Goal: Task Accomplishment & Management: Use online tool/utility

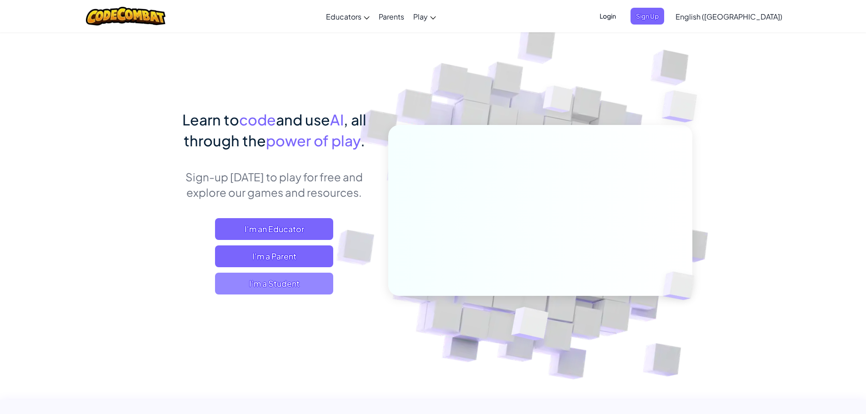
click at [312, 284] on span "I'm a Student" at bounding box center [274, 284] width 118 height 22
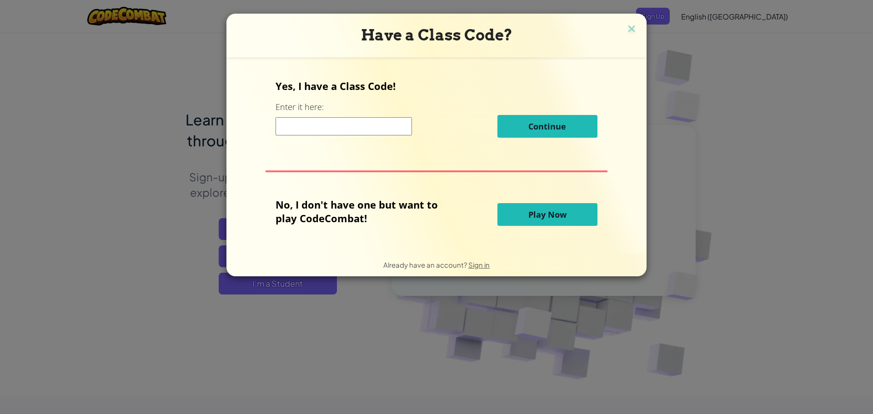
click at [372, 127] on input at bounding box center [344, 126] width 136 height 18
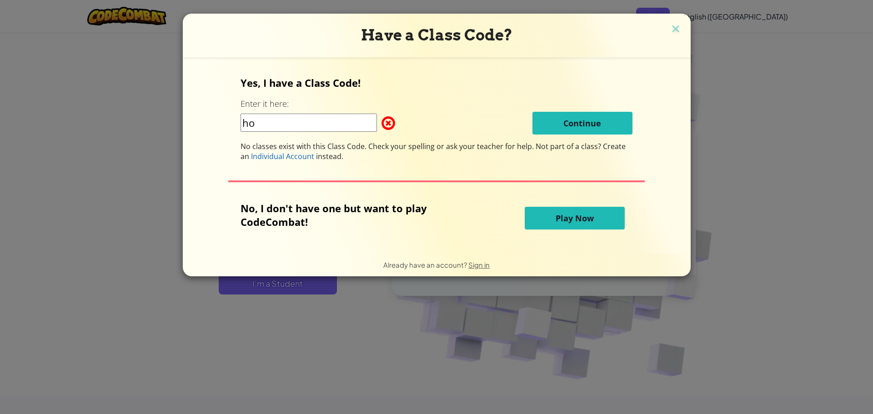
type input "h"
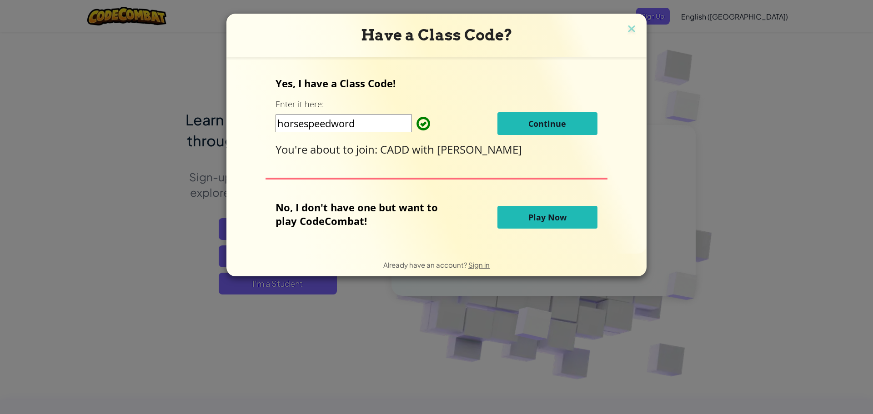
type input "horsespeedword"
click at [563, 118] on button "Continue" at bounding box center [548, 123] width 100 height 23
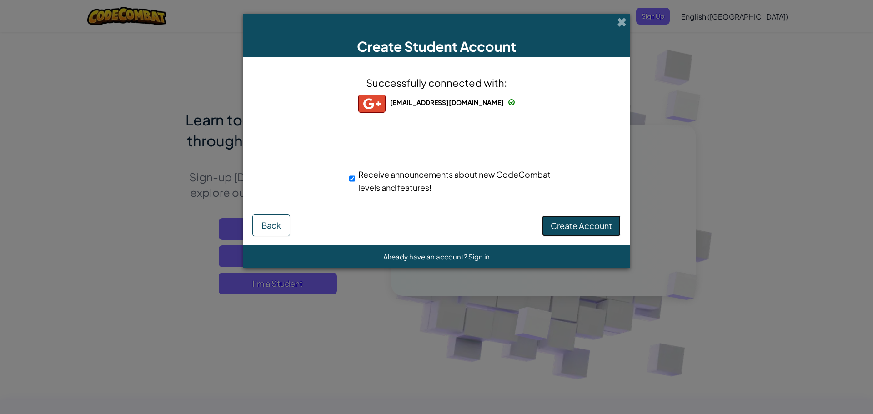
click at [556, 228] on span "Create Account" at bounding box center [581, 226] width 61 height 10
click at [575, 228] on button "Create Account" at bounding box center [581, 226] width 79 height 21
click at [572, 229] on div "Creating Account... Back" at bounding box center [436, 226] width 368 height 22
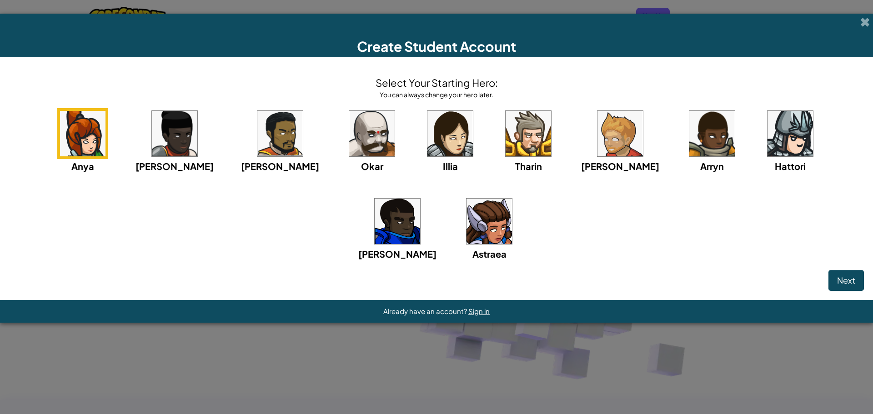
click at [134, 140] on div "Anya Ida Alejandro Okar Illia Tharin Ned Arryn Hattori Gordon Astraea" at bounding box center [436, 196] width 855 height 176
click at [157, 132] on img at bounding box center [174, 133] width 45 height 45
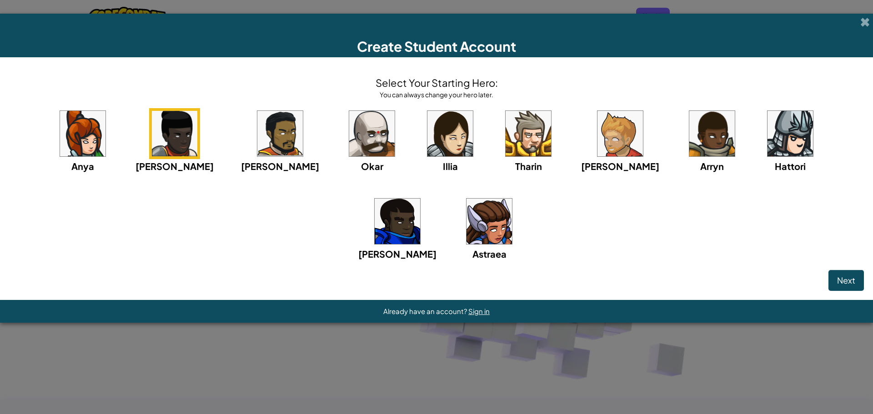
click at [257, 128] on img at bounding box center [279, 133] width 45 height 45
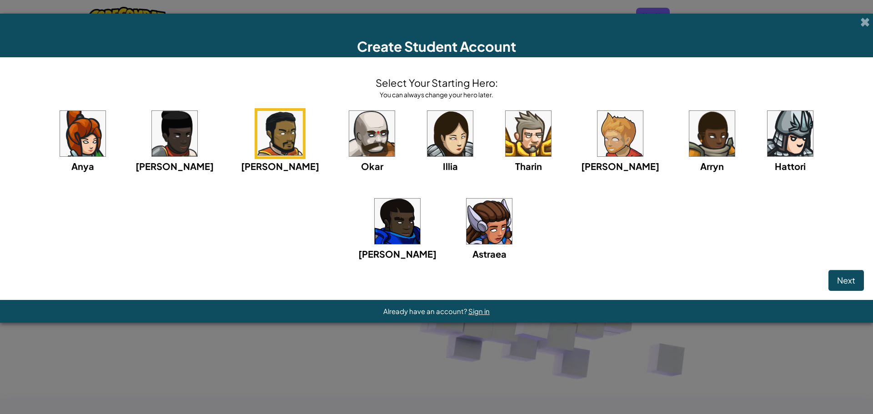
click at [349, 134] on img at bounding box center [371, 133] width 45 height 45
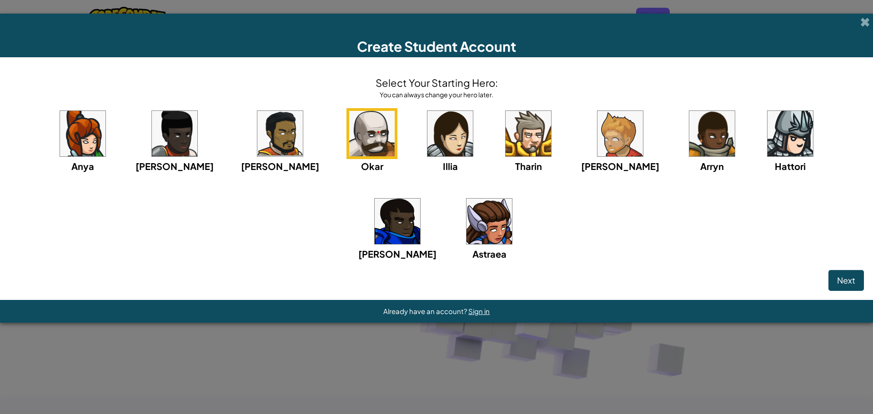
click at [420, 199] on img at bounding box center [397, 221] width 45 height 45
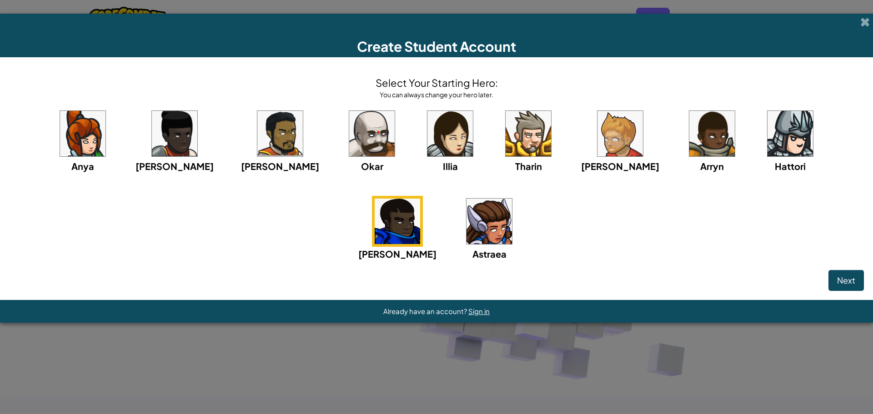
click at [467, 214] on img at bounding box center [489, 221] width 45 height 45
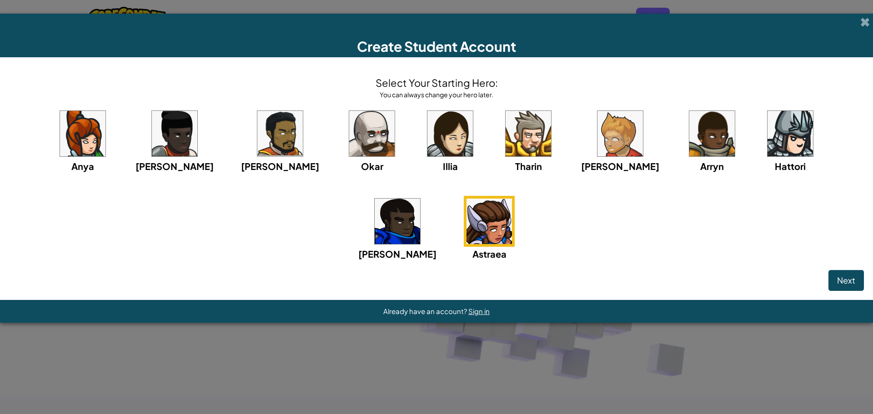
click at [420, 199] on img at bounding box center [397, 221] width 45 height 45
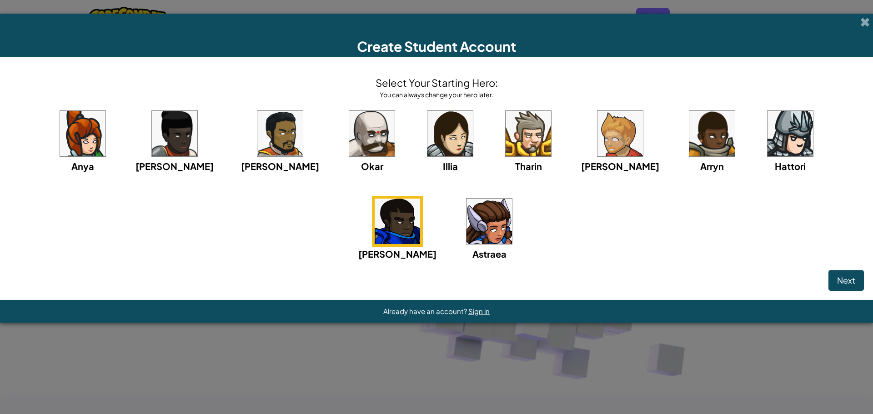
click at [768, 139] on img at bounding box center [790, 133] width 45 height 45
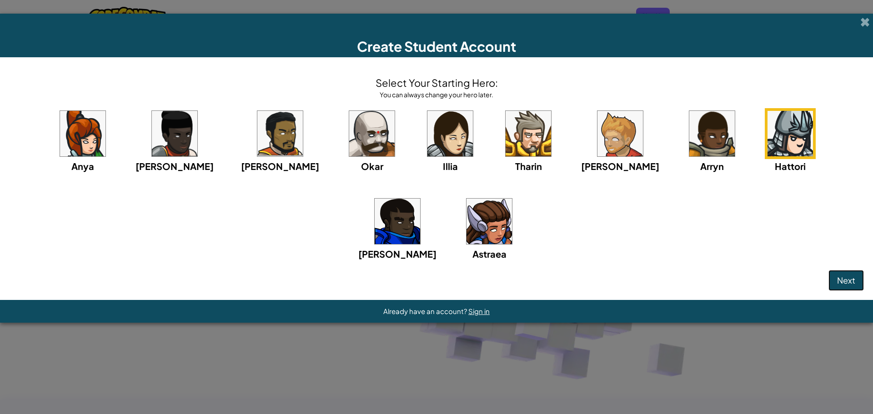
click at [847, 282] on span "Next" at bounding box center [846, 280] width 18 height 10
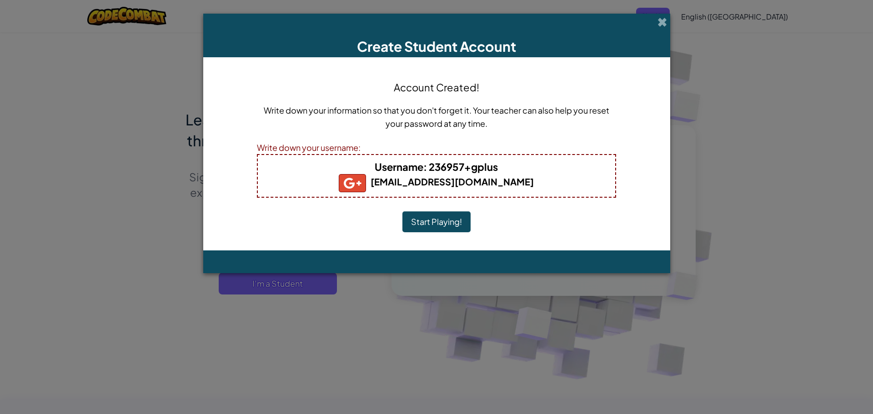
drag, startPoint x: 437, startPoint y: 225, endPoint x: 435, endPoint y: 216, distance: 9.4
click at [443, 216] on button "Start Playing!" at bounding box center [436, 221] width 68 height 21
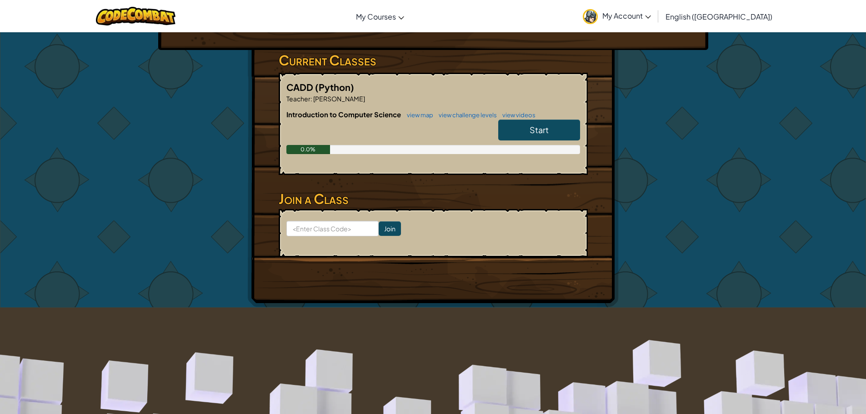
scroll to position [45, 0]
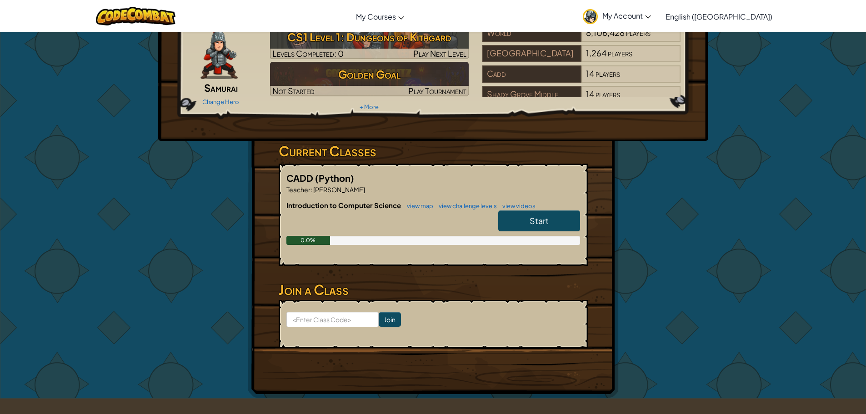
click at [502, 216] on link "Start" at bounding box center [539, 221] width 82 height 21
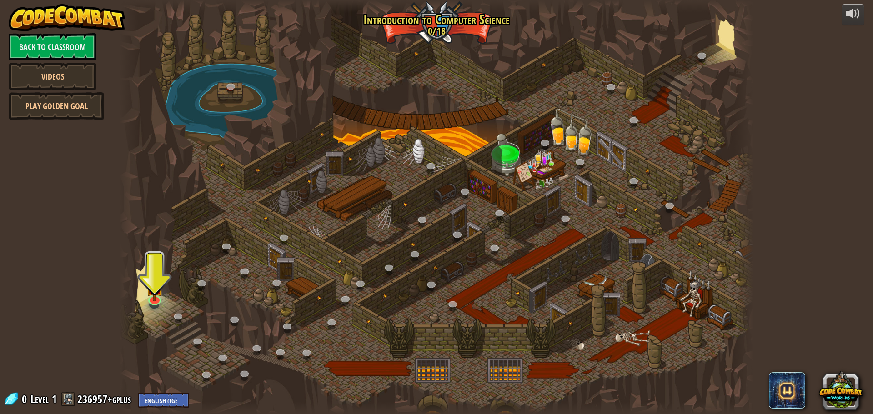
click at [136, 303] on div at bounding box center [129, 207] width 19 height 414
click at [161, 295] on img at bounding box center [154, 279] width 17 height 39
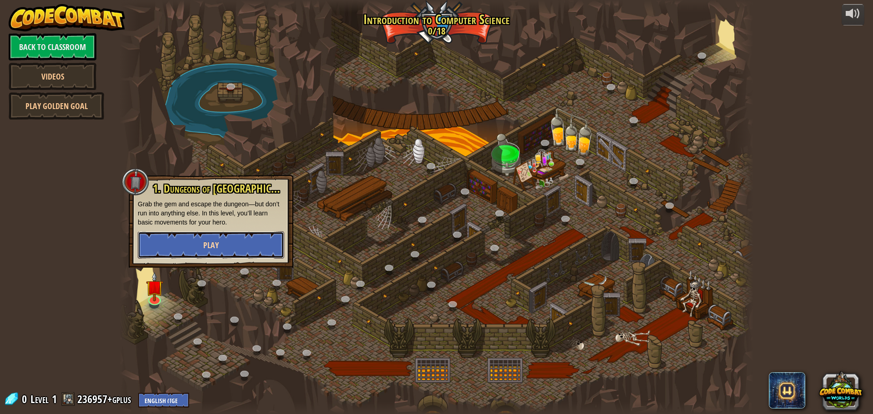
click at [190, 249] on button "Play" at bounding box center [211, 244] width 146 height 27
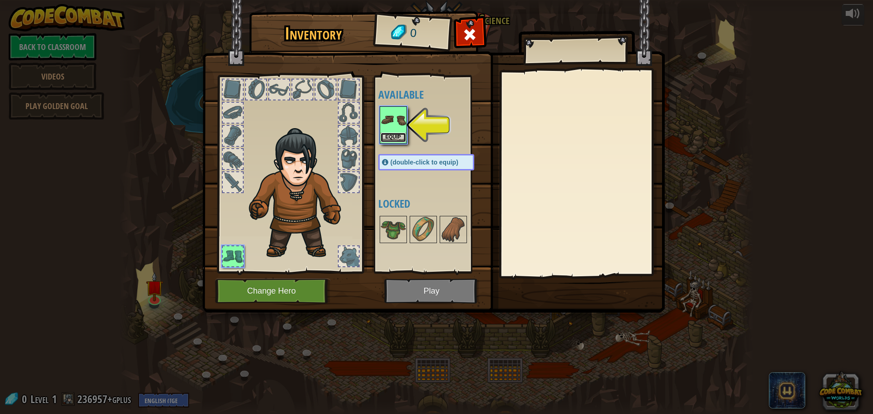
click at [402, 135] on button "Equip" at bounding box center [393, 138] width 25 height 10
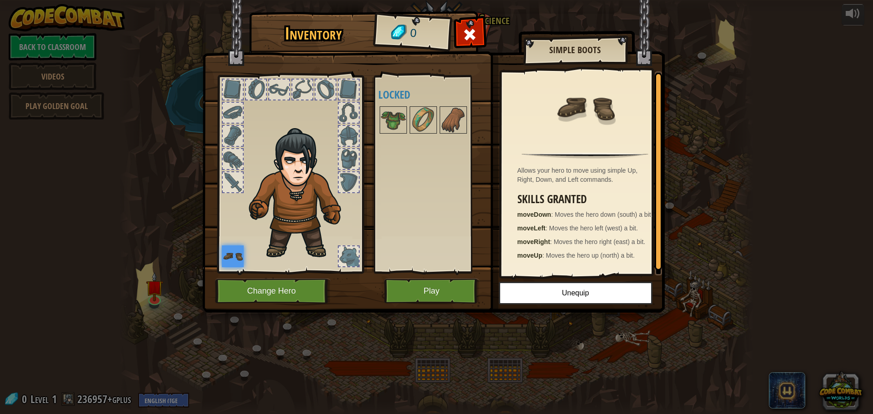
click at [346, 248] on div at bounding box center [349, 257] width 20 height 20
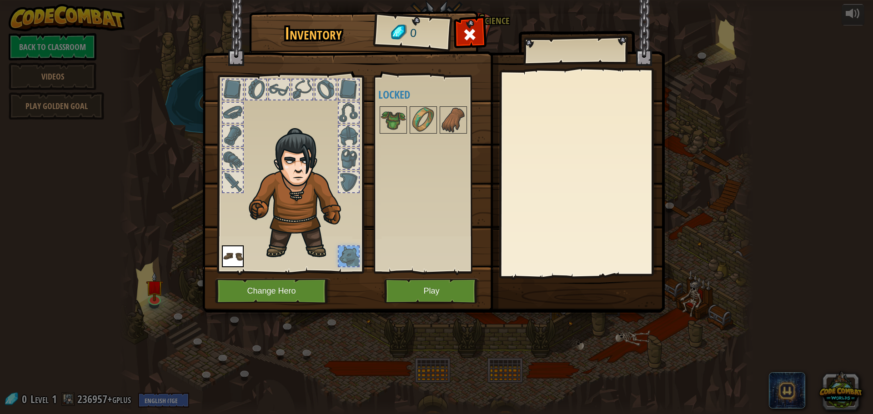
click at [342, 187] on div at bounding box center [349, 182] width 20 height 20
click at [435, 278] on img at bounding box center [433, 148] width 463 height 330
click at [442, 287] on button "Play" at bounding box center [431, 291] width 95 height 25
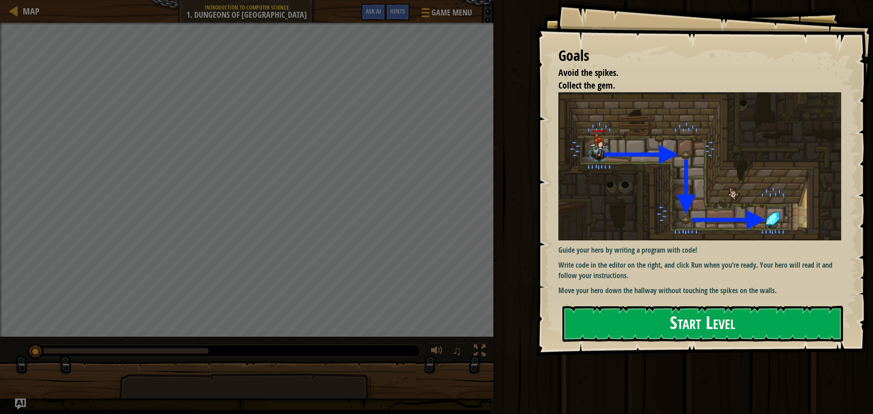
click at [705, 327] on button "Start Level" at bounding box center [703, 324] width 281 height 36
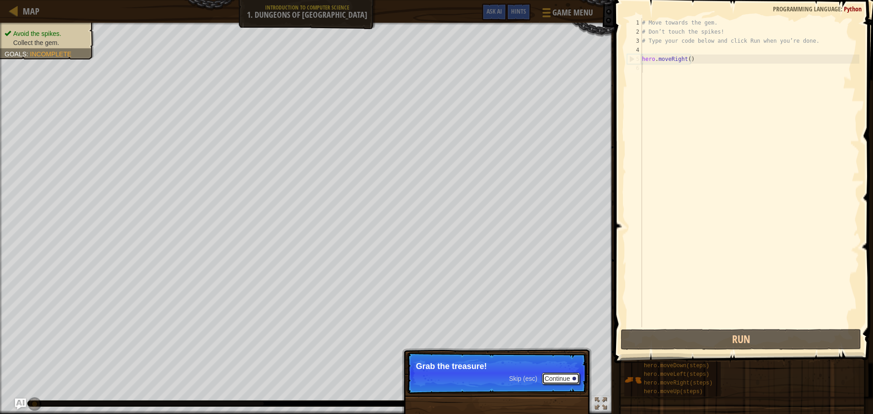
drag, startPoint x: 559, startPoint y: 379, endPoint x: 569, endPoint y: 374, distance: 10.6
click at [560, 379] on button "Continue" at bounding box center [561, 379] width 38 height 12
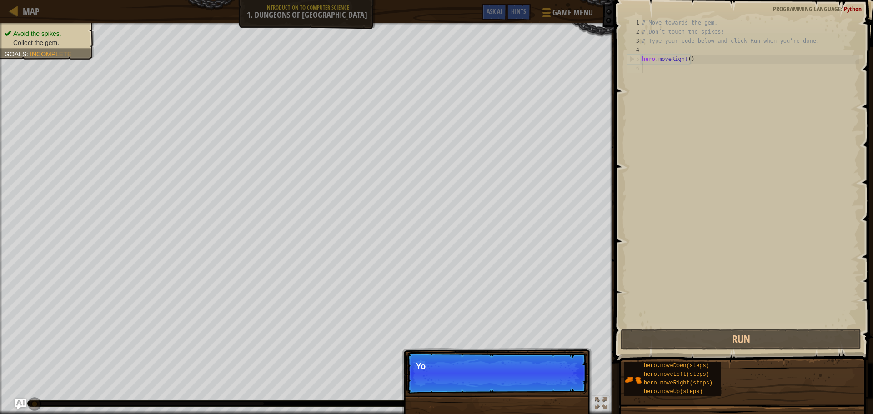
scroll to position [4, 0]
click at [560, 382] on button "Continue" at bounding box center [561, 379] width 38 height 12
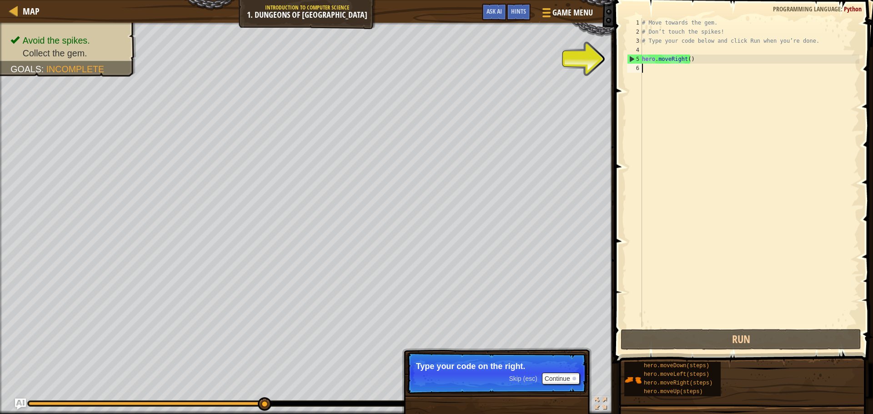
click at [634, 58] on div "5" at bounding box center [635, 59] width 15 height 9
type textarea "hero.moveRight()"
click at [657, 52] on div "# Move towards the gem. # Don’t touch the spikes! # Type your code below and cl…" at bounding box center [749, 181] width 219 height 327
click at [667, 59] on div "# Move towards the gem. # Don’t touch the spikes! # Type your code below and cl…" at bounding box center [749, 181] width 219 height 327
type textarea "hero.moveRight()"
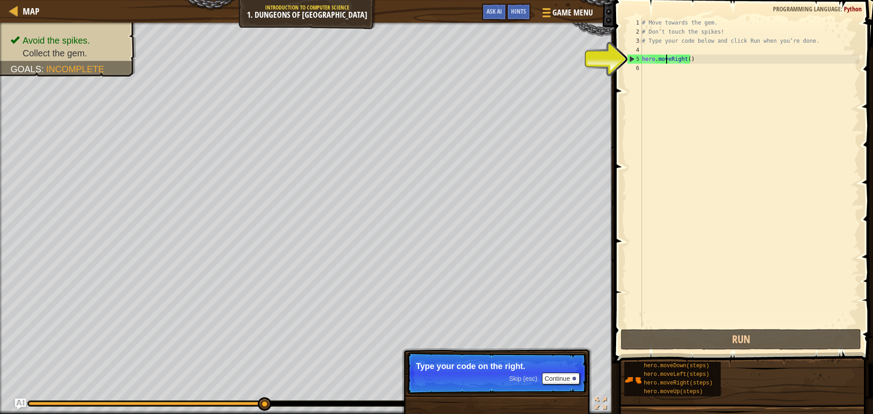
click at [644, 48] on div "# Move towards the gem. # Don’t touch the spikes! # Type your code below and cl…" at bounding box center [749, 181] width 219 height 327
click at [644, 68] on div "# Move towards the gem. # Don’t touch the spikes! # Type your code below and cl…" at bounding box center [749, 181] width 219 height 327
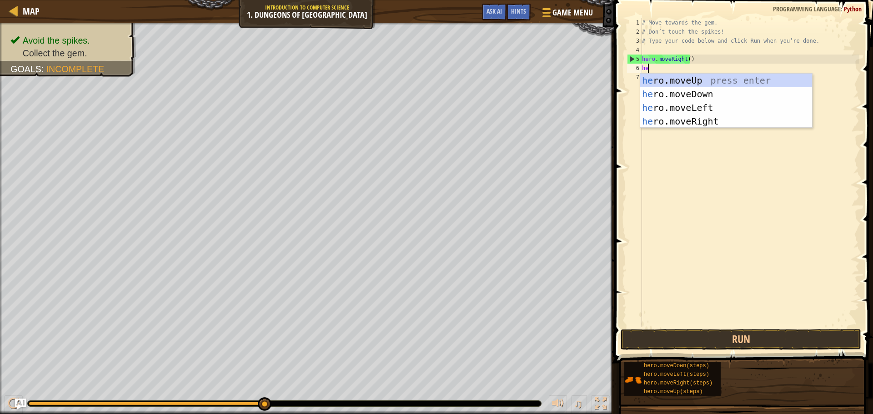
type textarea "her"
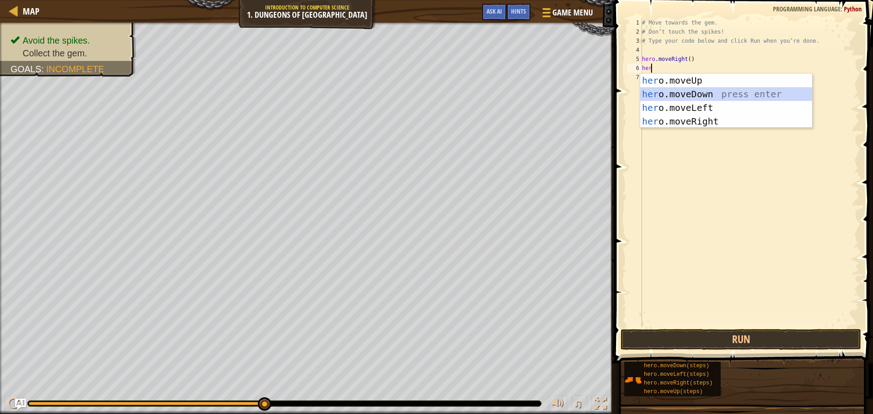
click at [715, 91] on div "her o.moveUp press enter her o.moveDown press enter her o.moveLeft press enter …" at bounding box center [726, 115] width 172 height 82
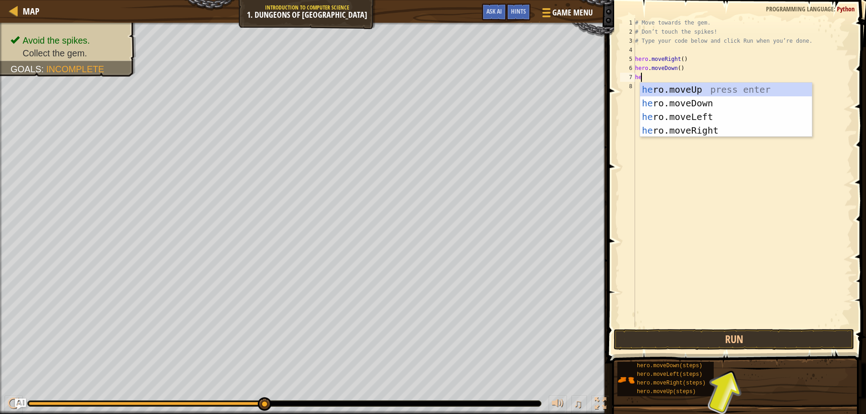
type textarea "her"
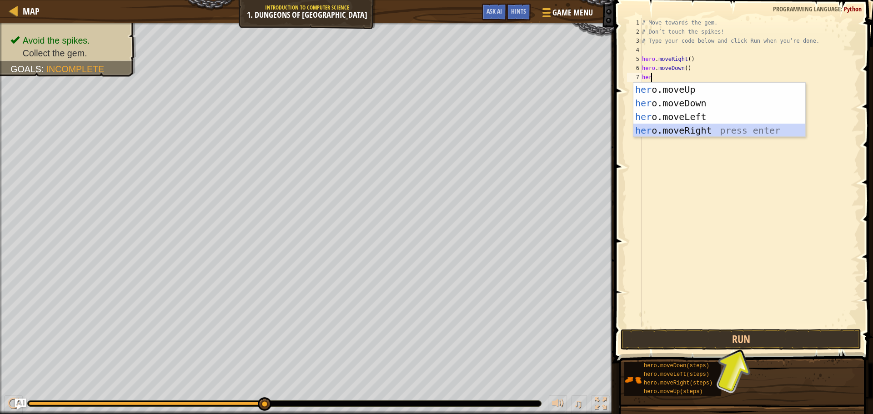
click at [684, 125] on div "her o.moveUp press enter her o.moveDown press enter her o.moveLeft press enter …" at bounding box center [720, 124] width 172 height 82
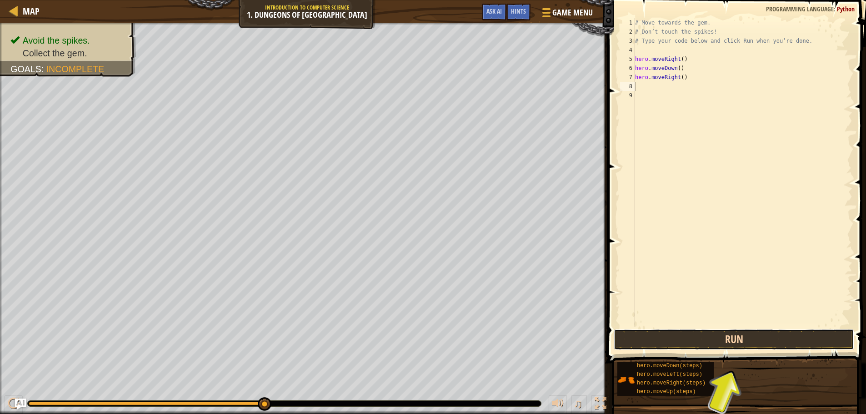
click at [760, 344] on button "Run" at bounding box center [734, 339] width 241 height 21
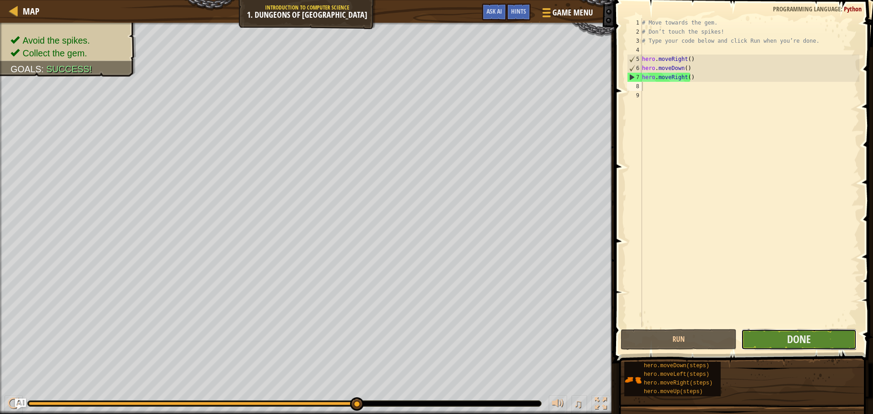
click at [852, 342] on button "Done" at bounding box center [799, 339] width 116 height 21
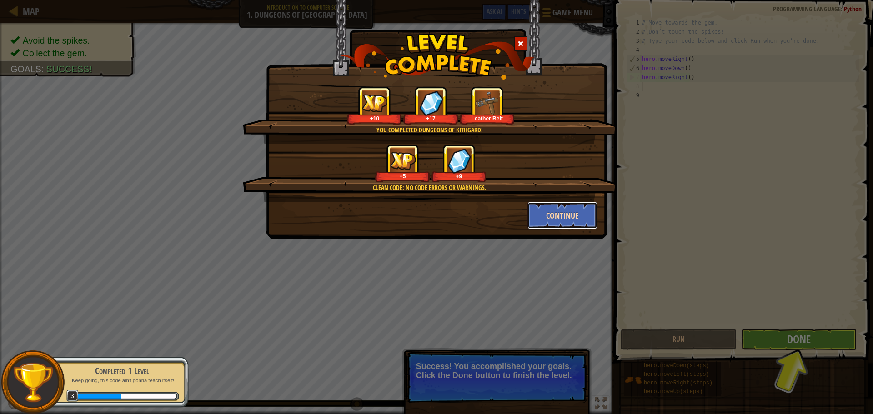
click at [548, 215] on button "Continue" at bounding box center [563, 215] width 70 height 27
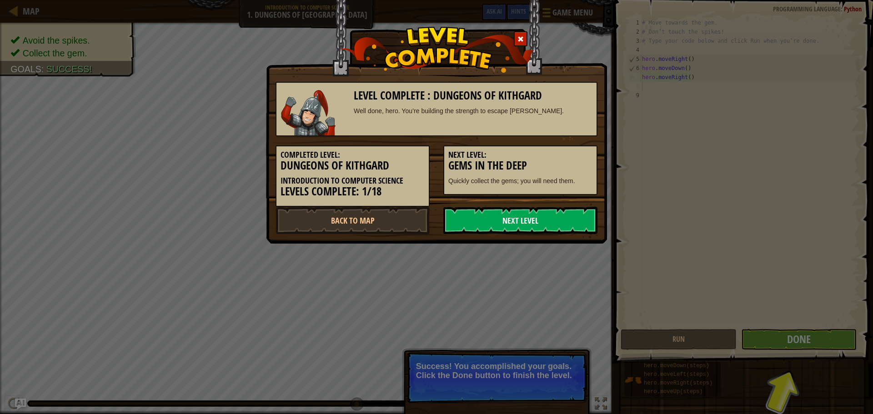
click at [481, 216] on link "Next Level" at bounding box center [520, 220] width 154 height 27
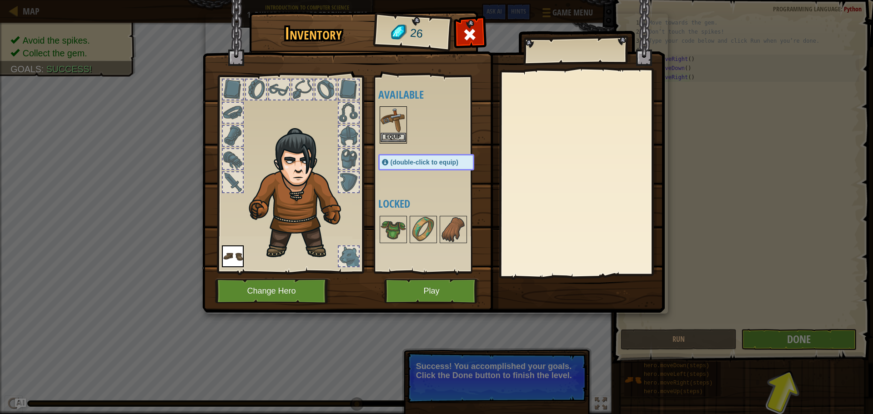
click at [384, 114] on img at bounding box center [393, 119] width 25 height 25
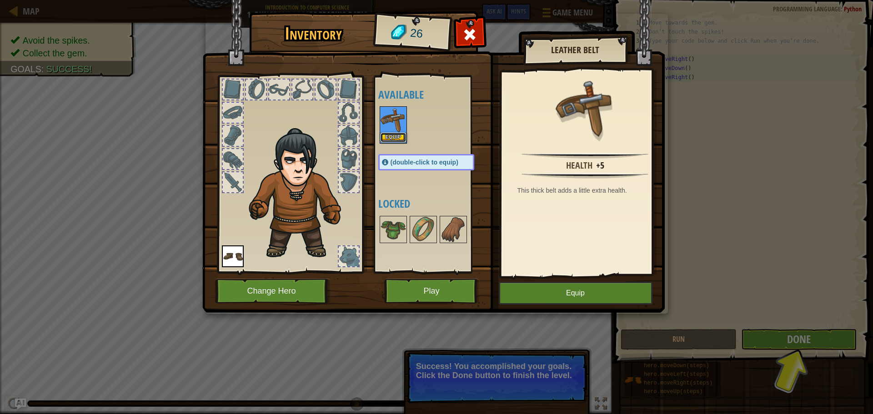
click at [400, 137] on button "Equip" at bounding box center [393, 138] width 25 height 10
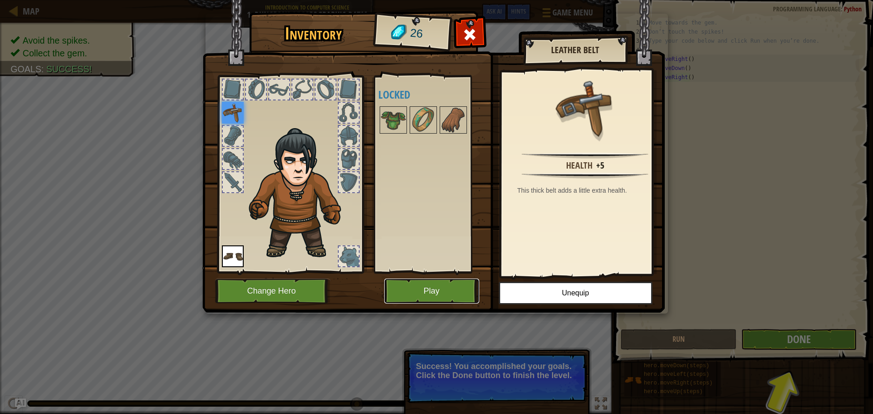
click at [458, 296] on button "Play" at bounding box center [431, 291] width 95 height 25
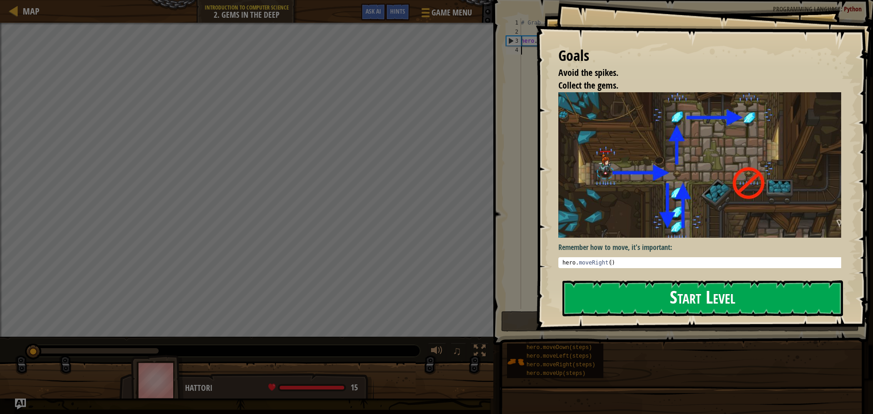
click at [602, 283] on button "Start Level" at bounding box center [703, 299] width 281 height 36
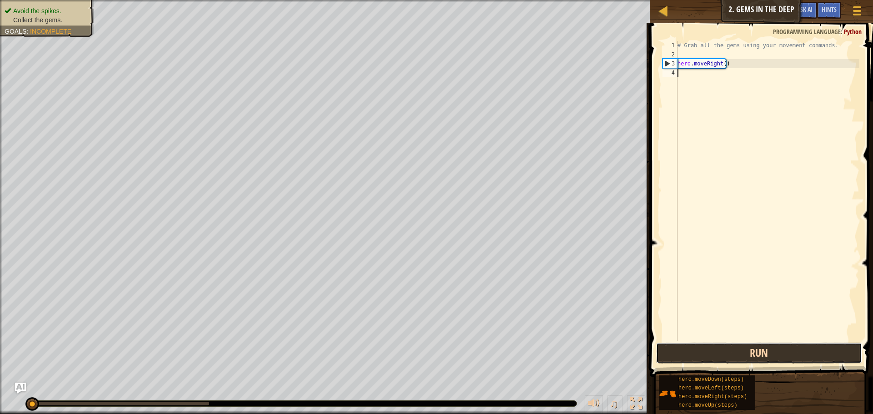
click at [784, 355] on button "Run" at bounding box center [759, 353] width 206 height 21
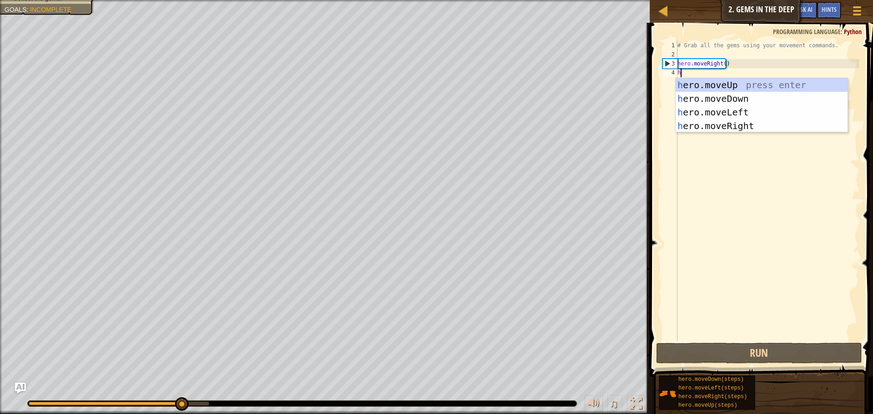
scroll to position [4, 0]
type textarea "her"
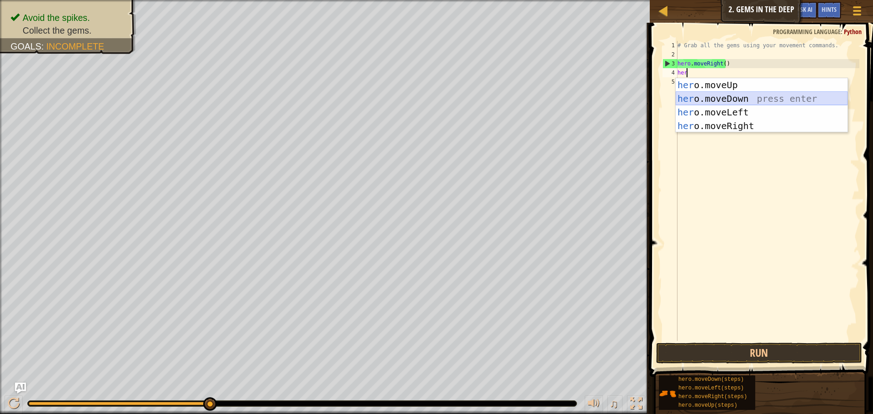
click at [697, 95] on div "her o.moveUp press enter her o.moveDown press enter her o.moveLeft press enter …" at bounding box center [762, 119] width 172 height 82
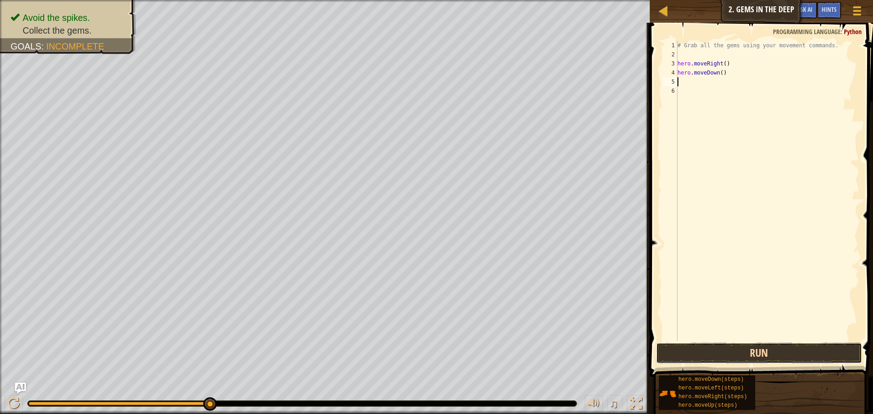
click at [719, 357] on button "Run" at bounding box center [759, 353] width 206 height 21
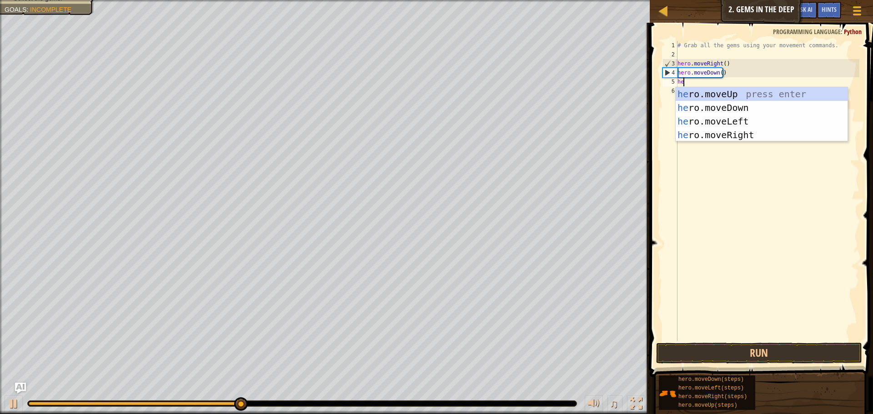
type textarea "her"
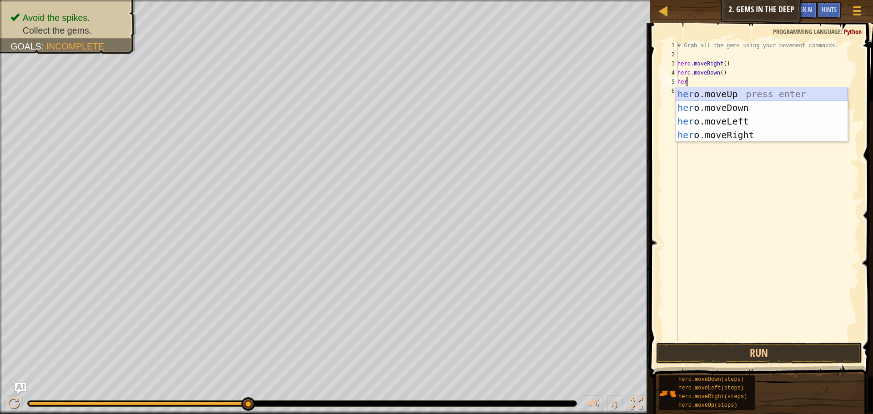
click at [701, 91] on div "her o.moveUp press enter her o.moveDown press enter her o.moveLeft press enter …" at bounding box center [762, 128] width 172 height 82
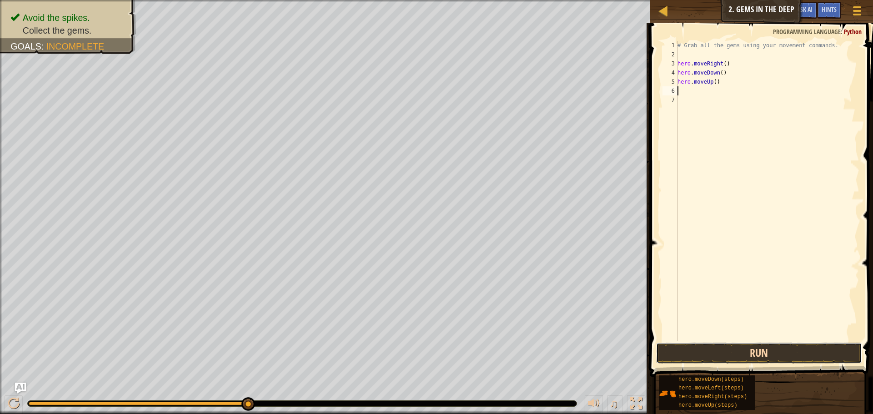
click at [791, 352] on button "Run" at bounding box center [759, 353] width 206 height 21
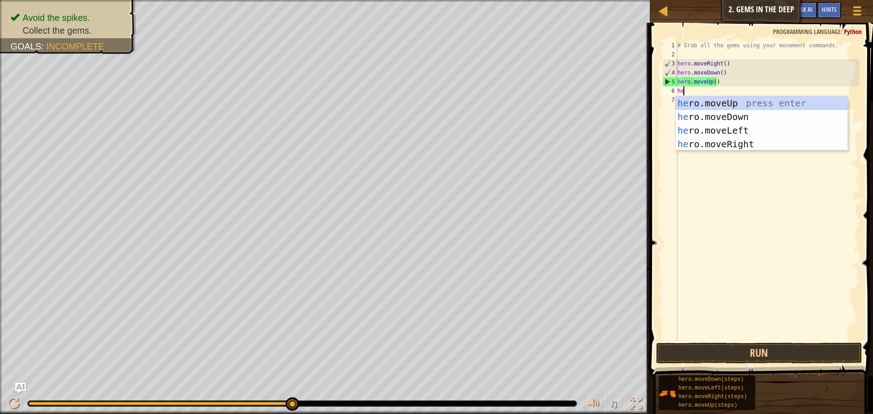
scroll to position [4, 0]
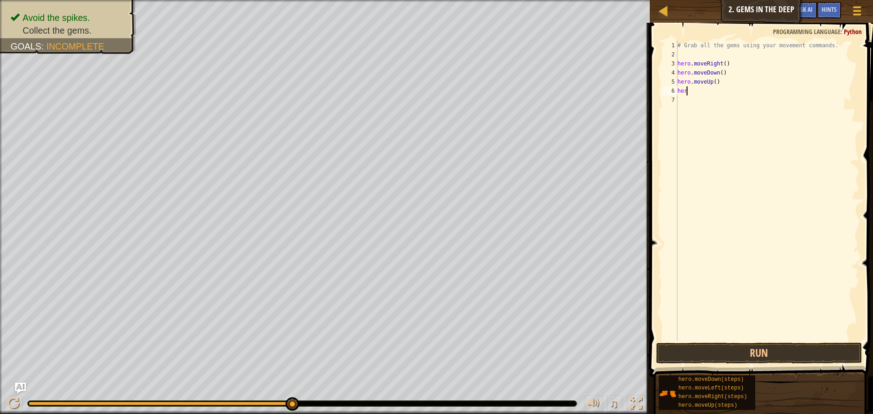
click at [698, 94] on div "# Grab all the gems using your movement commands. hero . moveRight ( ) hero . m…" at bounding box center [768, 200] width 184 height 318
type textarea "hero"
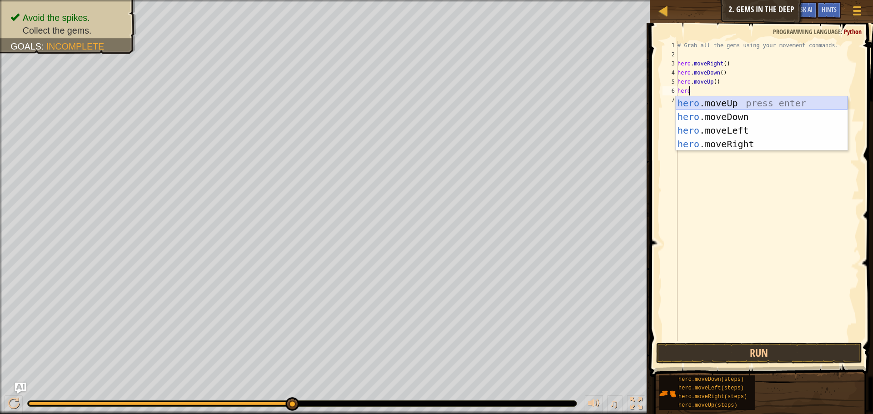
click at [694, 101] on div "hero .moveUp press enter hero .moveDown press enter hero .moveLeft press enter …" at bounding box center [762, 137] width 172 height 82
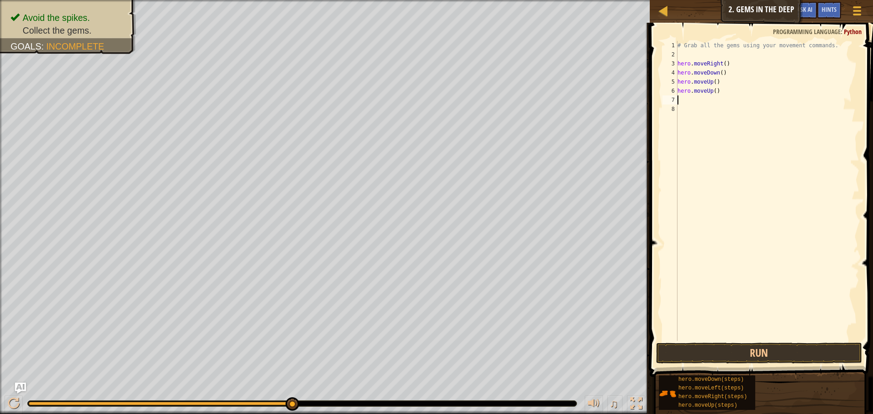
scroll to position [4, 0]
click at [707, 347] on button "Run" at bounding box center [759, 353] width 206 height 21
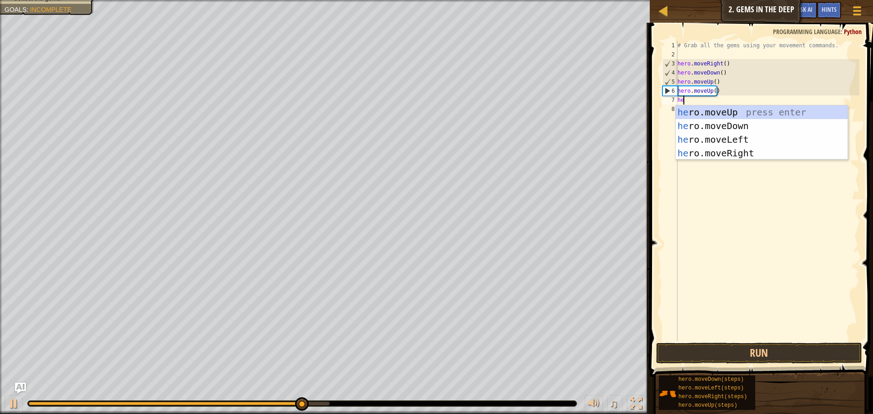
type textarea "her"
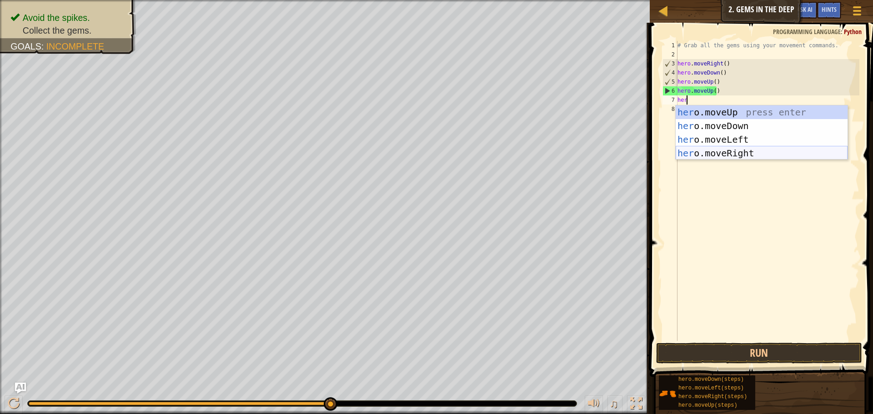
click at [728, 153] on div "her o.moveUp press enter her o.moveDown press enter her o.moveLeft press enter …" at bounding box center [762, 147] width 172 height 82
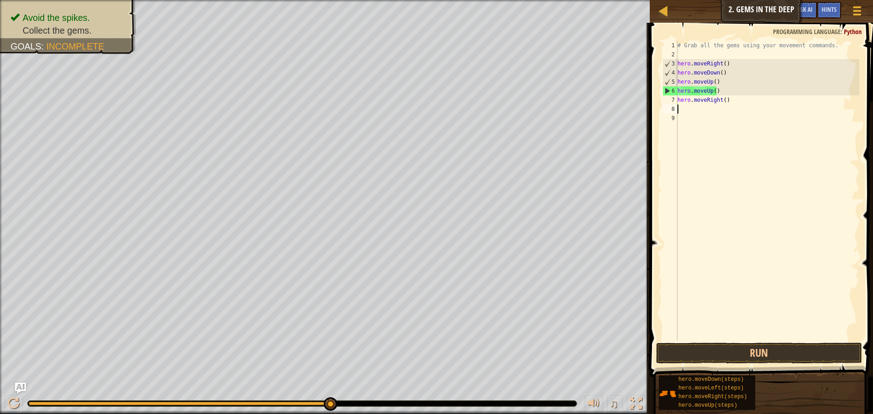
scroll to position [4, 0]
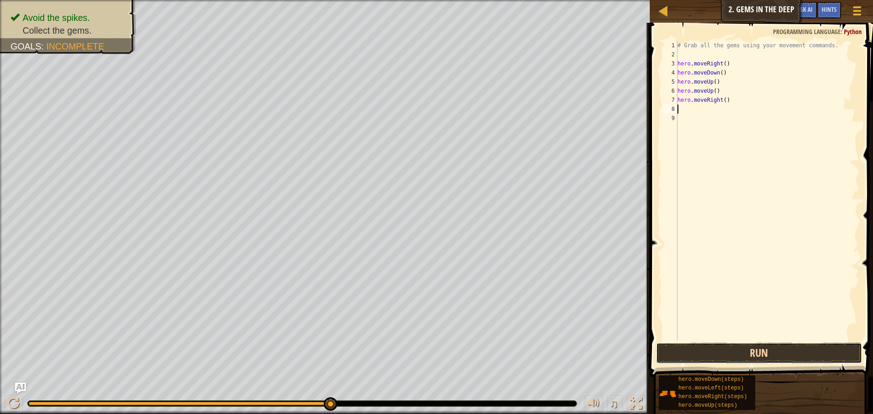
click at [699, 353] on button "Run" at bounding box center [759, 353] width 206 height 21
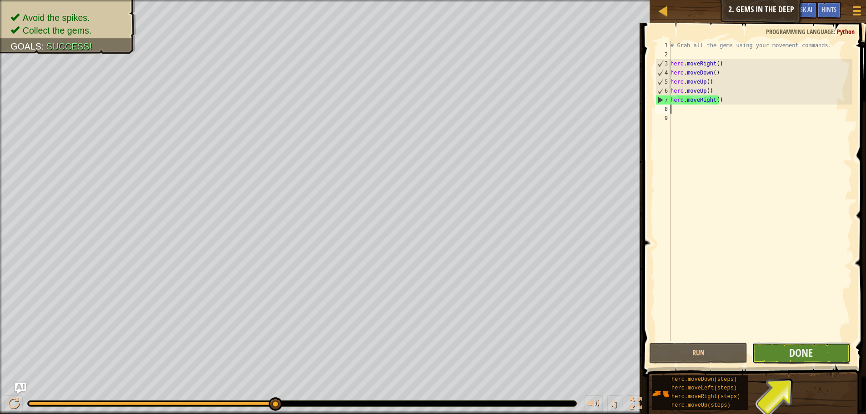
drag, startPoint x: 780, startPoint y: 359, endPoint x: 781, endPoint y: 352, distance: 7.9
click at [781, 352] on button "Done" at bounding box center [801, 353] width 98 height 21
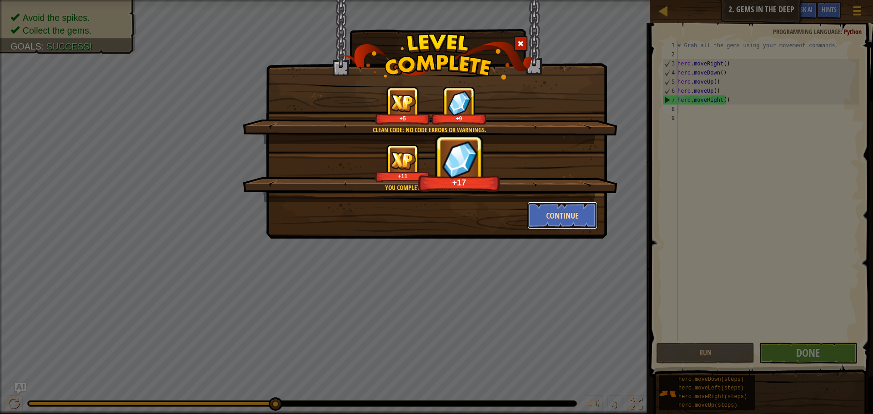
click at [567, 215] on button "Continue" at bounding box center [563, 215] width 70 height 27
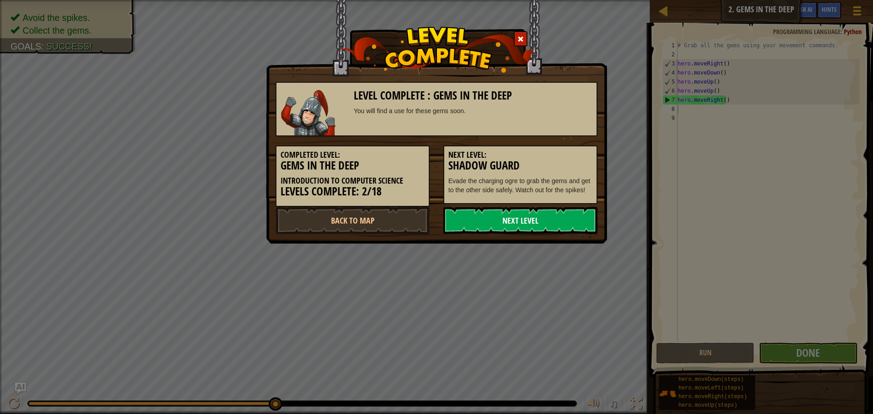
click at [560, 221] on link "Next Level" at bounding box center [520, 220] width 154 height 27
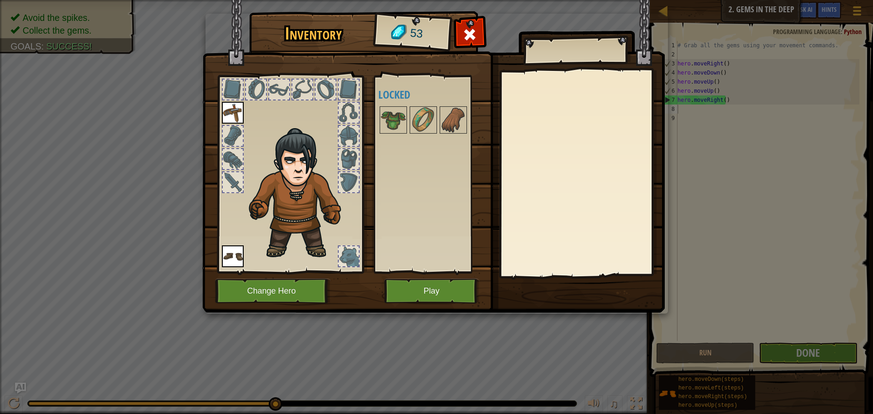
click at [310, 196] on img at bounding box center [300, 194] width 111 height 132
click at [305, 197] on img at bounding box center [300, 194] width 111 height 132
drag, startPoint x: 298, startPoint y: 206, endPoint x: 329, endPoint y: 228, distance: 37.5
click at [319, 223] on img at bounding box center [300, 194] width 111 height 132
drag, startPoint x: 348, startPoint y: 256, endPoint x: 355, endPoint y: 280, distance: 24.6
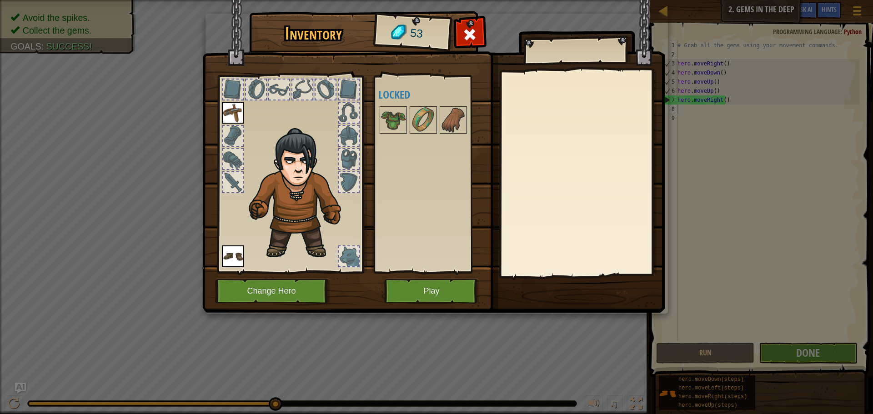
click at [349, 259] on div at bounding box center [349, 257] width 22 height 22
click at [248, 301] on button "Change Hero" at bounding box center [273, 291] width 116 height 25
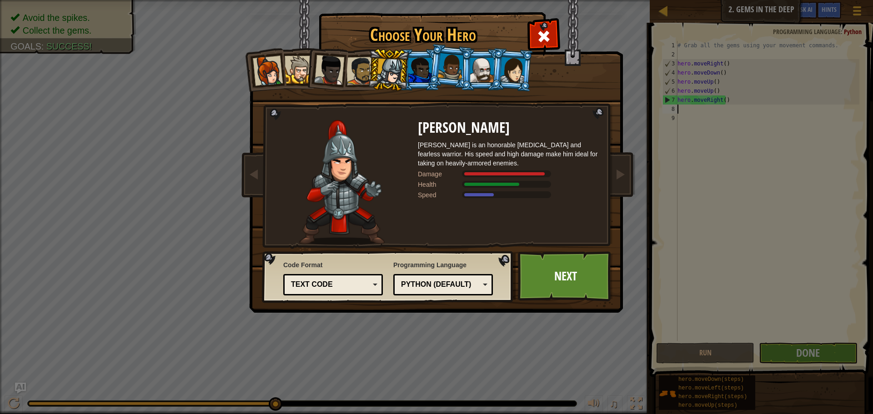
click at [475, 69] on div at bounding box center [482, 70] width 24 height 25
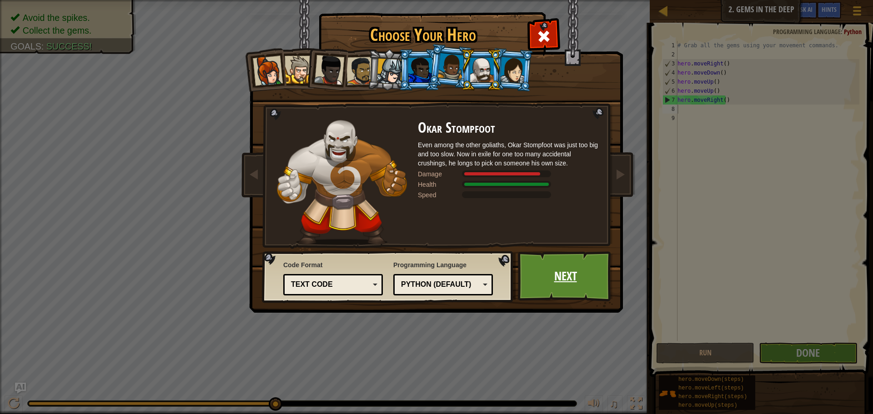
click at [589, 279] on link "Next" at bounding box center [565, 277] width 95 height 50
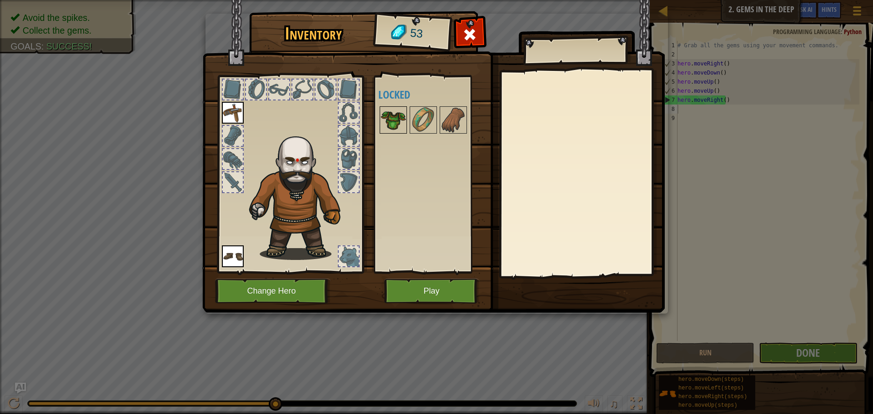
click at [396, 120] on img at bounding box center [393, 119] width 25 height 25
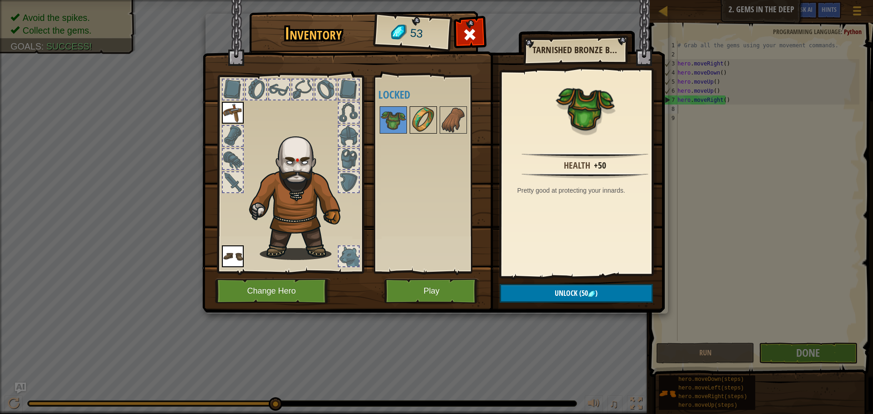
click at [429, 118] on img at bounding box center [423, 119] width 25 height 25
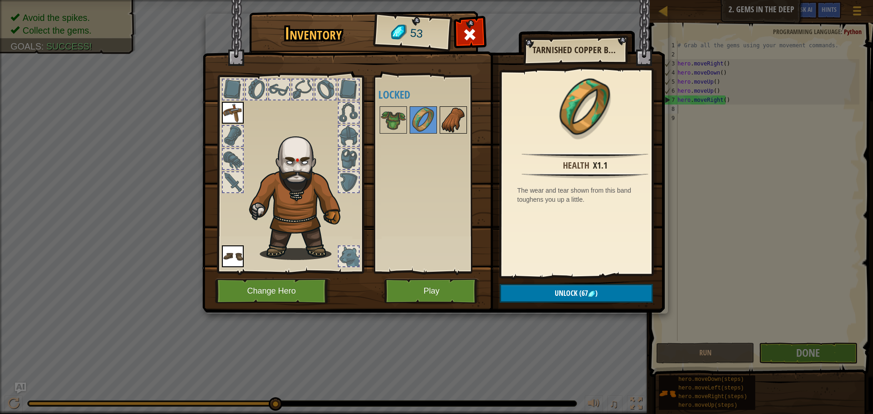
click at [460, 116] on img at bounding box center [453, 119] width 25 height 25
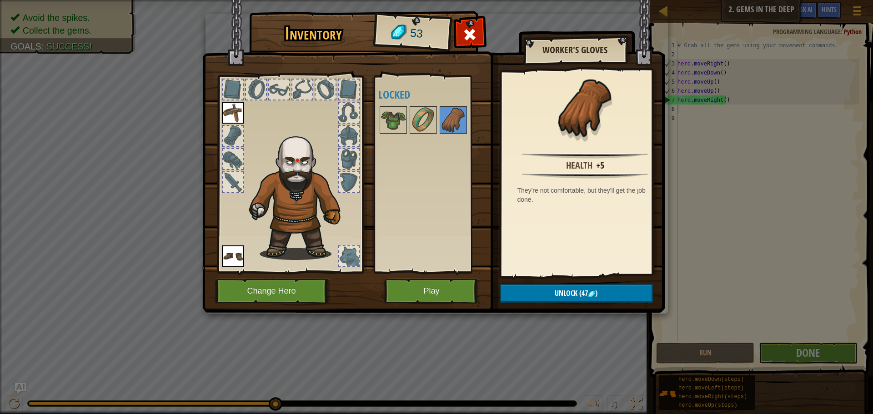
click at [240, 112] on img at bounding box center [233, 113] width 22 height 22
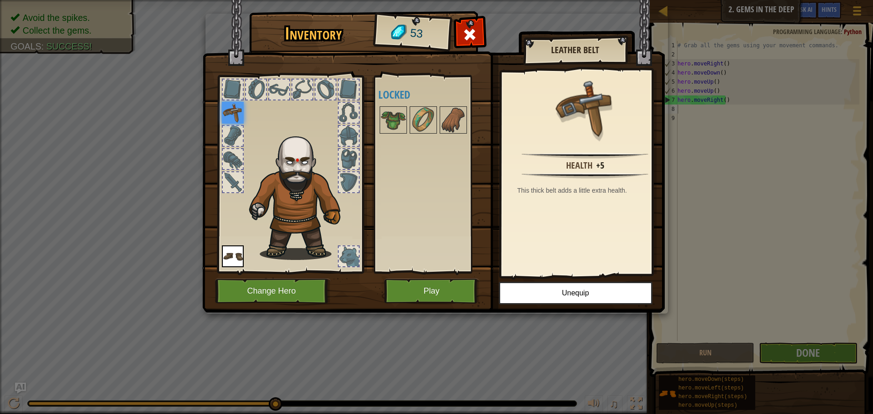
click at [234, 123] on img at bounding box center [233, 113] width 22 height 22
click at [236, 159] on div at bounding box center [233, 159] width 20 height 20
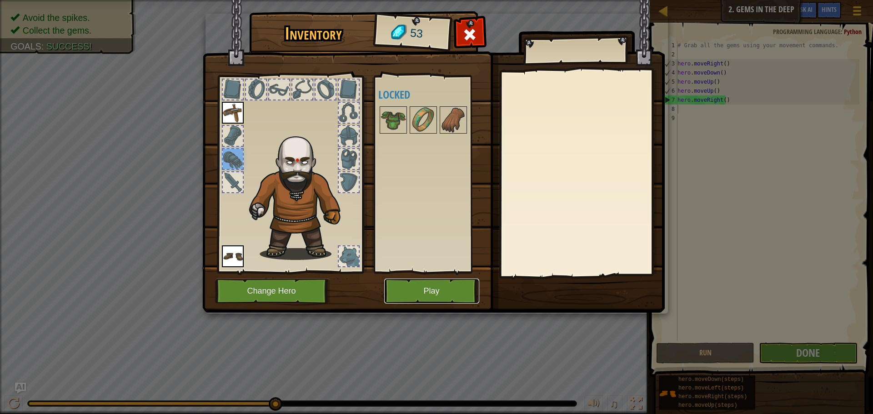
click at [421, 287] on button "Play" at bounding box center [431, 291] width 95 height 25
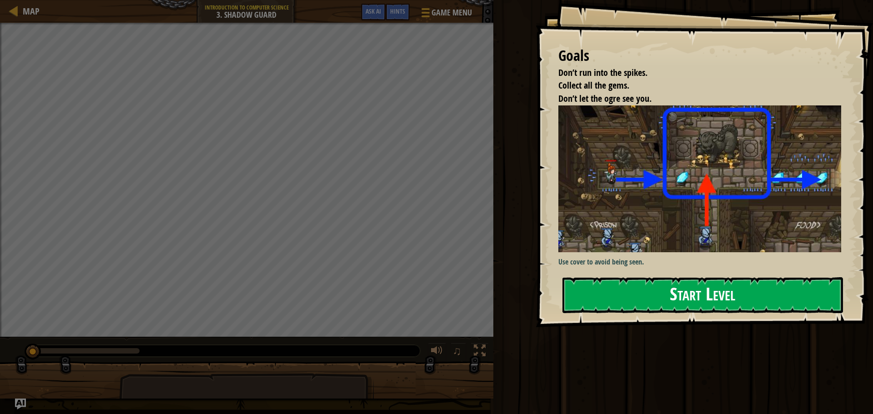
click at [717, 299] on button "Start Level" at bounding box center [703, 295] width 281 height 36
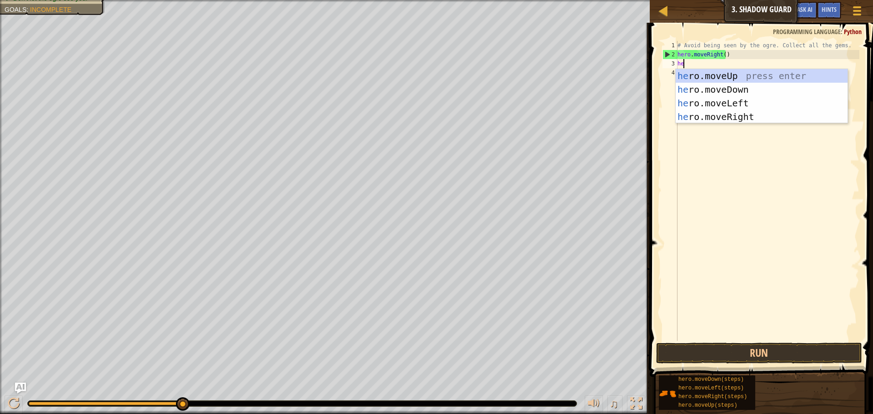
scroll to position [4, 0]
type textarea "her"
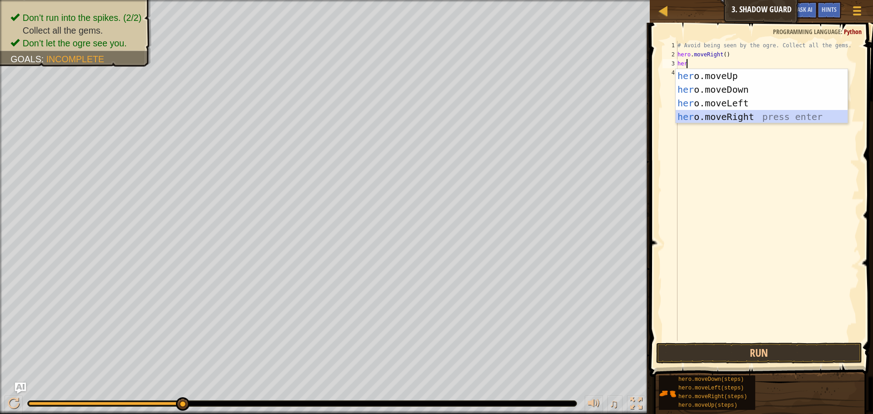
click at [739, 114] on div "her o.moveUp press enter her o.moveDown press enter her o.moveLeft press enter …" at bounding box center [762, 110] width 172 height 82
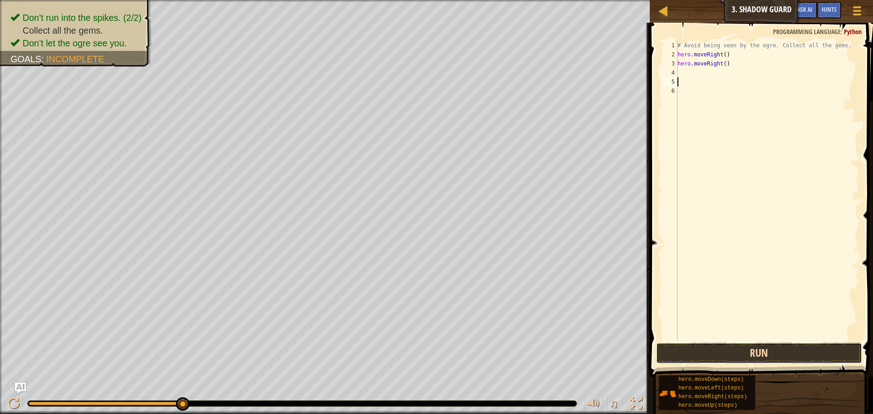
click at [739, 349] on button "Run" at bounding box center [759, 353] width 206 height 21
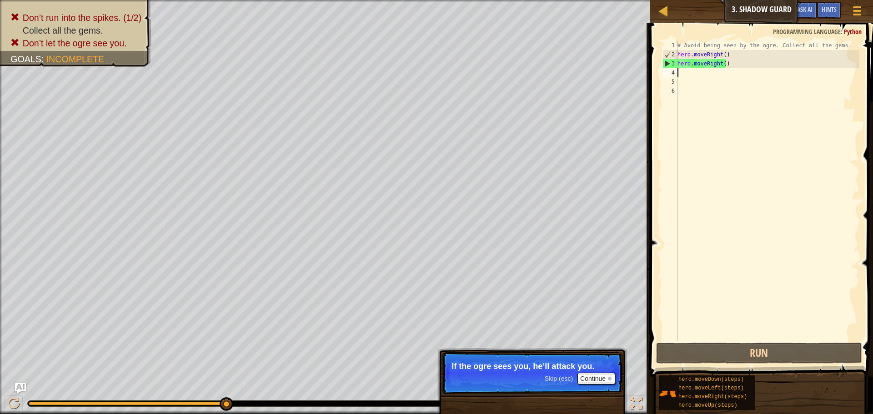
click at [684, 69] on div "# Avoid being seen by the ogre. Collect all the gems. hero . moveRight ( ) hero…" at bounding box center [768, 200] width 184 height 318
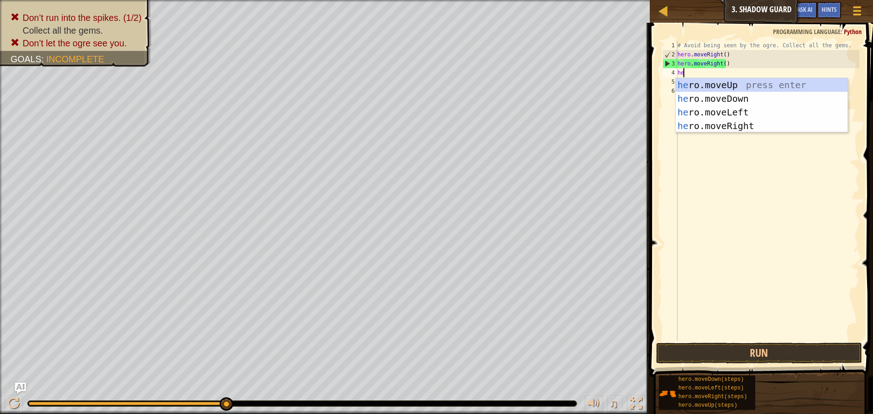
scroll to position [4, 0]
type textarea "hero"
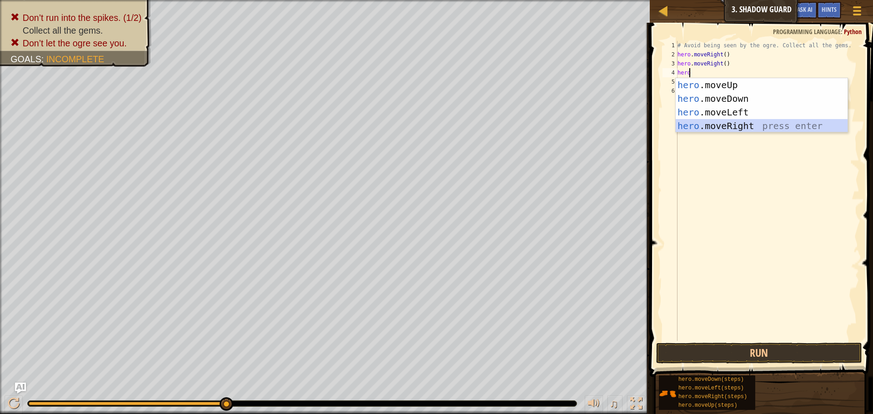
click at [705, 121] on div "hero .moveUp press enter hero .moveDown press enter hero .moveLeft press enter …" at bounding box center [762, 119] width 172 height 82
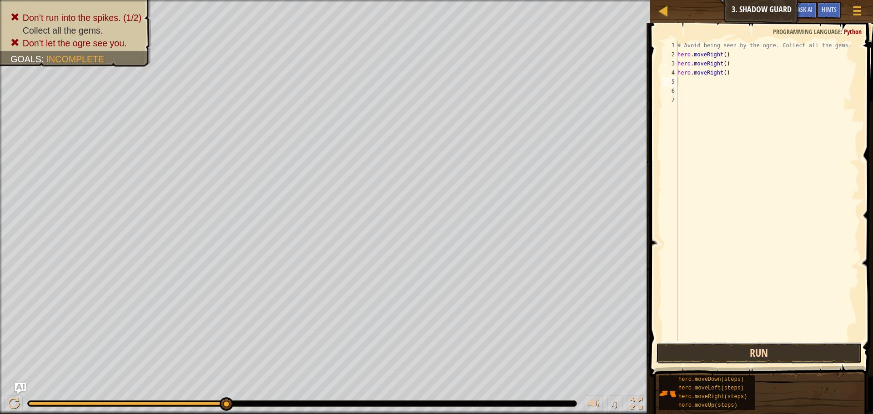
click at [755, 351] on button "Run" at bounding box center [759, 353] width 206 height 21
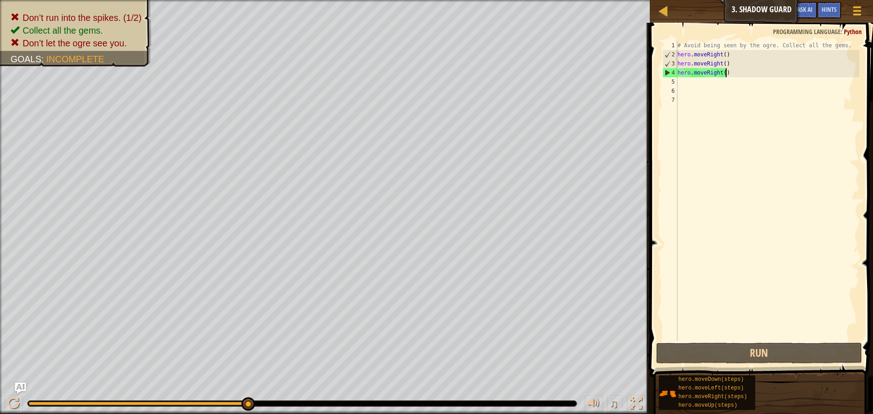
click at [728, 76] on div "# Avoid being seen by the ogre. Collect all the gems. hero . moveRight ( ) hero…" at bounding box center [768, 200] width 184 height 318
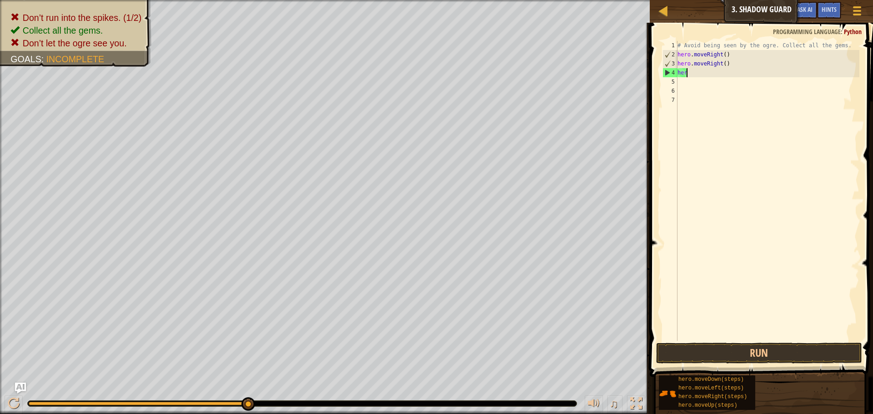
type textarea "h"
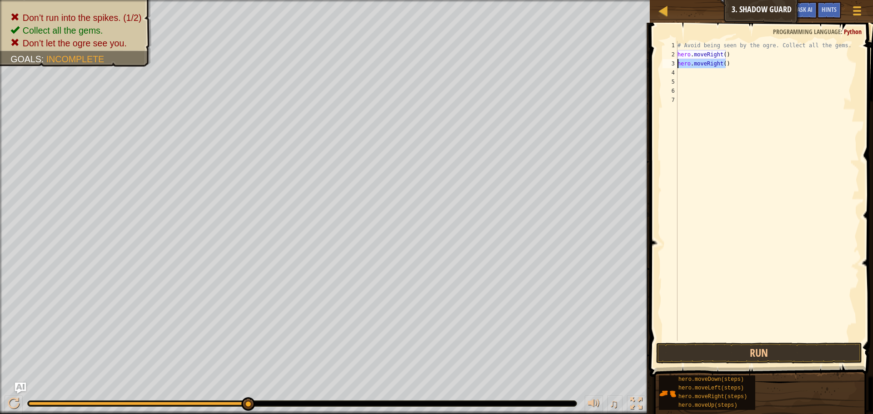
drag, startPoint x: 726, startPoint y: 63, endPoint x: 677, endPoint y: 64, distance: 48.7
click at [677, 64] on div "1 2 3 4 5 6 7 # Avoid being seen by the ogre. Collect all the gems. hero . move…" at bounding box center [760, 191] width 199 height 300
type textarea "hero.moveRight()"
click at [759, 346] on button "Run" at bounding box center [759, 353] width 206 height 21
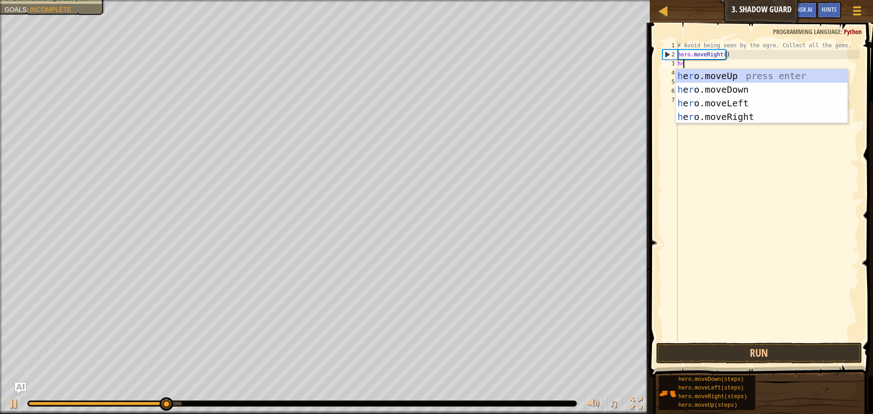
type textarea "hro"
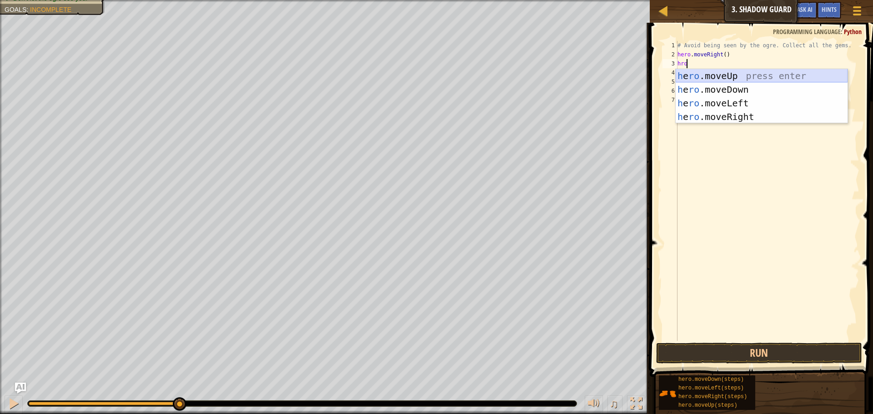
click at [714, 76] on div "h e ro .moveUp press enter h e ro .moveDown press enter h e ro .moveLeft press …" at bounding box center [762, 110] width 172 height 82
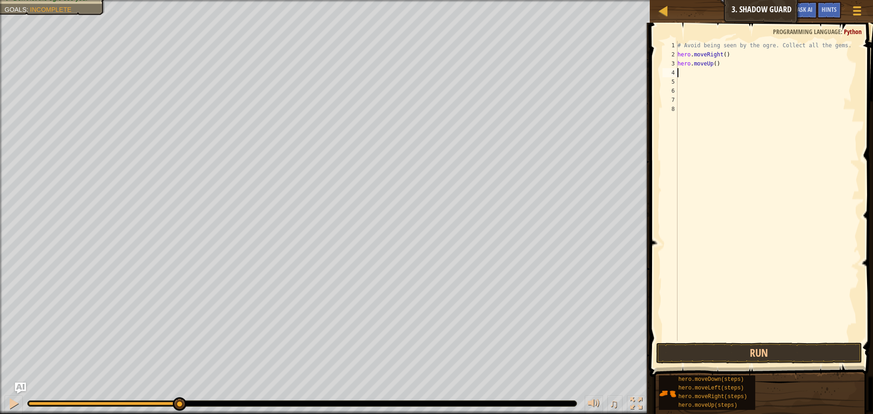
scroll to position [4, 0]
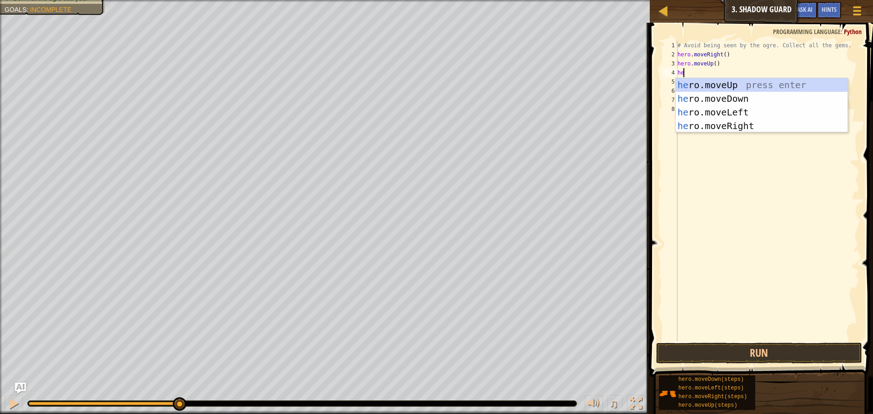
type textarea "her"
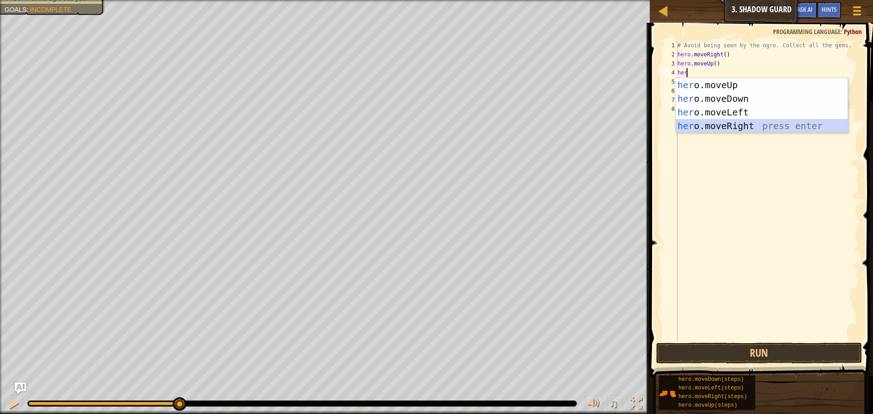
click at [732, 125] on div "her o.moveUp press enter her o.moveDown press enter her o.moveLeft press enter …" at bounding box center [762, 119] width 172 height 82
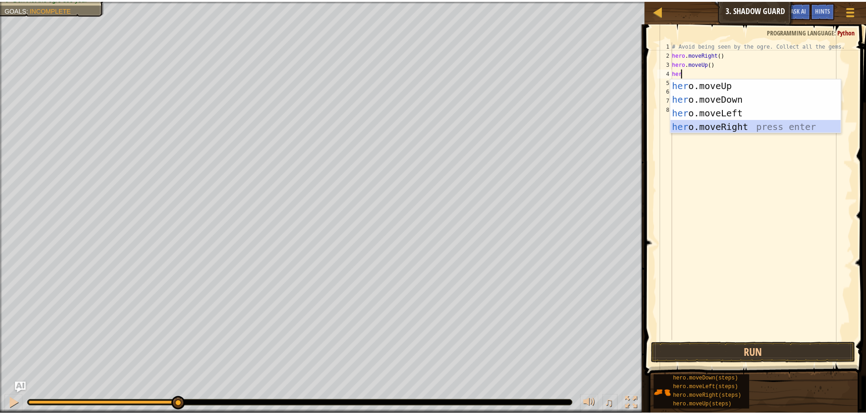
scroll to position [4, 0]
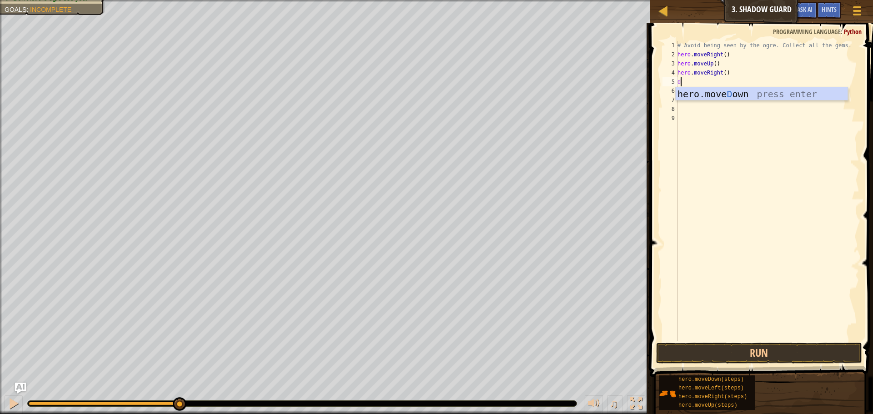
type textarea "do"
click at [707, 95] on div "hero.move Do wn press enter" at bounding box center [762, 107] width 172 height 41
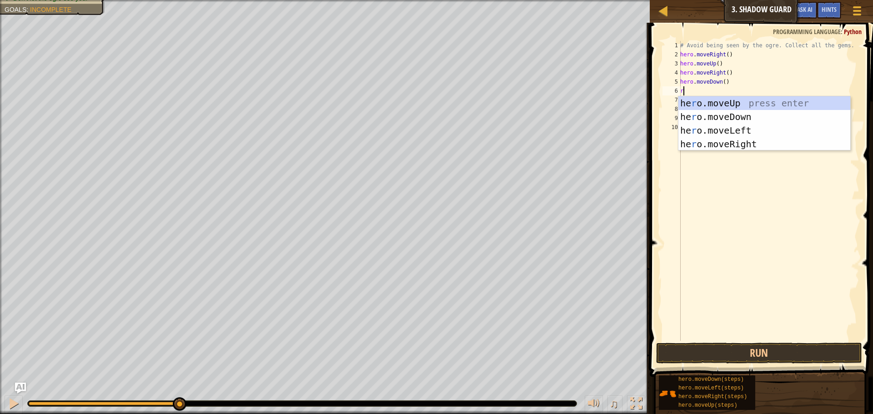
type textarea "ri"
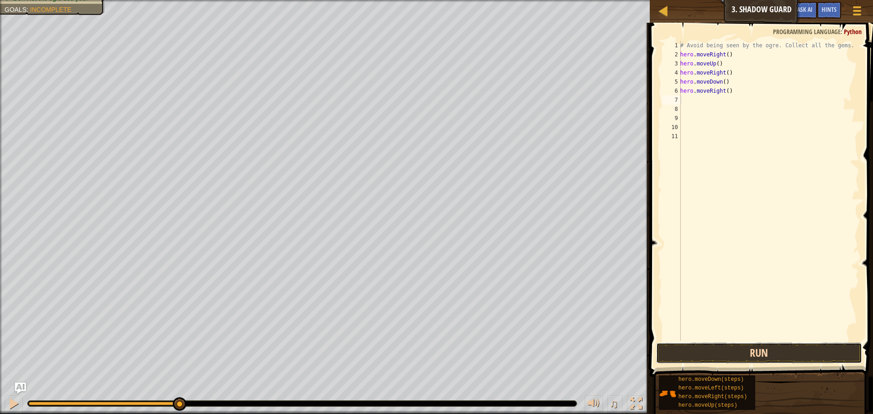
click at [815, 354] on button "Run" at bounding box center [759, 353] width 206 height 21
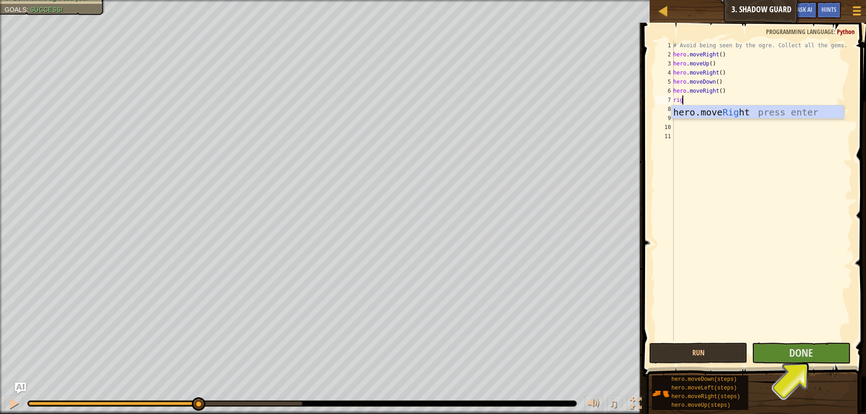
type textarea "right"
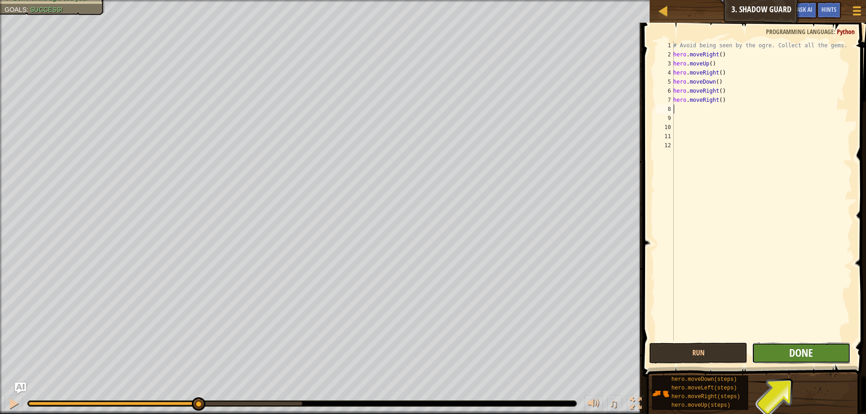
click at [797, 350] on span "Done" at bounding box center [802, 353] width 24 height 15
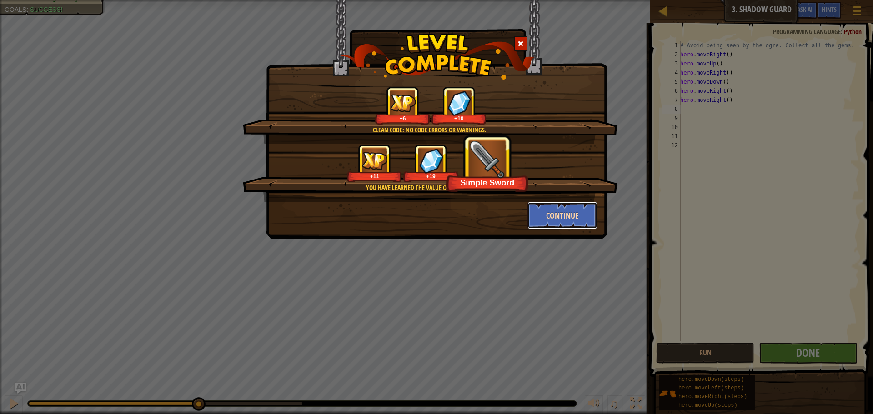
click at [553, 211] on button "Continue" at bounding box center [563, 215] width 70 height 27
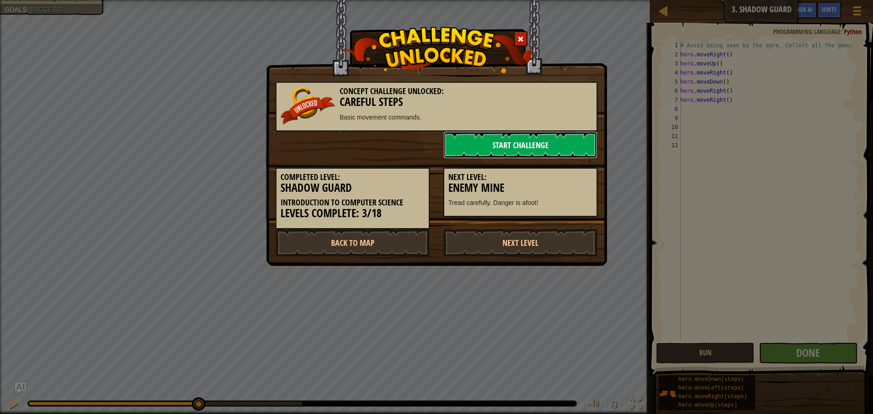
click at [498, 150] on link "Start Challenge" at bounding box center [520, 144] width 154 height 27
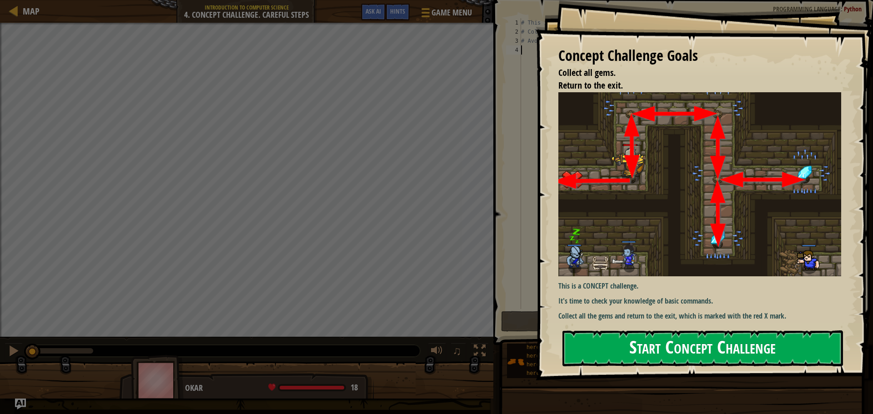
click at [698, 344] on button "Start Concept Challenge" at bounding box center [703, 349] width 281 height 36
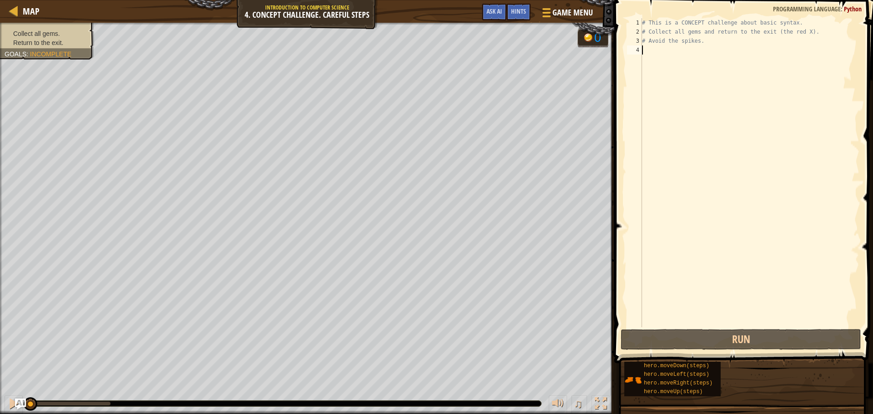
scroll to position [4, 0]
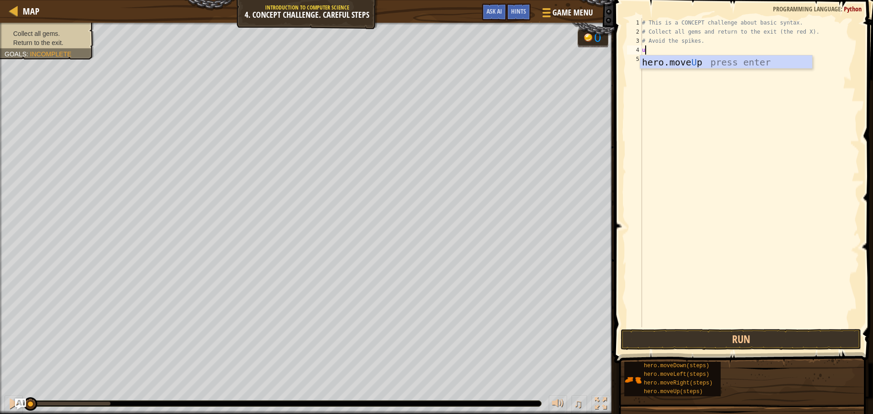
type textarea "up"
type textarea "rig"
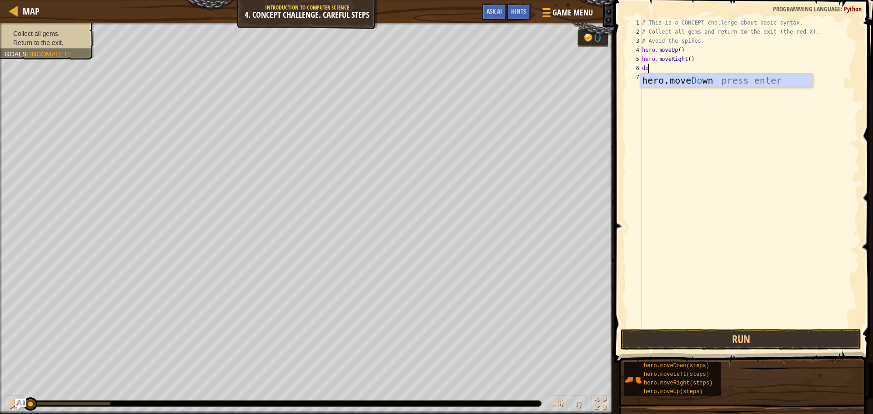
type textarea "down"
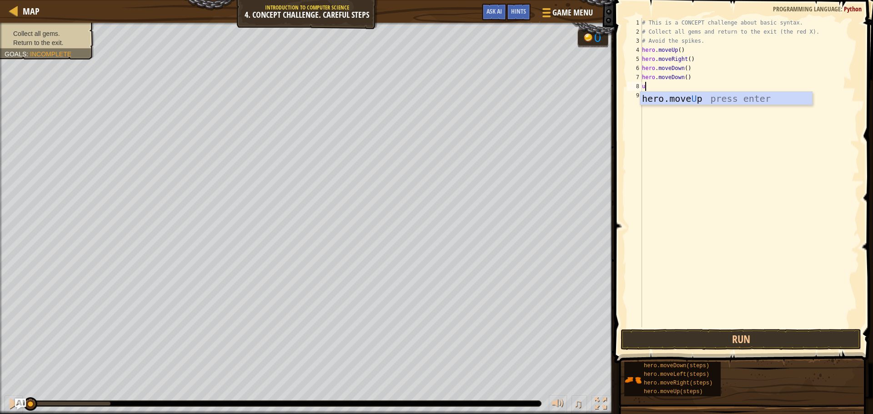
type textarea "up"
type textarea "right"
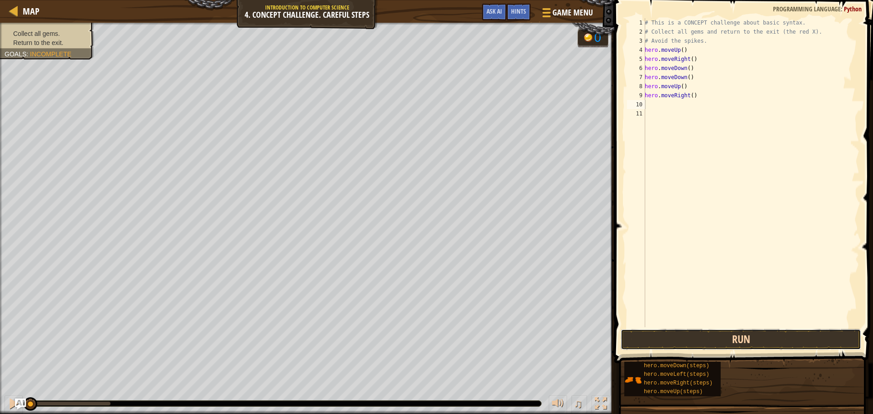
click at [795, 333] on button "Run" at bounding box center [741, 339] width 241 height 21
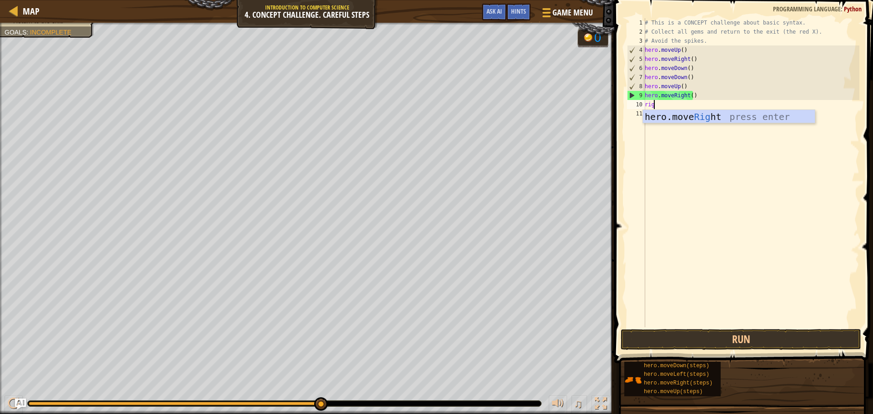
scroll to position [4, 0]
type textarea "right"
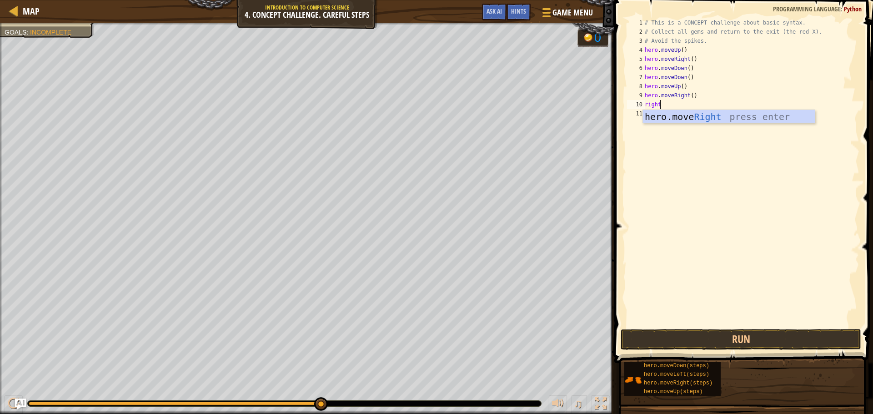
scroll to position [4, 0]
type textarea "up"
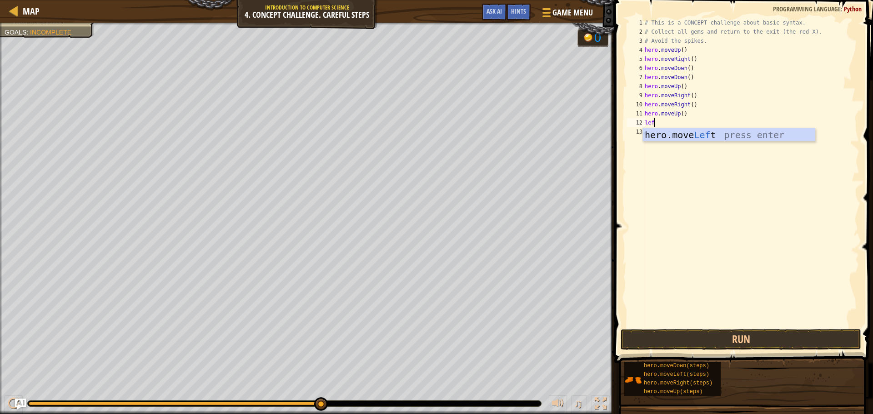
type textarea "left"
type textarea "down"
type textarea "left"
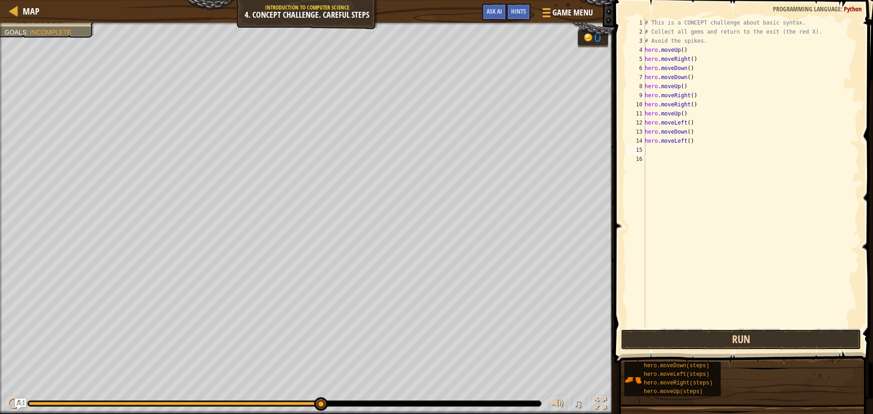
click at [768, 339] on button "Run" at bounding box center [741, 339] width 241 height 21
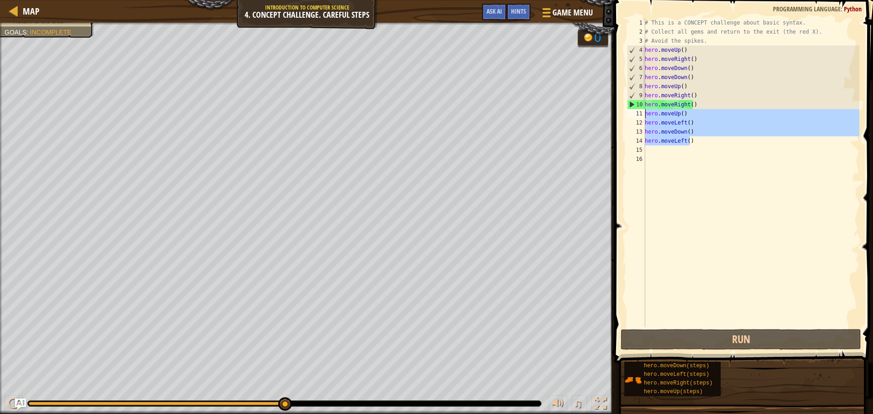
drag, startPoint x: 700, startPoint y: 140, endPoint x: 635, endPoint y: 112, distance: 71.1
click at [635, 112] on div "1 2 3 4 5 6 7 8 9 10 11 12 13 14 15 16 # This is a CONCEPT challenge about basi…" at bounding box center [742, 172] width 234 height 309
type textarea "hero.moveUp() hero.moveLeft()"
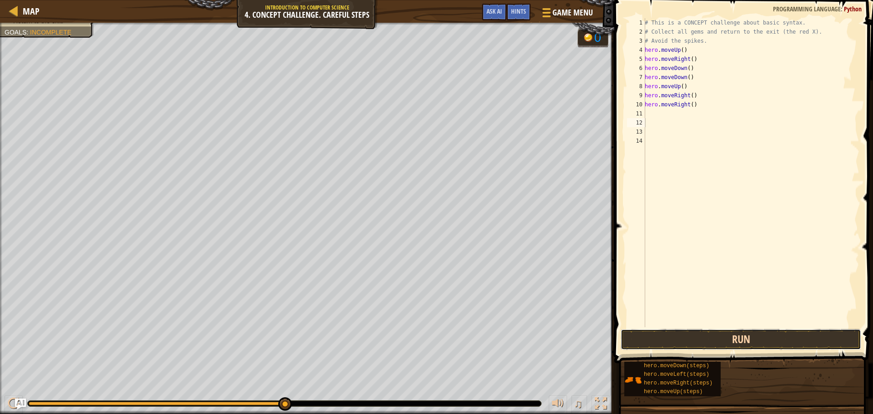
click at [705, 342] on button "Run" at bounding box center [741, 339] width 241 height 21
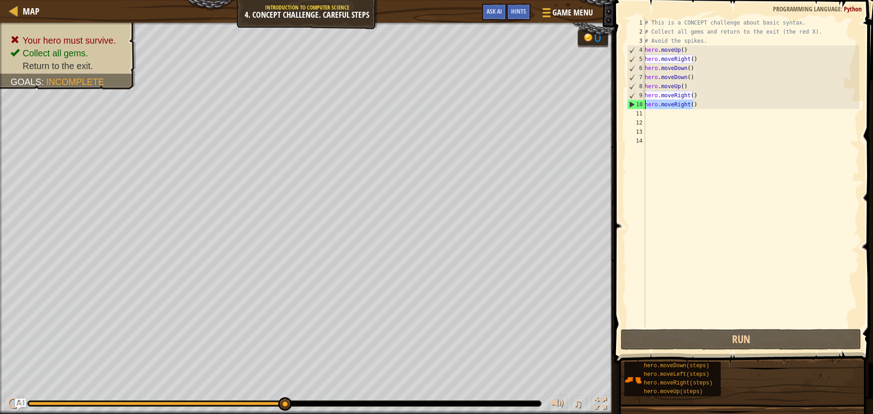
drag, startPoint x: 694, startPoint y: 101, endPoint x: 643, endPoint y: 105, distance: 51.1
click at [643, 105] on div "1 2 3 4 5 6 7 8 9 10 11 12 13 14 # This is a CONCEPT challenge about basic synt…" at bounding box center [742, 172] width 234 height 309
type textarea "hero.moveRight()"
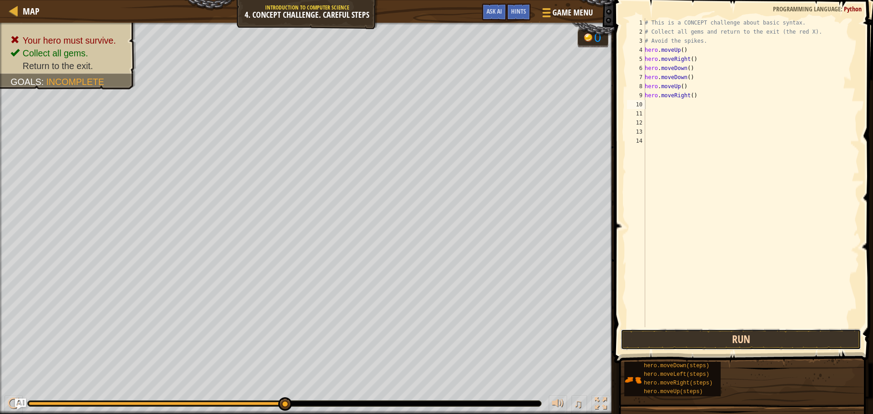
click at [717, 334] on button "Run" at bounding box center [741, 339] width 241 height 21
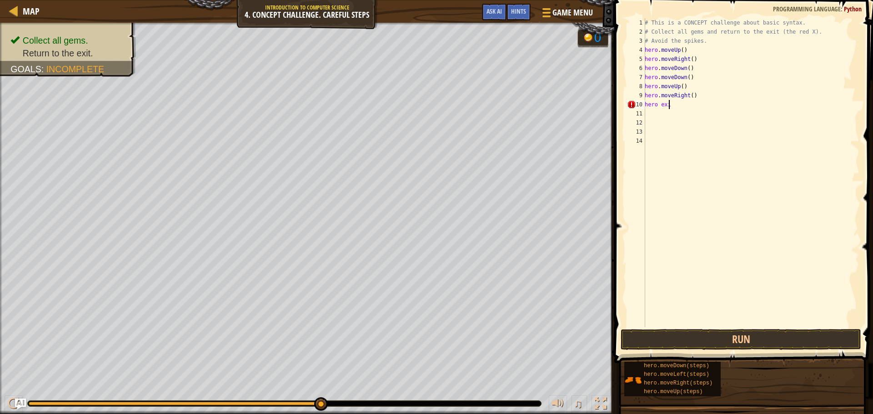
scroll to position [4, 0]
type textarea "h"
type textarea "left"
type textarea "l"
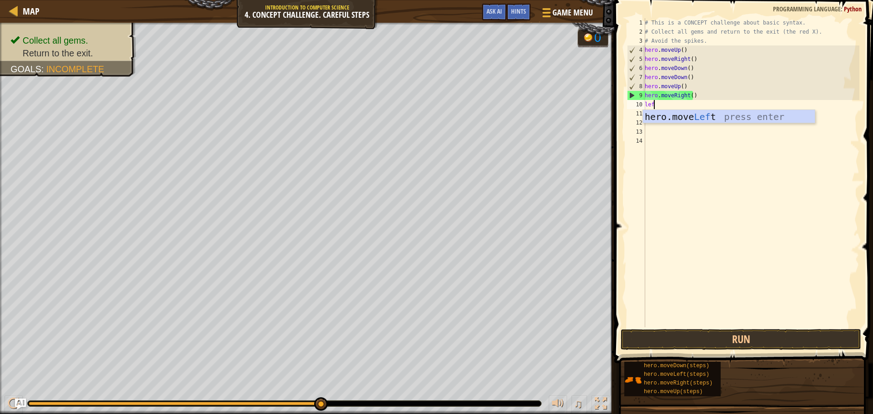
type textarea "left"
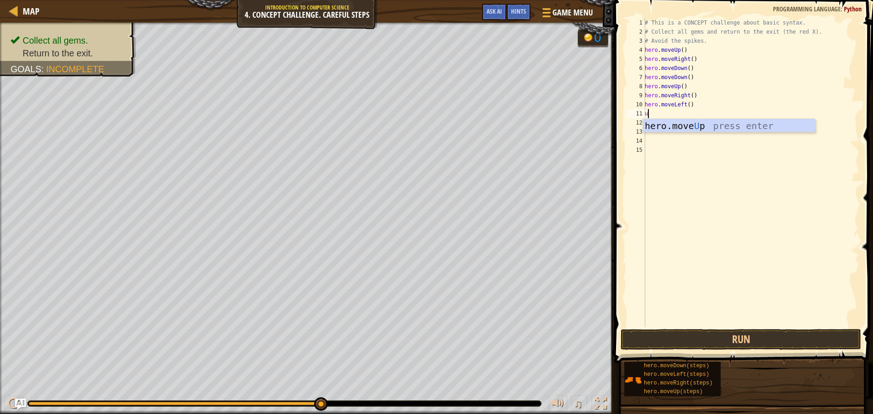
type textarea "up"
type textarea "left"
type textarea "u"
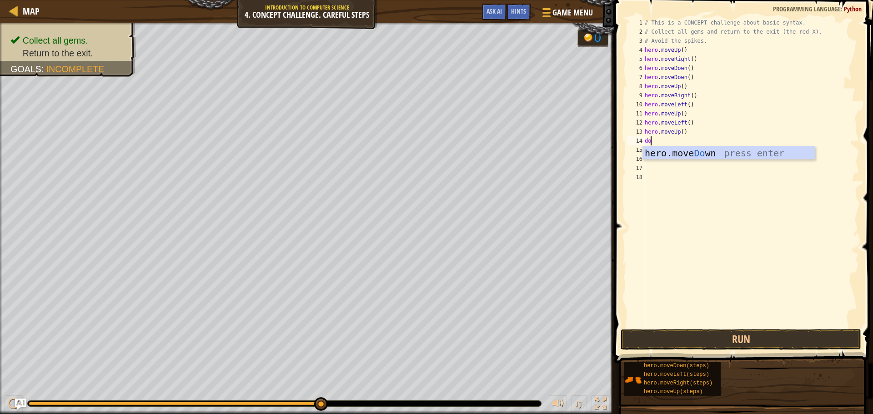
type textarea "down"
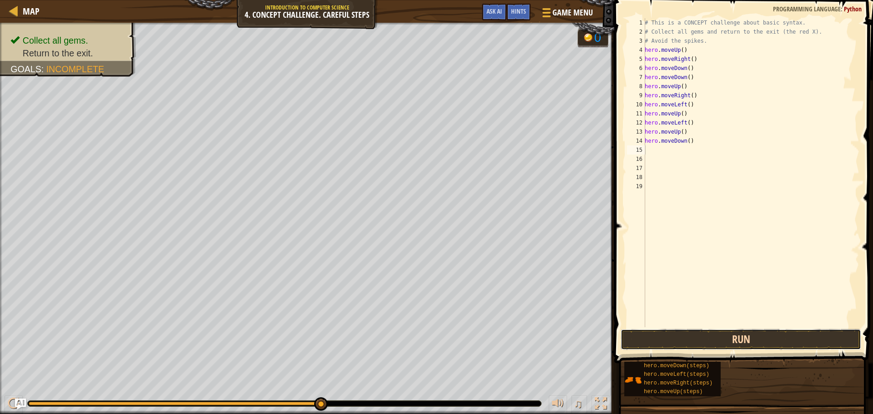
click at [797, 340] on button "Run" at bounding box center [741, 339] width 241 height 21
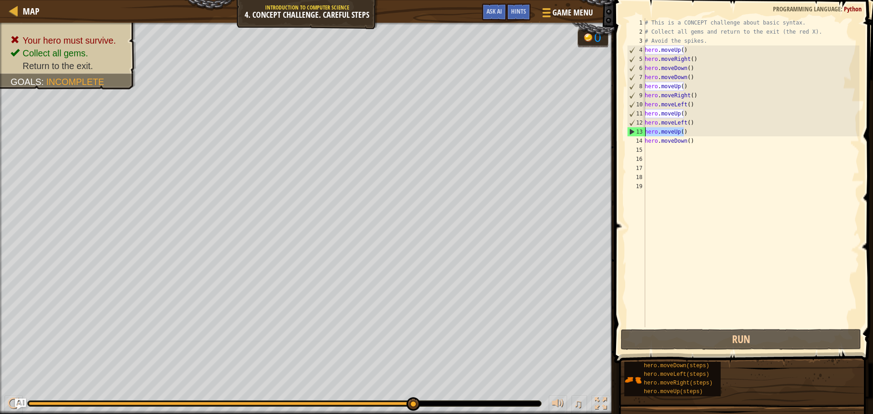
drag, startPoint x: 690, startPoint y: 132, endPoint x: 645, endPoint y: 131, distance: 44.6
click at [645, 131] on div "# This is a CONCEPT challenge about basic syntax. # Collect all gems and return…" at bounding box center [751, 181] width 216 height 327
type textarea "hero.moveUp()"
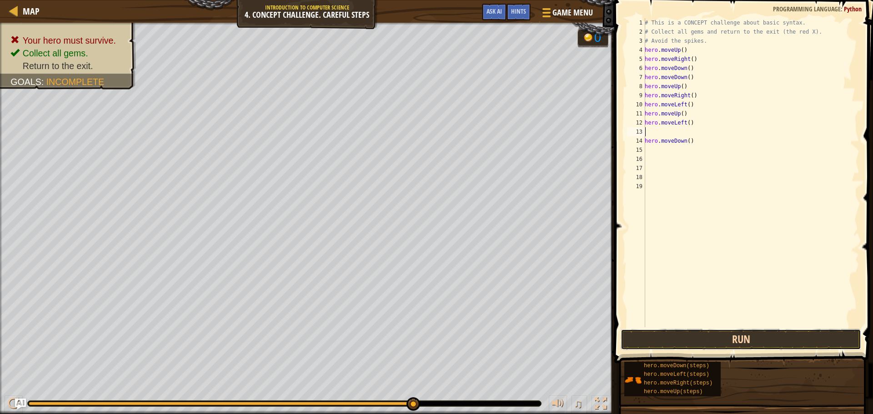
drag, startPoint x: 668, startPoint y: 343, endPoint x: 673, endPoint y: 342, distance: 5.1
click at [668, 344] on button "Run" at bounding box center [741, 339] width 241 height 21
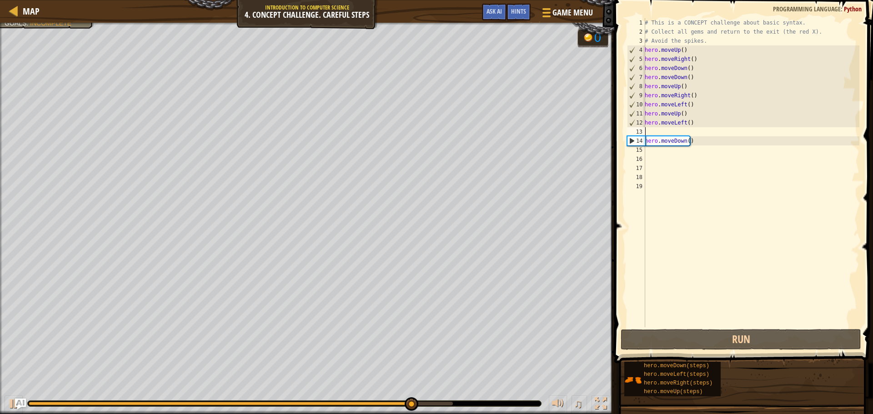
type textarea "l"
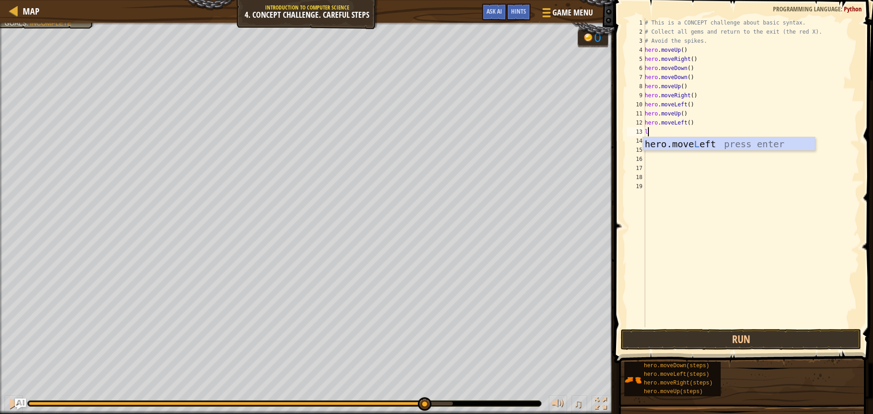
click at [668, 170] on div "# This is a CONCEPT challenge about basic syntax. # Collect all gems and return…" at bounding box center [751, 181] width 216 height 327
click at [647, 148] on div "# This is a CONCEPT challenge about basic syntax. # Collect all gems and return…" at bounding box center [751, 181] width 216 height 327
click at [653, 128] on div "# This is a CONCEPT challenge about basic syntax. # Collect all gems and return…" at bounding box center [751, 181] width 216 height 327
type textarea "l"
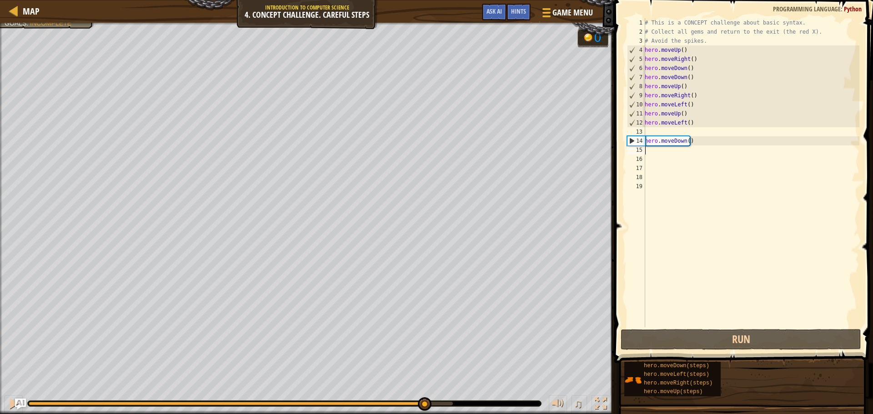
click at [654, 154] on div "# This is a CONCEPT challenge about basic syntax. # Collect all gems and return…" at bounding box center [751, 181] width 216 height 327
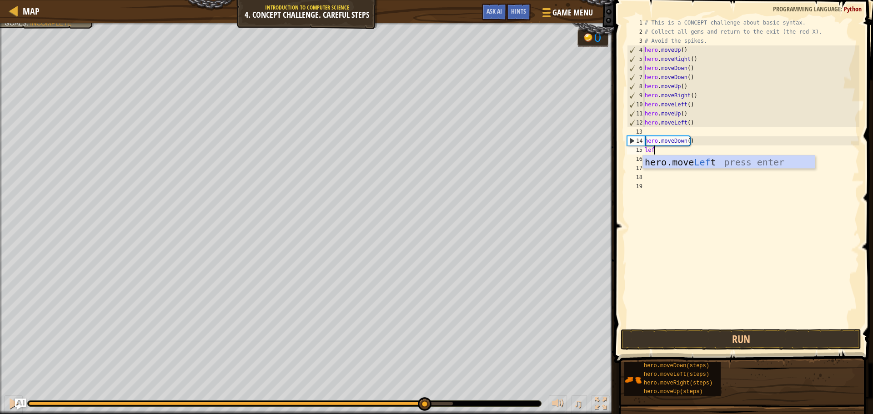
type textarea "left"
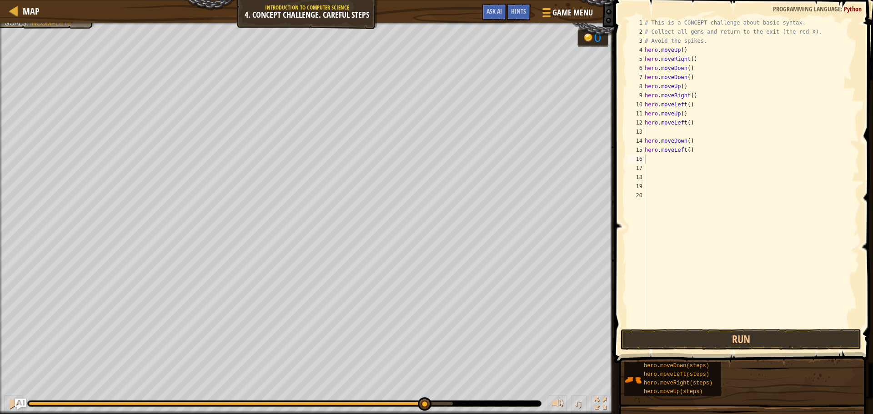
click at [800, 328] on span at bounding box center [745, 169] width 266 height 390
click at [798, 333] on button "Run" at bounding box center [741, 339] width 241 height 21
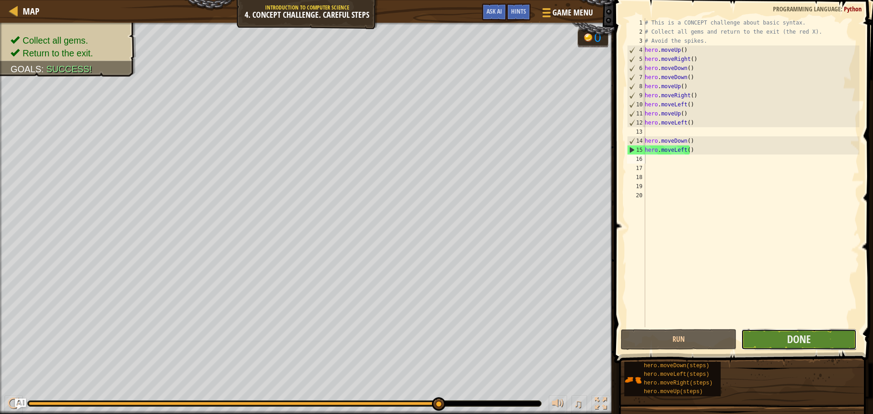
click at [831, 336] on button "Done" at bounding box center [799, 339] width 116 height 21
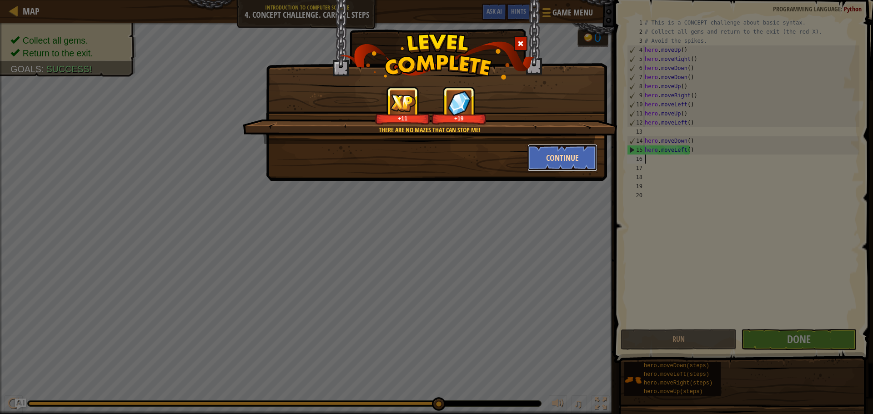
click at [549, 158] on button "Continue" at bounding box center [563, 157] width 70 height 27
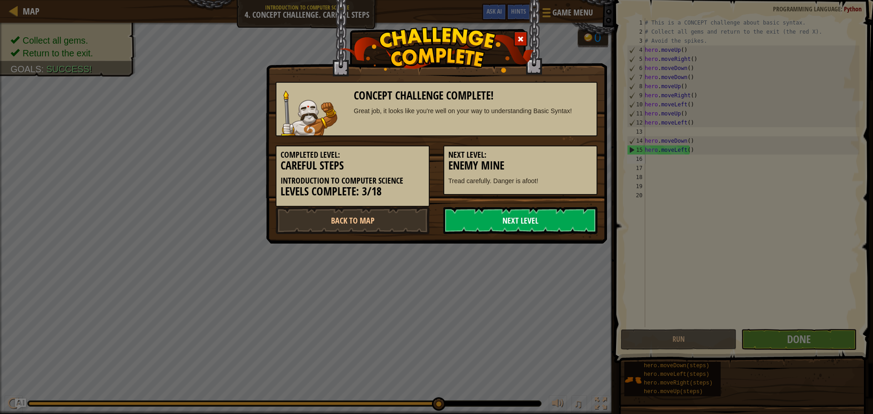
click at [537, 221] on link "Next Level" at bounding box center [520, 220] width 154 height 27
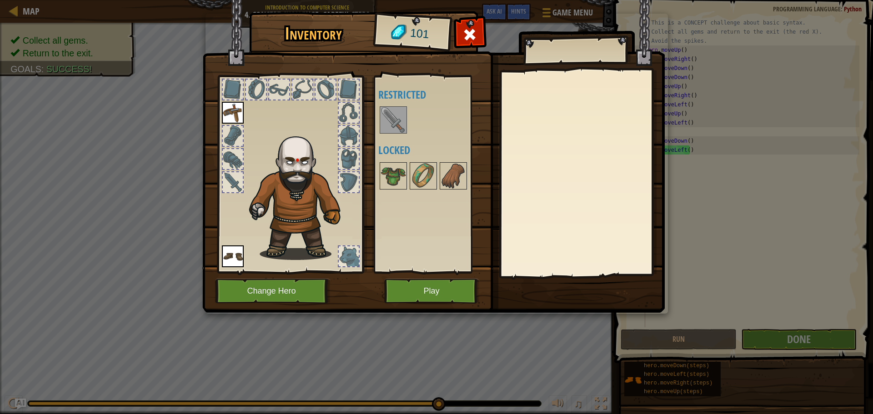
click at [237, 104] on img at bounding box center [233, 113] width 22 height 22
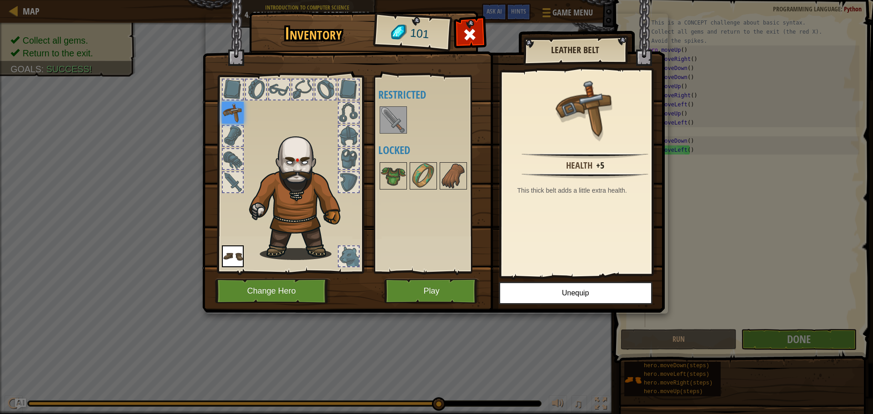
click at [396, 120] on img at bounding box center [393, 119] width 25 height 25
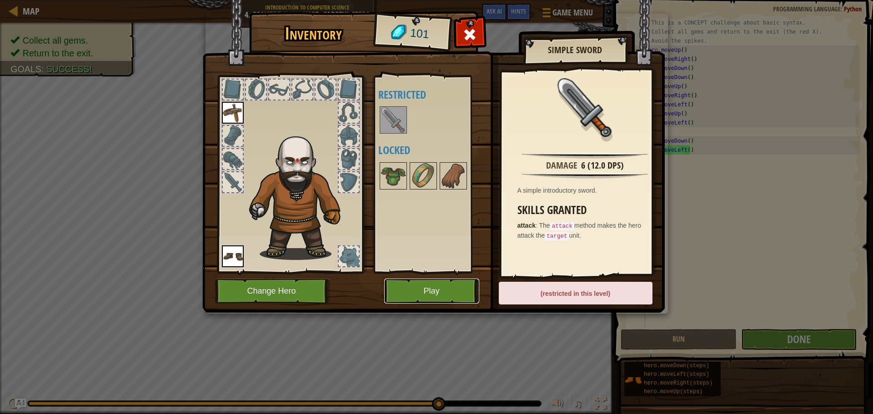
click at [436, 293] on button "Play" at bounding box center [431, 291] width 95 height 25
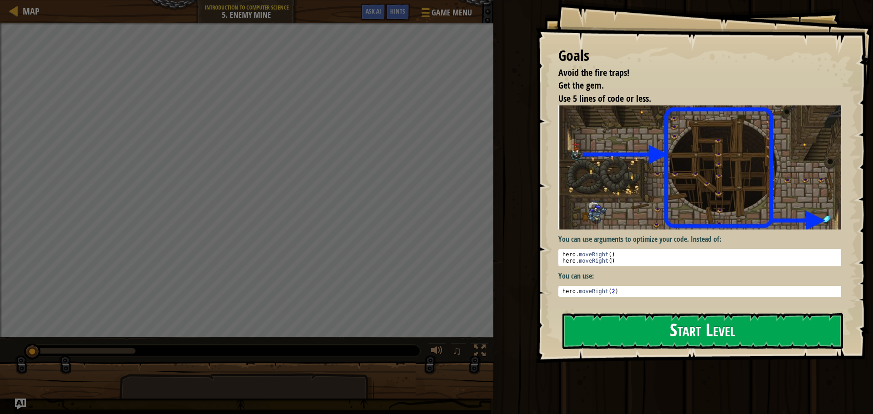
click at [661, 334] on button "Start Level" at bounding box center [703, 331] width 281 height 36
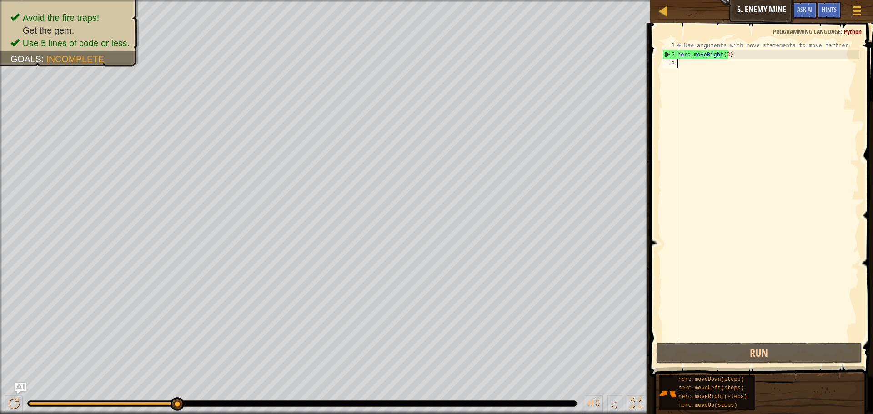
scroll to position [4, 0]
type textarea "le"
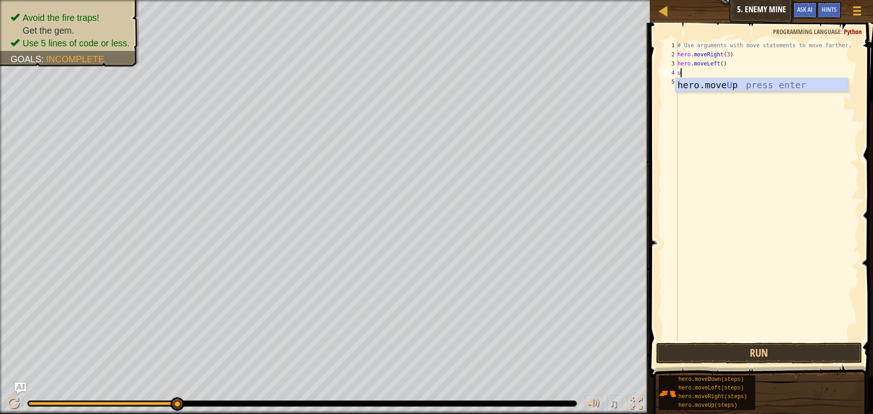
type textarea "up"
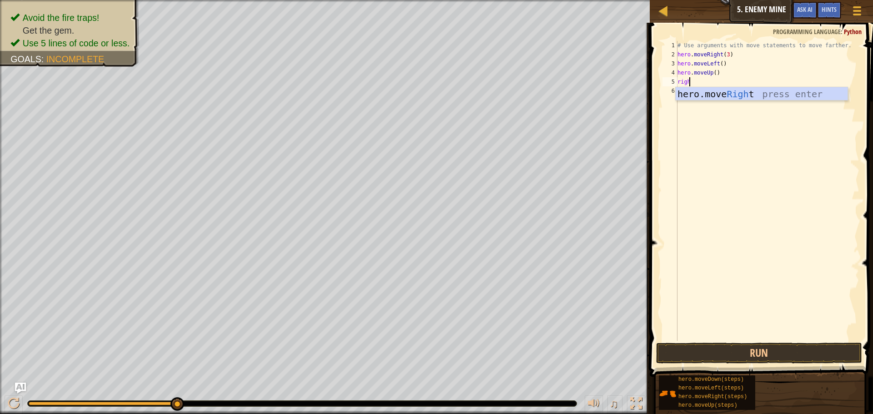
type textarea "right"
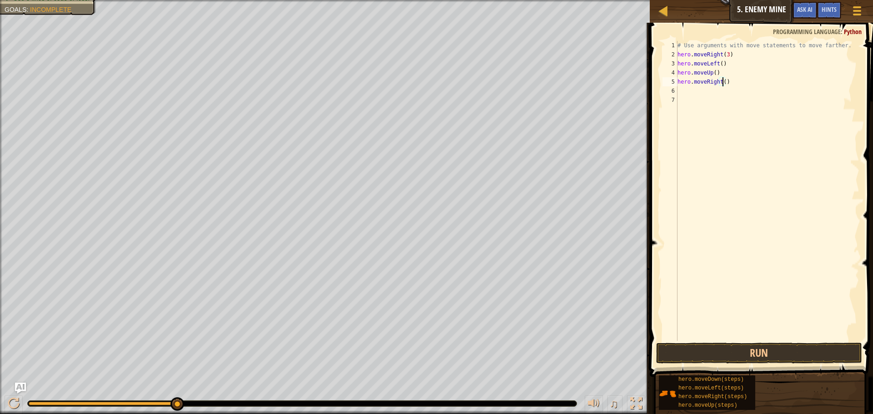
click at [721, 81] on div "# Use arguments with move statements to move farther. hero . moveRight ( 3 ) he…" at bounding box center [768, 200] width 184 height 318
type textarea "hero.moveRight(3)"
click at [680, 91] on div "# Use arguments with move statements to move farther. hero . moveRight ( 3 ) he…" at bounding box center [768, 200] width 184 height 318
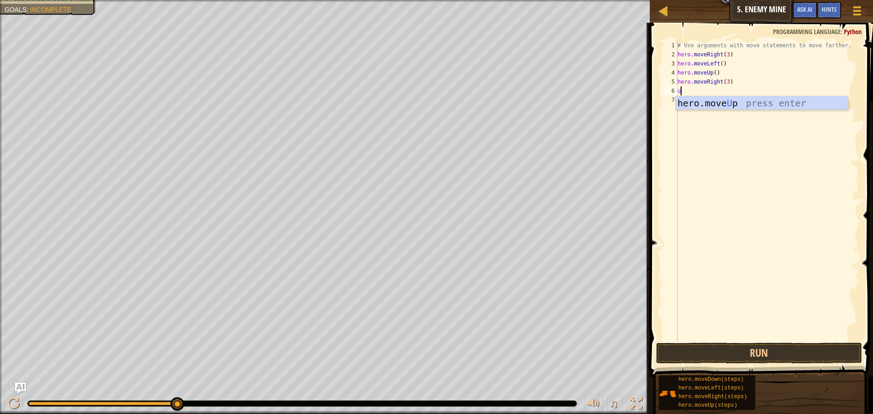
type textarea "up"
click at [712, 90] on div "# Use arguments with move statements to move farther. hero . moveRight ( 3 ) he…" at bounding box center [768, 200] width 184 height 318
type textarea "hero.moveUp()"
click at [713, 97] on div "# Use arguments with move statements to move farther. hero . moveRight ( 3 ) he…" at bounding box center [768, 200] width 184 height 318
click at [712, 91] on div "# Use arguments with move statements to move farther. hero . moveRight ( 3 ) he…" at bounding box center [768, 200] width 184 height 318
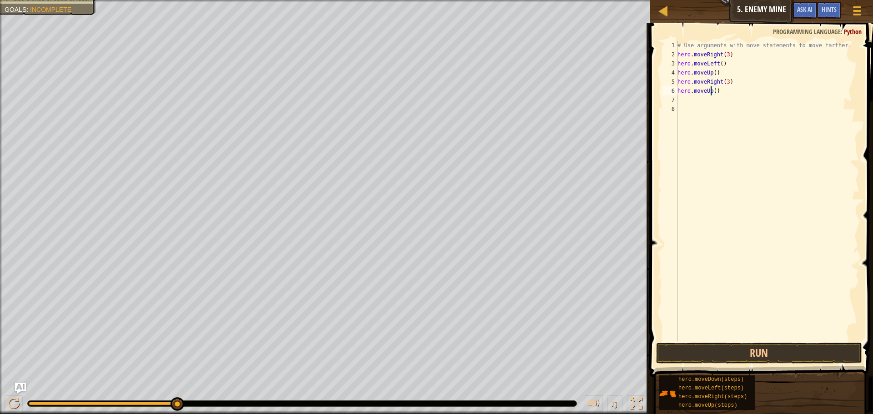
click at [713, 91] on div "# Use arguments with move statements to move farther. hero . moveRight ( 3 ) he…" at bounding box center [768, 200] width 184 height 318
click at [713, 91] on div "# Use arguments with move statements to move farther. hero . moveRight ( 3 ) he…" at bounding box center [768, 191] width 184 height 300
click at [784, 348] on button "Run" at bounding box center [759, 353] width 206 height 21
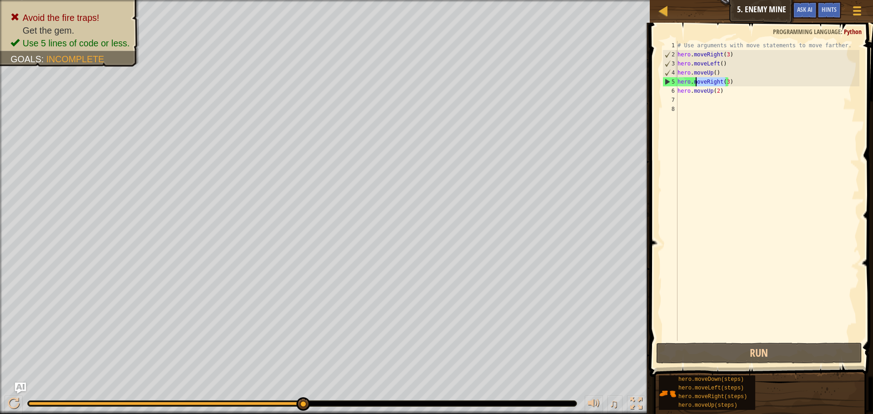
drag, startPoint x: 727, startPoint y: 80, endPoint x: 694, endPoint y: 84, distance: 32.9
click at [694, 84] on div "# Use arguments with move statements to move farther. hero . moveRight ( 3 ) he…" at bounding box center [768, 200] width 184 height 318
click at [744, 83] on div "# Use arguments with move statements to move farther. hero . moveRight ( 3 ) he…" at bounding box center [768, 200] width 184 height 318
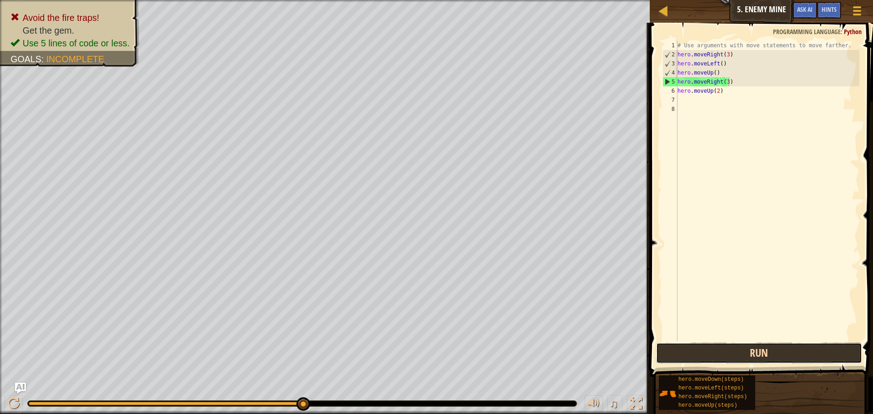
click at [808, 357] on button "Run" at bounding box center [759, 353] width 206 height 21
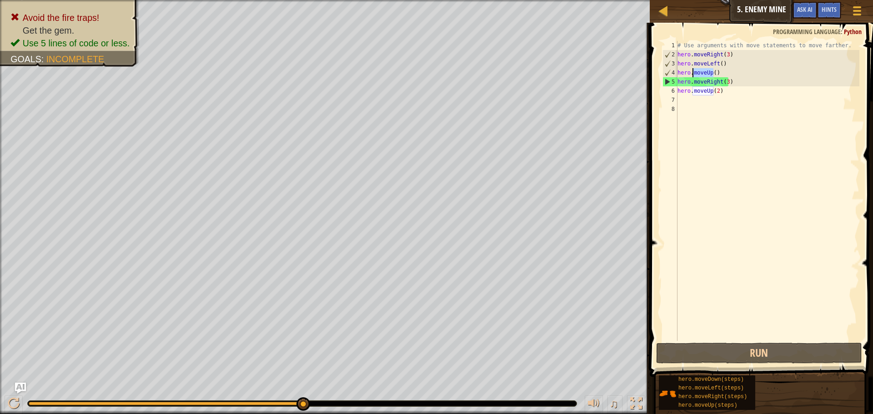
drag, startPoint x: 715, startPoint y: 73, endPoint x: 694, endPoint y: 75, distance: 21.5
click at [694, 75] on div "# Use arguments with move statements to move farther. hero . moveRight ( 3 ) he…" at bounding box center [768, 200] width 184 height 318
type textarea "hero.moveUp()"
click at [751, 193] on div "# Use arguments with move statements to move farther. hero . moveRight ( 3 ) he…" at bounding box center [768, 200] width 184 height 318
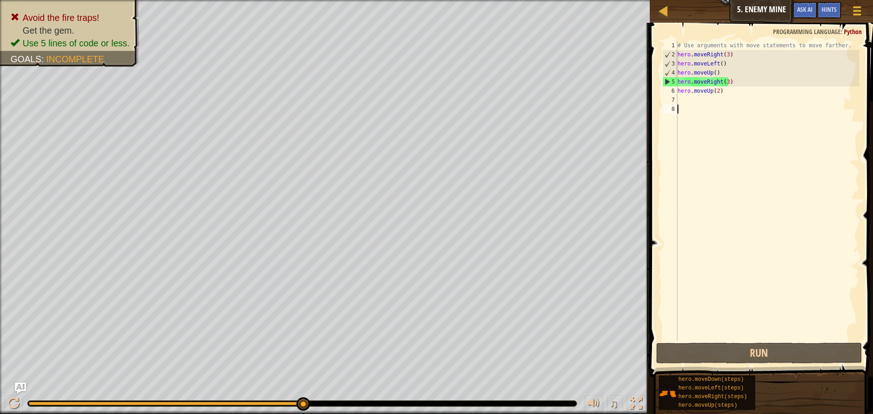
scroll to position [4, 0]
drag, startPoint x: 721, startPoint y: 64, endPoint x: 692, endPoint y: 63, distance: 28.7
click at [692, 63] on div "# Use arguments with move statements to move farther. hero . moveRight ( 3 ) he…" at bounding box center [768, 200] width 184 height 318
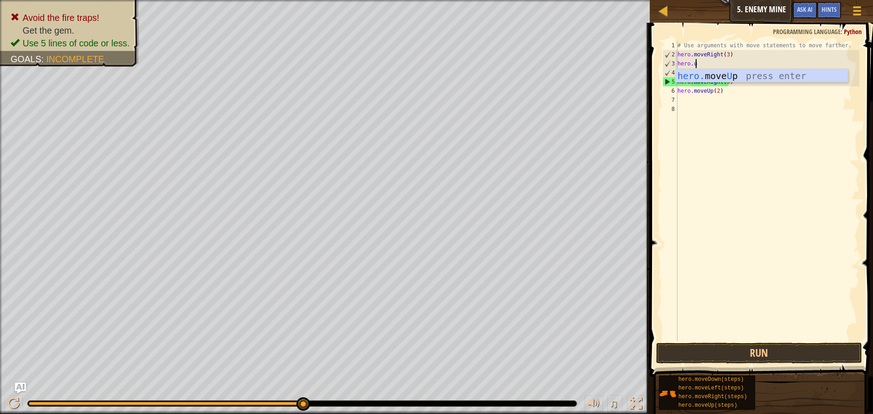
type textarea "hero.up"
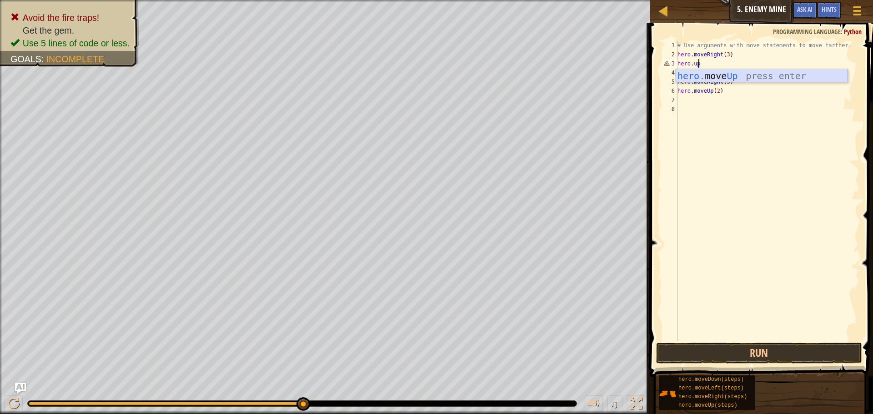
click at [713, 78] on div "hero. move Up press enter" at bounding box center [762, 89] width 172 height 41
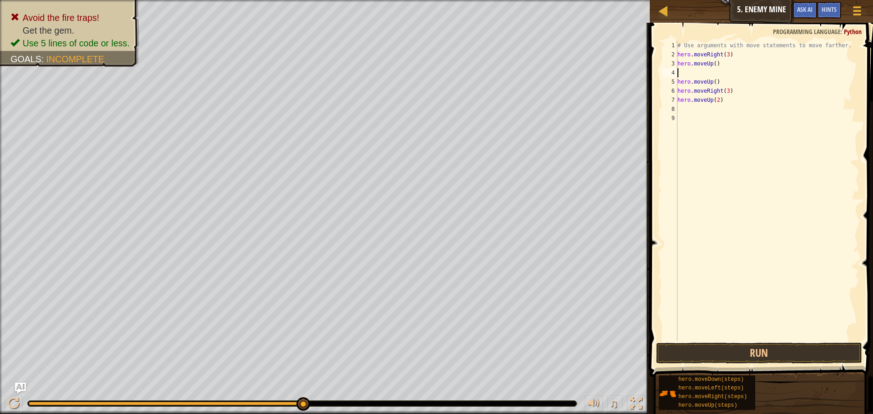
scroll to position [4, 0]
click at [772, 357] on button "Run" at bounding box center [759, 353] width 206 height 21
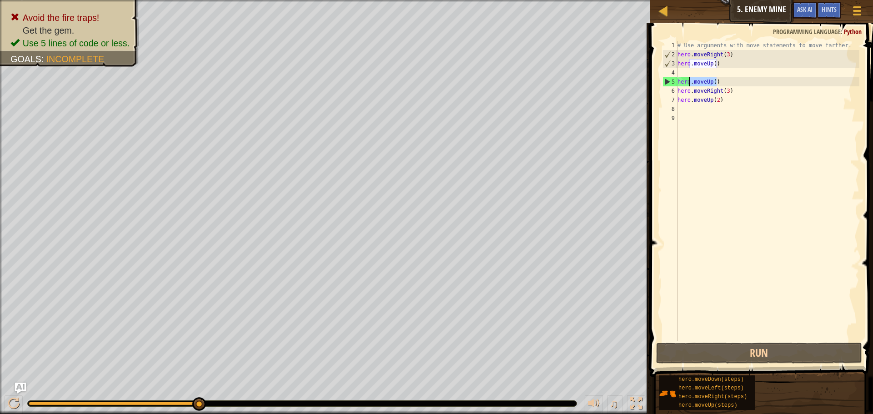
drag, startPoint x: 720, startPoint y: 80, endPoint x: 691, endPoint y: 83, distance: 29.7
click at [691, 83] on div "# Use arguments with move statements to move farther. hero . moveRight ( 3 ) he…" at bounding box center [768, 200] width 184 height 318
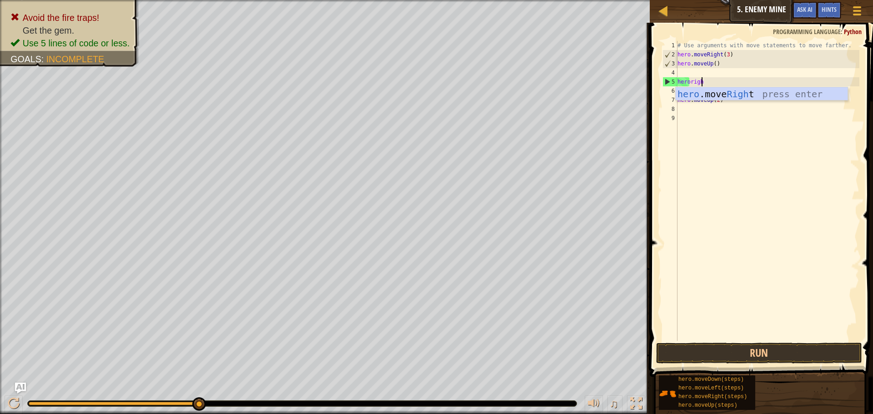
type textarea "heroright"
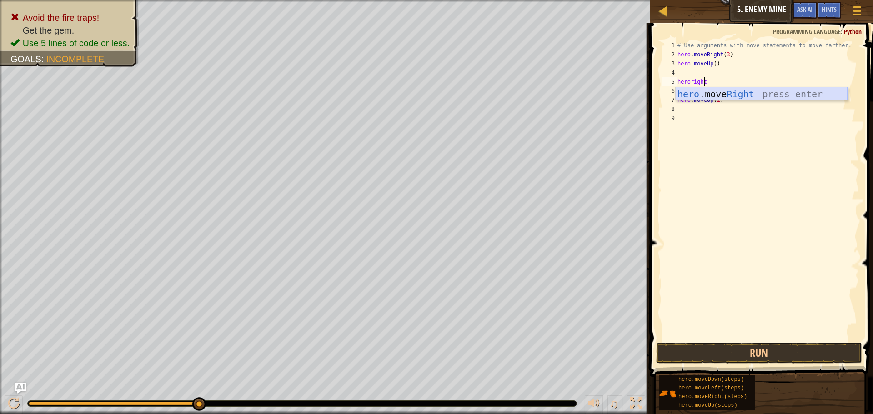
click at [714, 90] on div "hero .move Right press enter" at bounding box center [762, 107] width 172 height 41
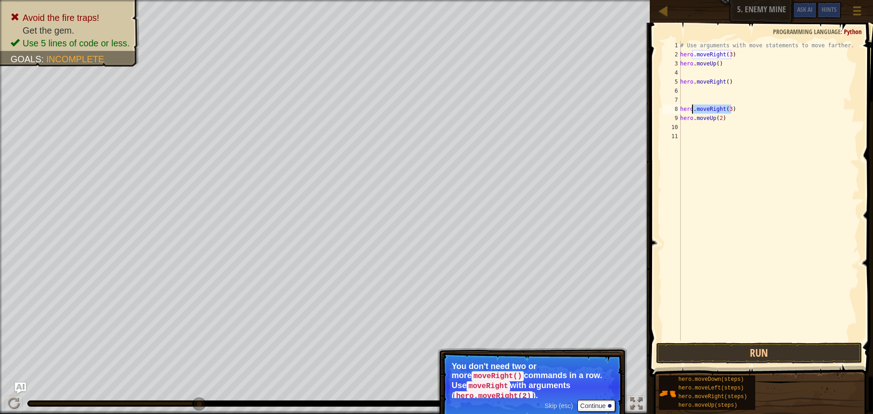
drag, startPoint x: 730, startPoint y: 106, endPoint x: 691, endPoint y: 113, distance: 39.7
click at [691, 113] on div "# Use arguments with move statements to move farther. hero . moveRight ( 3 ) he…" at bounding box center [769, 200] width 181 height 318
drag, startPoint x: 728, startPoint y: 114, endPoint x: 722, endPoint y: 114, distance: 5.9
click at [722, 114] on div "# Use arguments with move statements to move farther. hero . moveRight ( 3 ) he…" at bounding box center [769, 200] width 181 height 318
click at [733, 106] on div "# Use arguments with move statements to move farther. hero . moveRight ( 3 ) he…" at bounding box center [769, 200] width 181 height 318
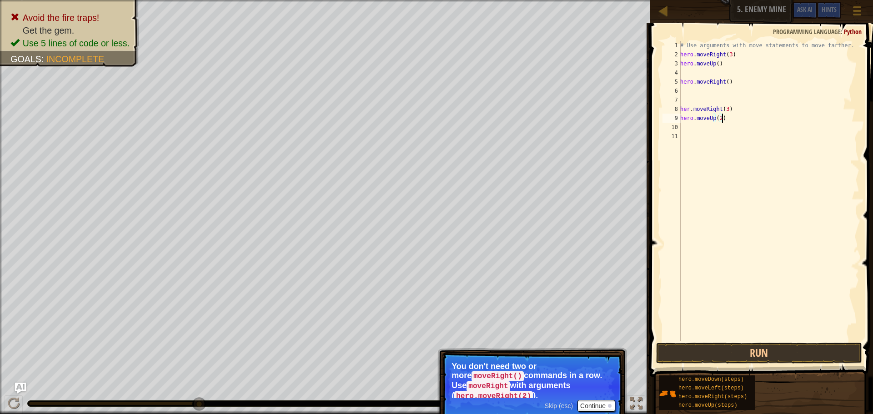
type textarea "her.moveRight(3)"
drag, startPoint x: 730, startPoint y: 108, endPoint x: 680, endPoint y: 109, distance: 49.6
click at [680, 109] on div "her.moveRight(3) 1 2 3 4 5 6 7 8 9 10 11 # Use arguments with move statements t…" at bounding box center [760, 191] width 199 height 300
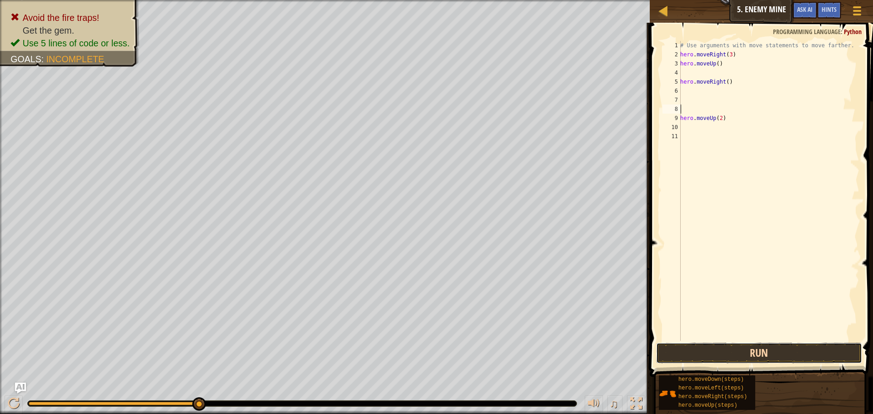
click at [738, 347] on button "Run" at bounding box center [759, 353] width 206 height 21
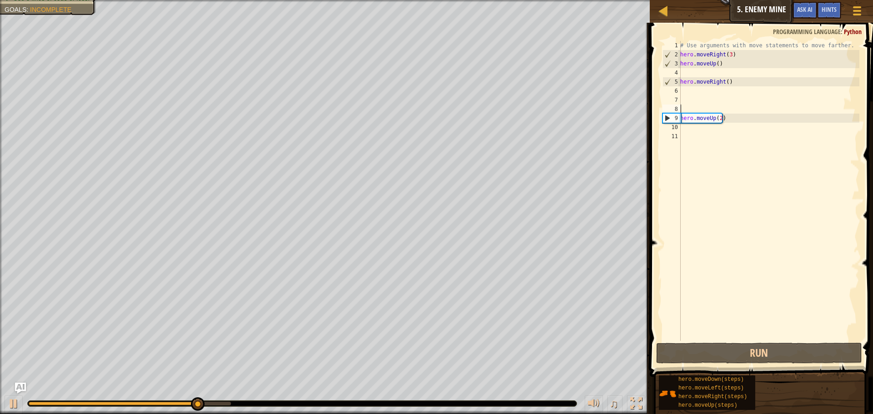
click at [689, 88] on div "# Use arguments with move statements to move farther. hero . moveRight ( 3 ) he…" at bounding box center [769, 200] width 181 height 318
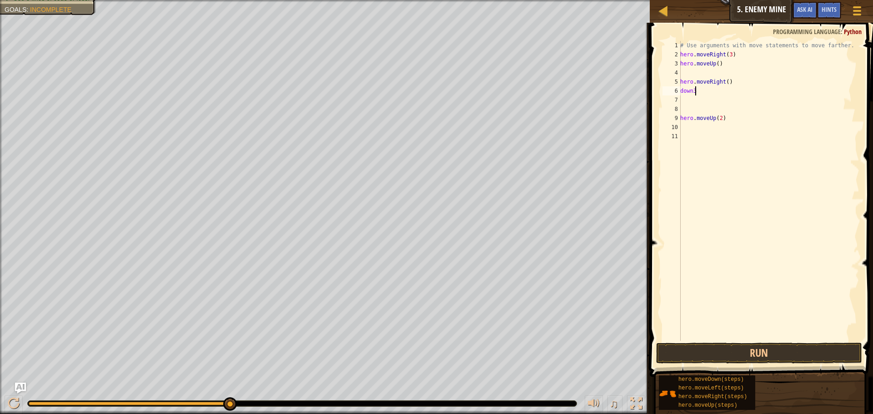
scroll to position [4, 1]
type textarea "down"
type textarea "d"
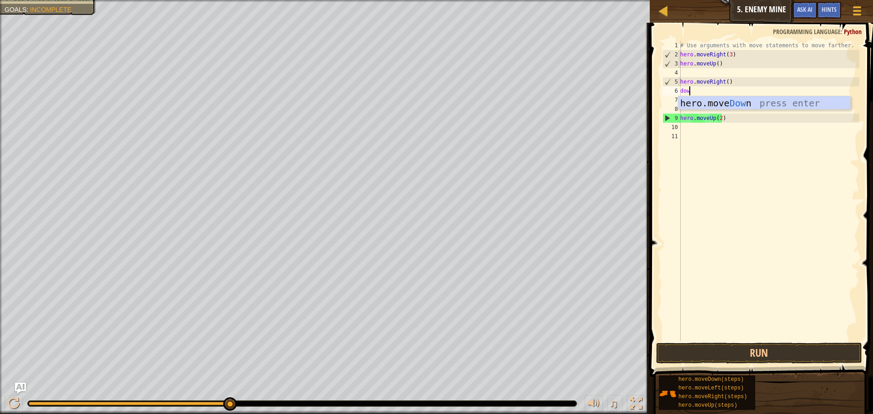
scroll to position [4, 0]
type textarea "down"
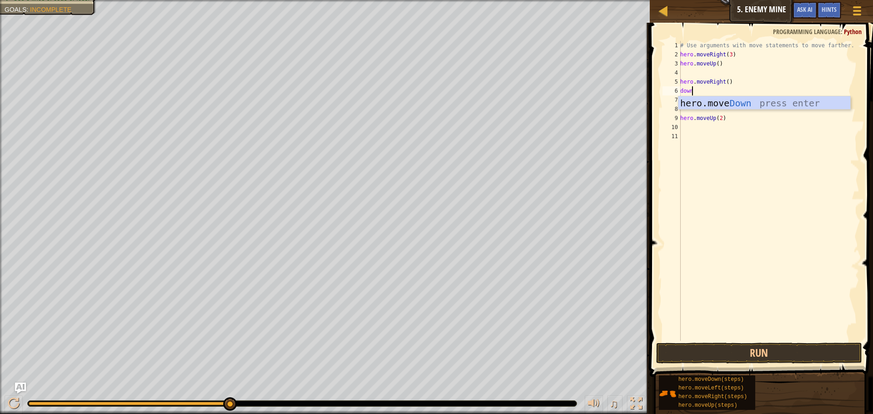
scroll to position [4, 0]
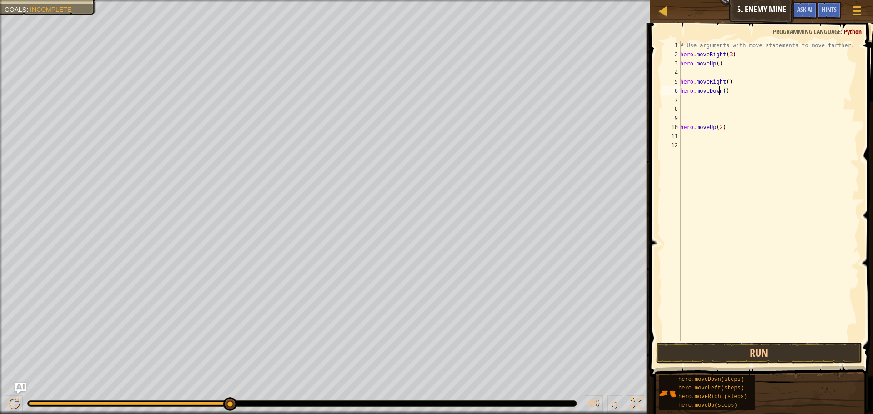
drag, startPoint x: 721, startPoint y: 90, endPoint x: 720, endPoint y: 95, distance: 5.0
click at [720, 91] on div "# Use arguments with move statements to move farther. hero . moveRight ( 3 ) he…" at bounding box center [769, 200] width 181 height 318
click at [722, 90] on div "# Use arguments with move statements to move farther. hero . moveRight ( 3 ) he…" at bounding box center [769, 200] width 181 height 318
type textarea "hero.moveDown(3)"
click at [745, 360] on button "Run" at bounding box center [759, 353] width 206 height 21
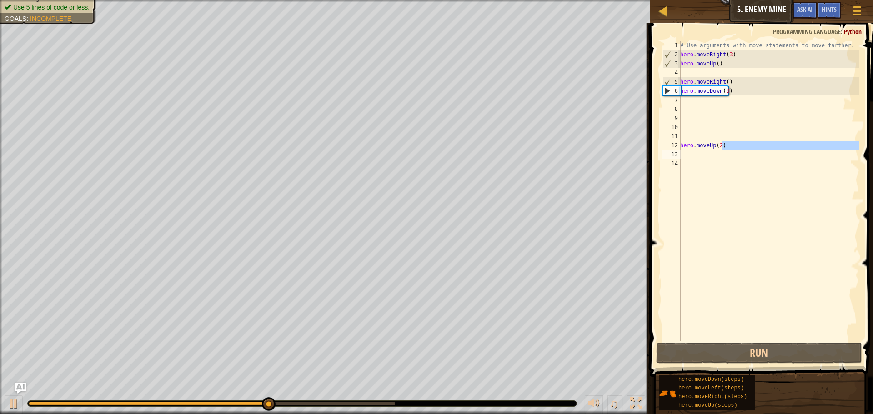
drag, startPoint x: 722, startPoint y: 144, endPoint x: 679, endPoint y: 151, distance: 43.2
click at [679, 151] on div "1 2 3 4 5 6 7 8 9 10 11 12 13 14 # Use arguments with move statements to move f…" at bounding box center [760, 191] width 199 height 300
click at [679, 146] on div "12" at bounding box center [672, 145] width 18 height 9
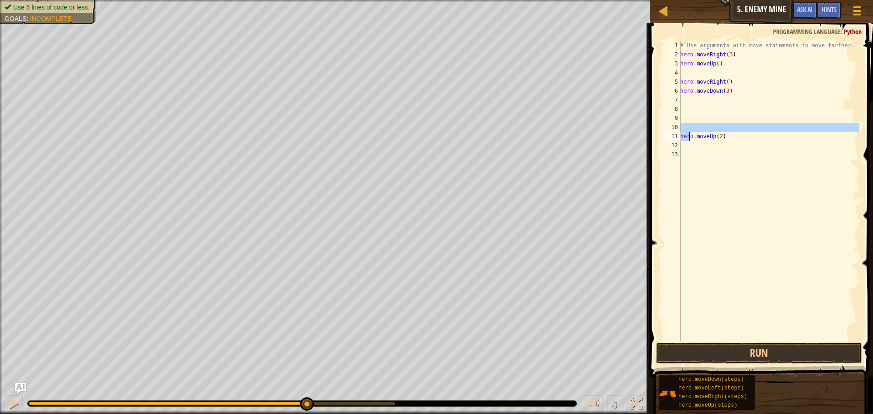
drag, startPoint x: 728, startPoint y: 131, endPoint x: 739, endPoint y: 144, distance: 16.4
click at [690, 139] on div "# Use arguments with move statements to move farther. hero . moveRight ( 3 ) he…" at bounding box center [769, 200] width 181 height 318
type textarea "hero.moveUp(2)"
click at [740, 144] on div "# Use arguments with move statements to move farther. hero . moveRight ( 3 ) he…" at bounding box center [769, 200] width 181 height 318
drag, startPoint x: 722, startPoint y: 135, endPoint x: 681, endPoint y: 135, distance: 40.9
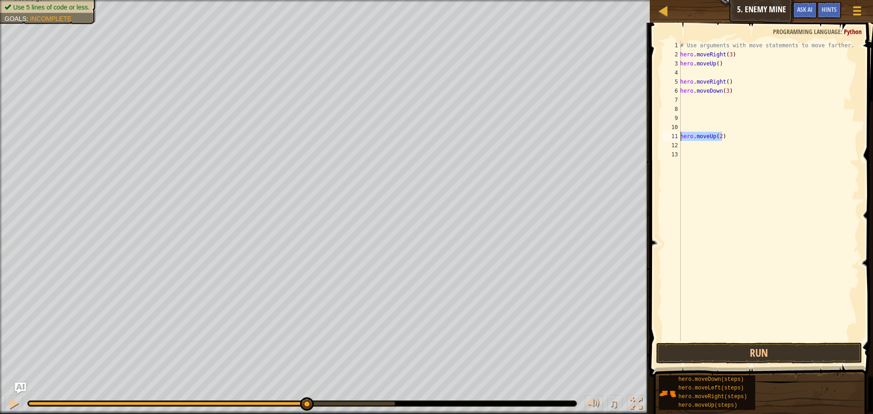
click at [681, 135] on div "# Use arguments with move statements to move farther. hero . moveRight ( 3 ) he…" at bounding box center [769, 200] width 181 height 318
type textarea "hero.moveUp(2)"
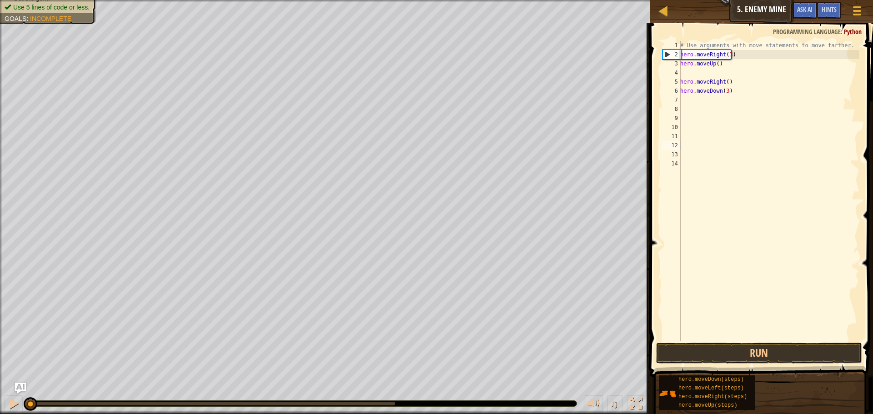
drag, startPoint x: 308, startPoint y: 402, endPoint x: 20, endPoint y: 422, distance: 289.4
click at [20, 0] on html "Map Introduction to Computer Science 5. Enemy Mine Game Menu Done Hints Ask AI …" at bounding box center [436, 0] width 873 height 0
click at [765, 355] on button "Run" at bounding box center [759, 353] width 206 height 21
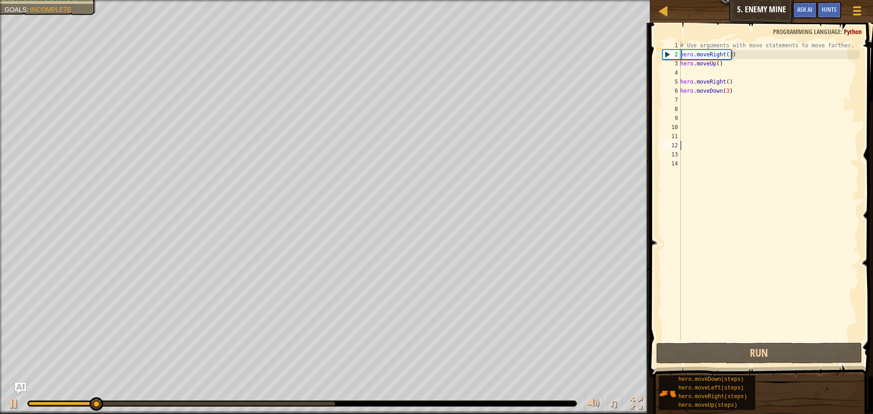
click at [683, 101] on div "# Use arguments with move statements to move farther. hero . moveRight ( 3 ) he…" at bounding box center [769, 200] width 181 height 318
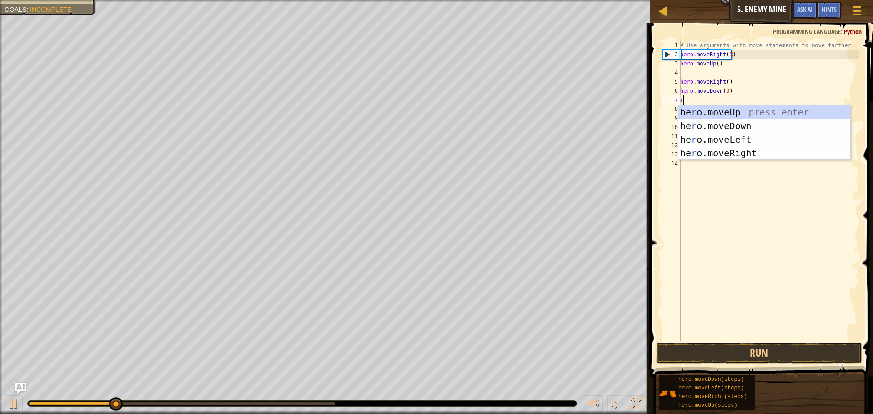
type textarea "ri"
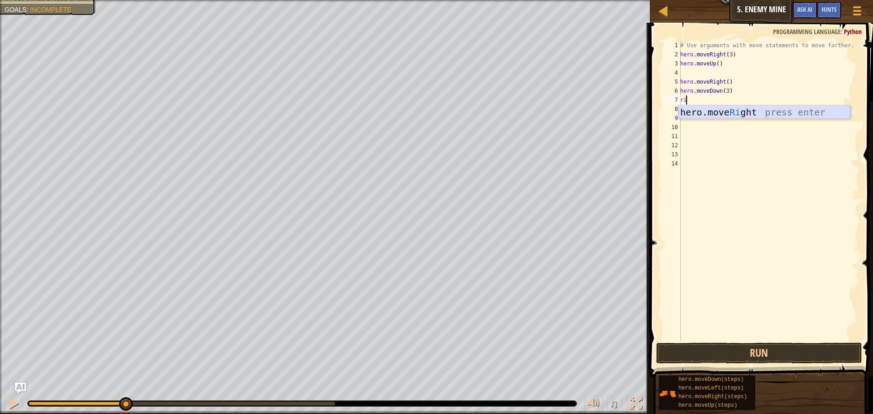
click at [724, 116] on div "hero.move Ri ght press enter" at bounding box center [765, 126] width 172 height 41
click at [723, 101] on div "# Use arguments with move statements to move farther. hero . moveRight ( 3 ) he…" at bounding box center [769, 200] width 181 height 318
click at [724, 100] on div "# Use arguments with move statements to move farther. hero . moveRight ( 3 ) he…" at bounding box center [769, 200] width 181 height 318
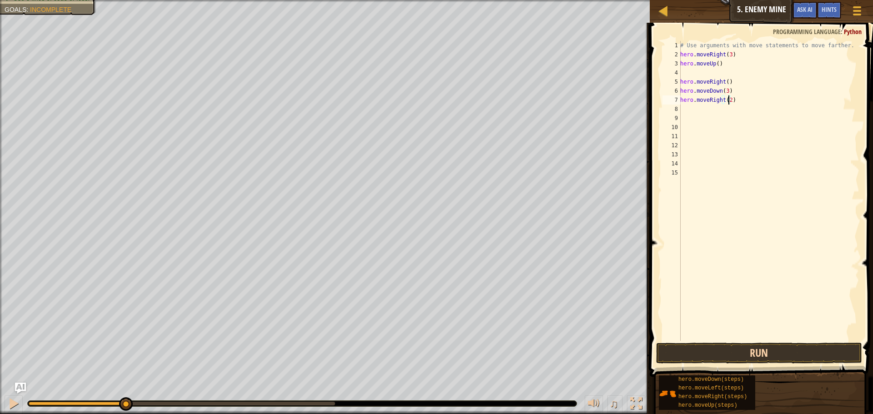
type textarea "hero.moveRight(2)"
click at [786, 348] on button "Run" at bounding box center [759, 353] width 206 height 21
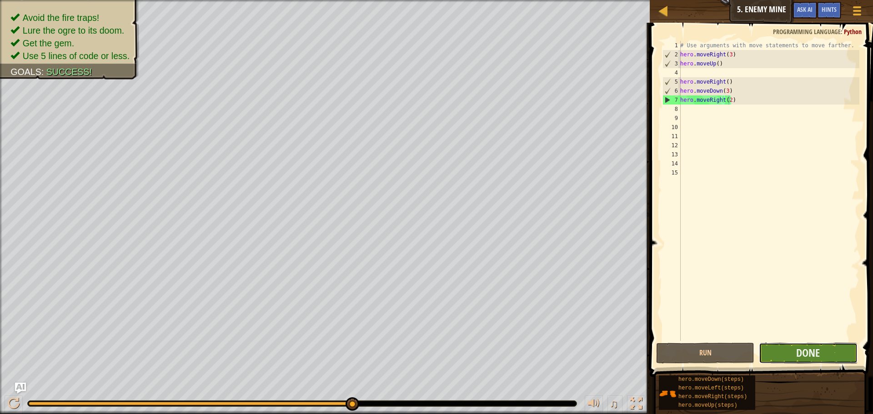
click at [781, 349] on button "Done" at bounding box center [808, 353] width 98 height 21
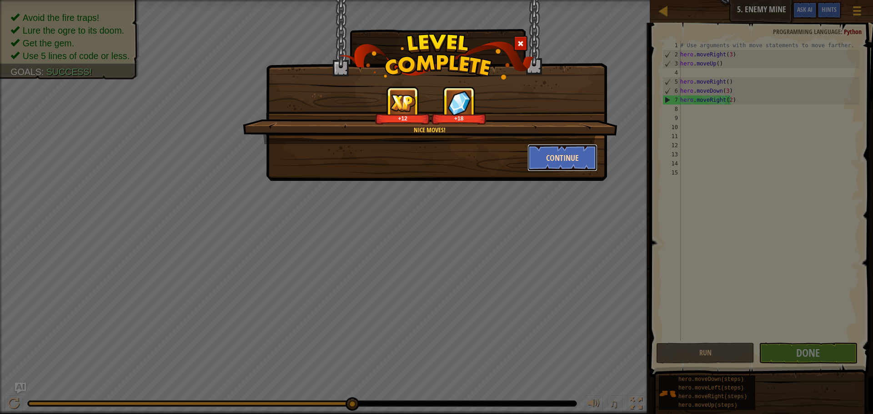
click at [529, 154] on button "Continue" at bounding box center [563, 157] width 70 height 27
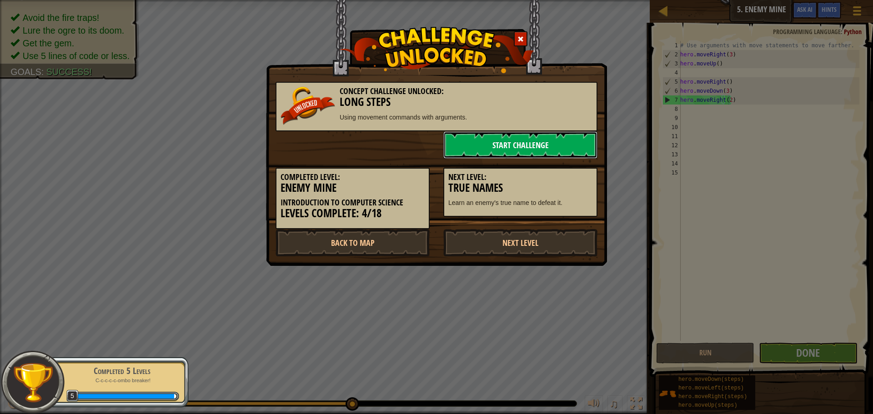
click at [546, 144] on link "Start Challenge" at bounding box center [520, 144] width 154 height 27
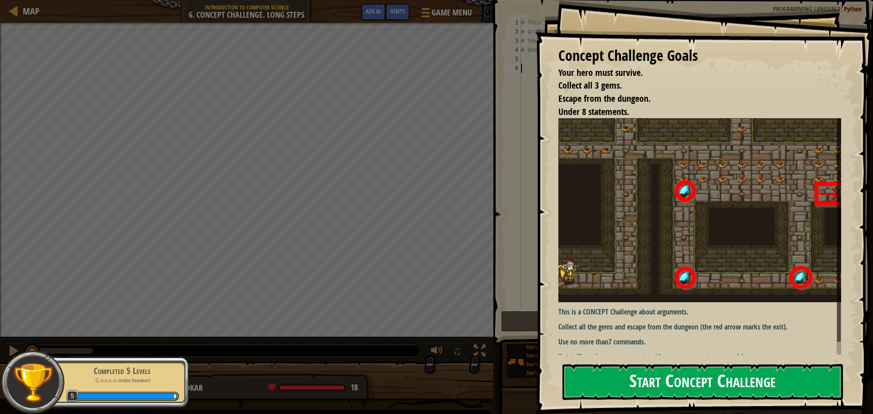
click at [586, 379] on button "Start Concept Challenge" at bounding box center [703, 382] width 281 height 36
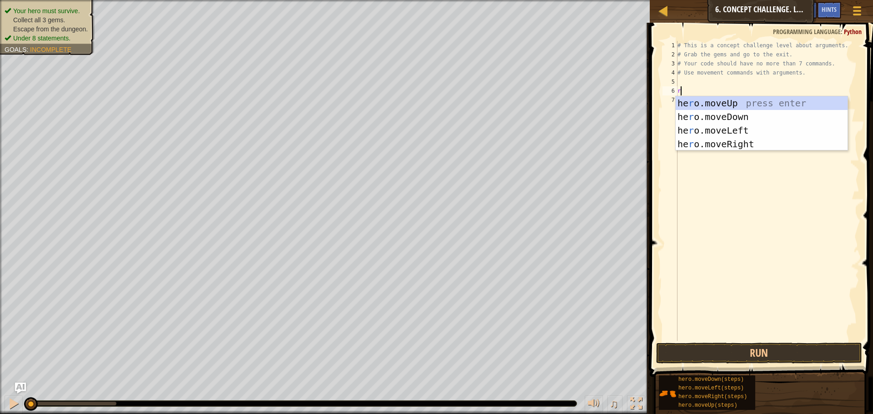
scroll to position [4, 0]
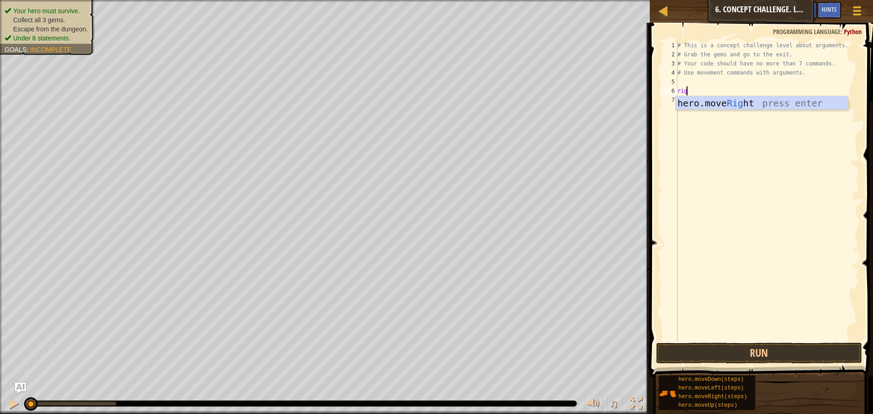
type textarea "right"
click at [718, 363] on button "Run" at bounding box center [759, 353] width 206 height 21
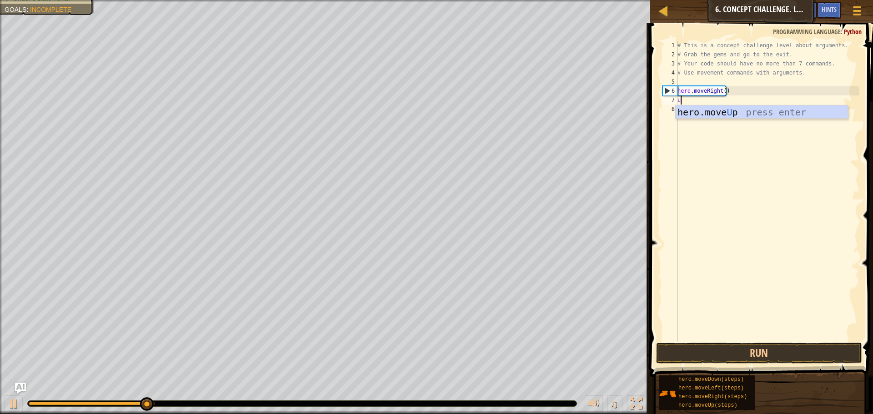
type textarea "up"
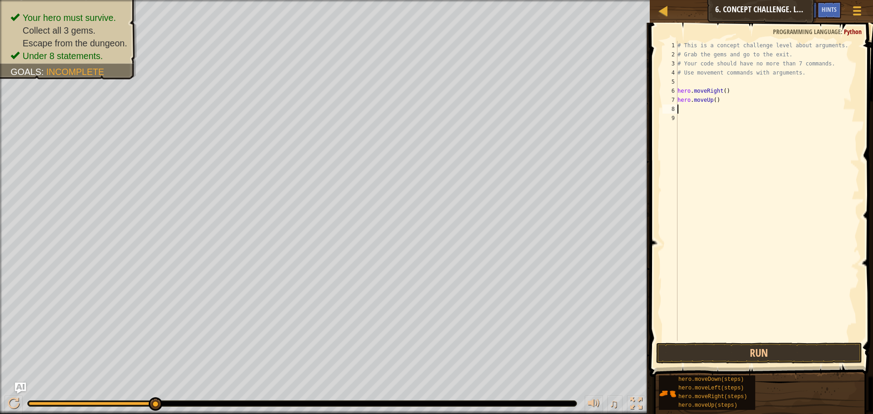
click at [712, 97] on div "# This is a concept challenge level about arguments. # Grab the gems and go to …" at bounding box center [768, 200] width 184 height 318
click at [713, 100] on div "# This is a concept challenge level about arguments. # Grab the gems and go to …" at bounding box center [768, 200] width 184 height 318
type textarea "hero.moveUp(3)"
click at [740, 356] on button "Run" at bounding box center [759, 353] width 206 height 21
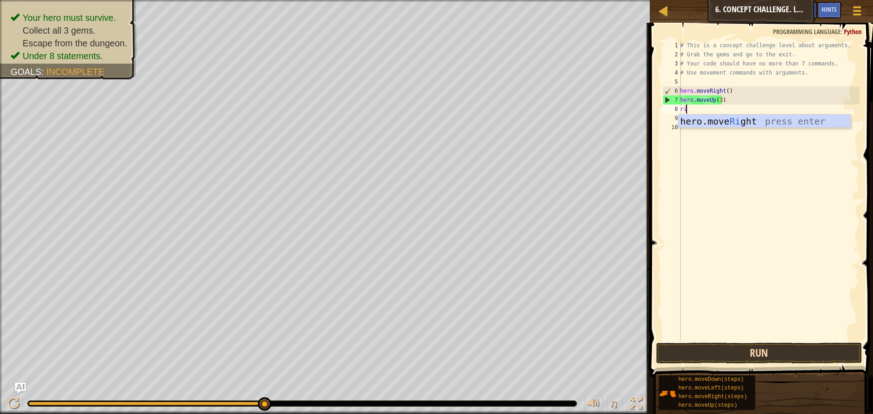
type textarea "rig"
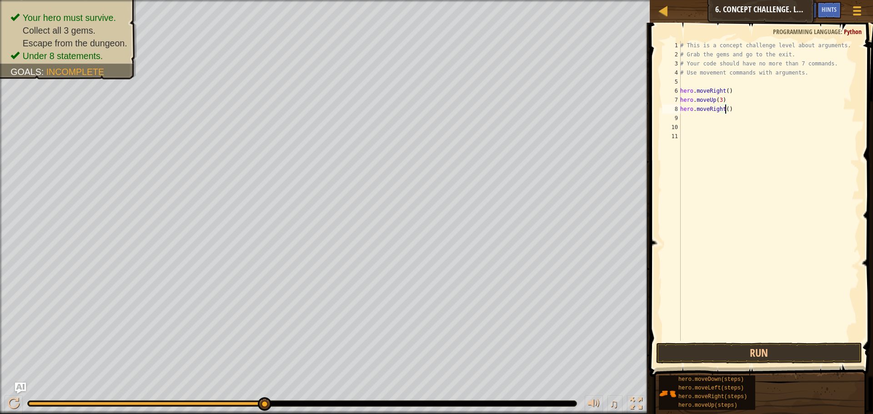
click at [725, 109] on div "# This is a concept challenge level about arguments. # Grab the gems and go to …" at bounding box center [769, 200] width 181 height 318
type textarea "hero.moveRight(2)"
click at [774, 347] on button "Run" at bounding box center [759, 353] width 206 height 21
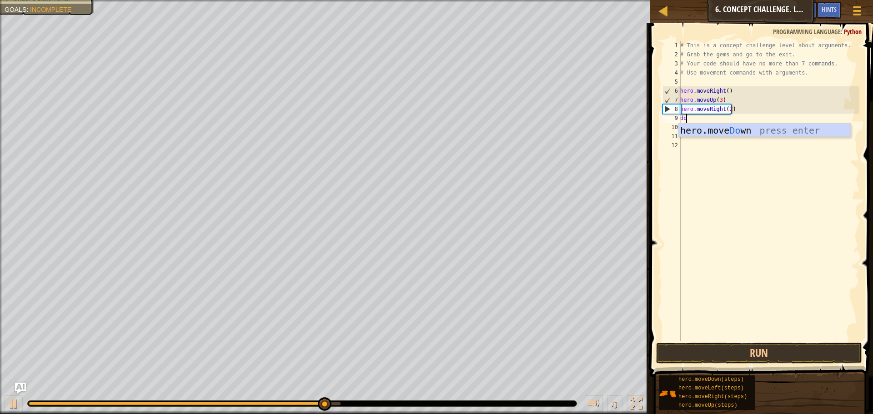
scroll to position [4, 0]
type textarea "down"
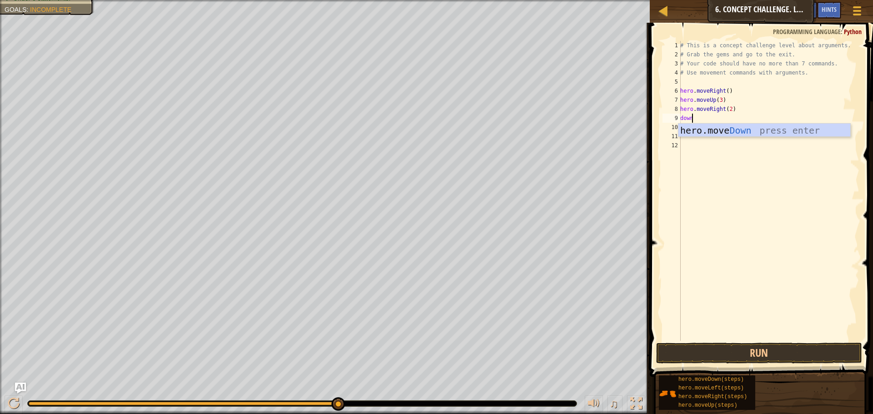
scroll to position [4, 0]
click at [722, 118] on div "# This is a concept challenge level about arguments. # Grab the gems and go to …" at bounding box center [769, 200] width 181 height 318
type textarea "hero.moveDown(3)"
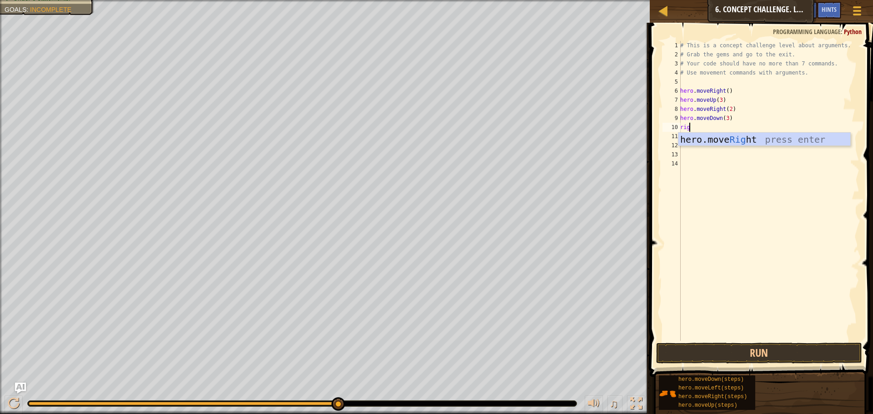
type textarea "right"
type textarea "u"
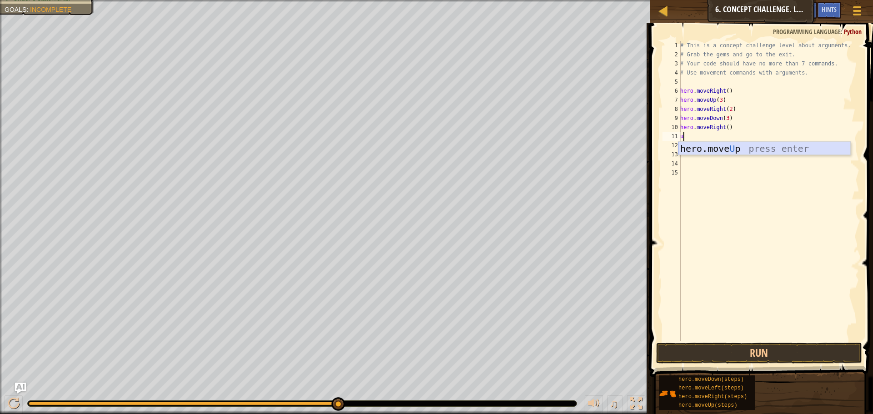
click at [755, 148] on div "hero.move U p press enter" at bounding box center [765, 162] width 172 height 41
click at [715, 138] on div "# This is a concept challenge level about arguments. # Grab the gems and go to …" at bounding box center [769, 200] width 181 height 318
click at [715, 137] on div "# This is a concept challenge level about arguments. # Grab the gems and go to …" at bounding box center [769, 200] width 181 height 318
type textarea "hero.moveUp(2)"
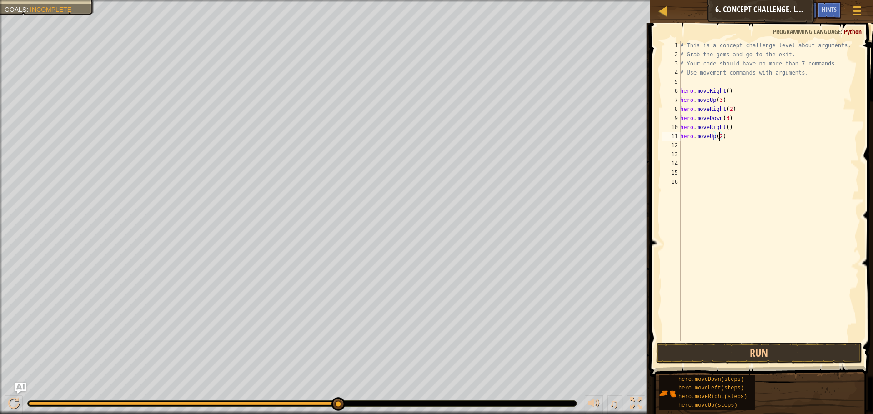
click at [684, 146] on div "# This is a concept challenge level about arguments. # Grab the gems and go to …" at bounding box center [769, 200] width 181 height 318
type textarea "right"
drag, startPoint x: 726, startPoint y: 147, endPoint x: 721, endPoint y: 152, distance: 7.1
click at [725, 147] on div "# This is a concept challenge level about arguments. # Grab the gems and go to …" at bounding box center [769, 200] width 181 height 318
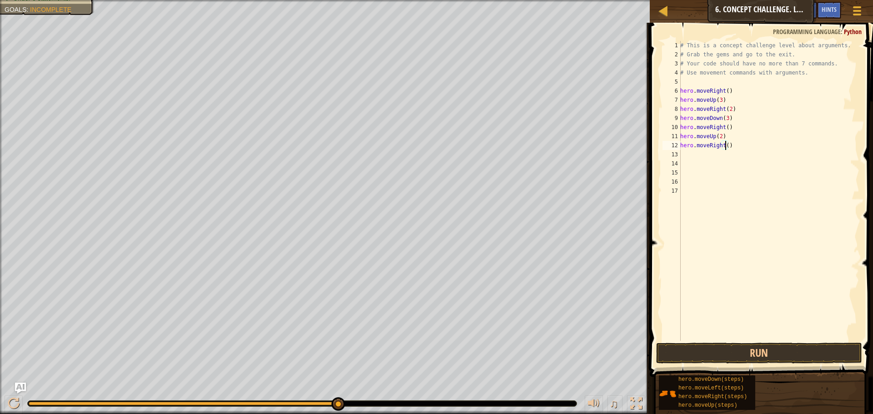
scroll to position [4, 4]
click at [755, 355] on button "Run" at bounding box center [759, 353] width 206 height 21
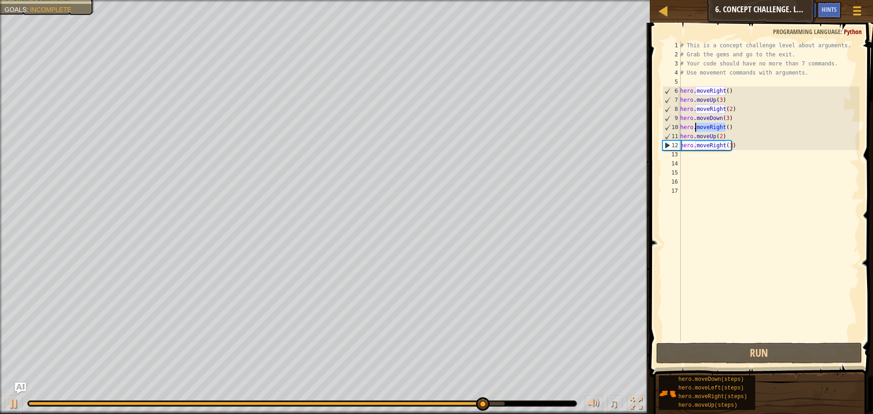
drag, startPoint x: 726, startPoint y: 127, endPoint x: 697, endPoint y: 125, distance: 29.7
click at [697, 125] on div "# This is a concept challenge level about arguments. # Grab the gems and go to …" at bounding box center [769, 200] width 181 height 318
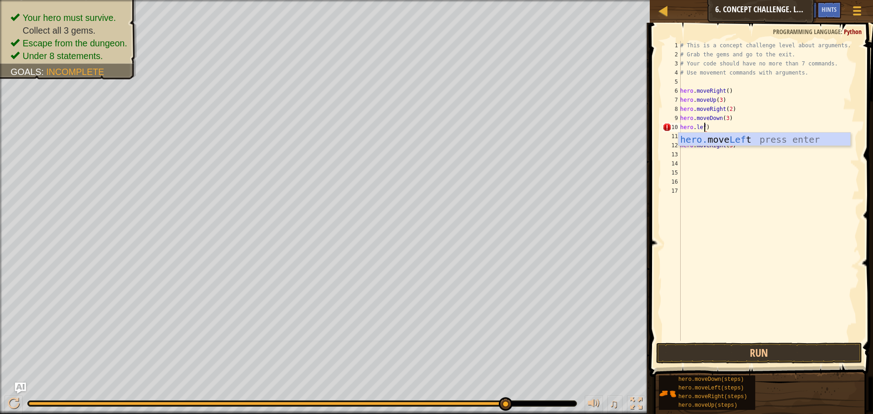
scroll to position [4, 2]
click at [750, 349] on button "Run" at bounding box center [759, 353] width 206 height 21
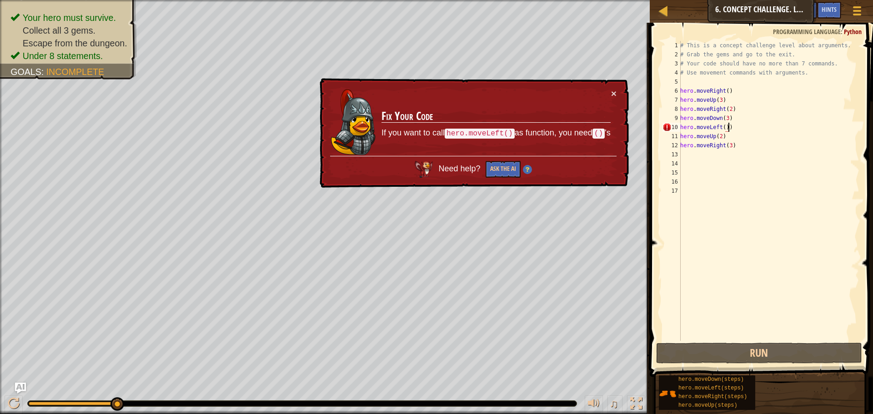
type textarea "hero.moveLeft()"
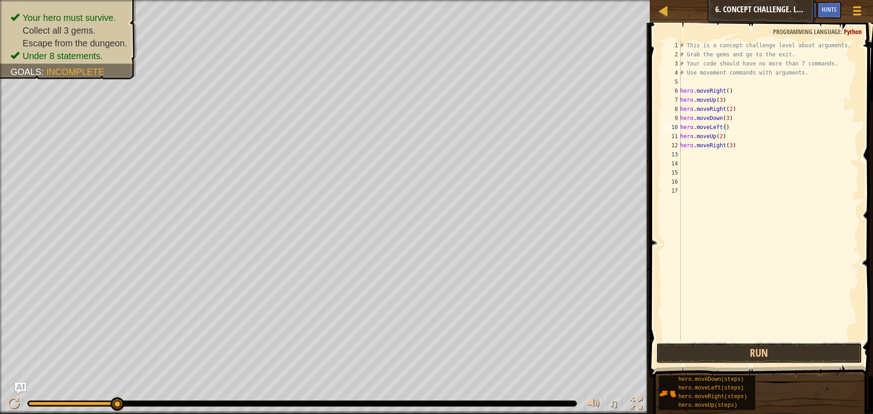
click at [780, 354] on button "Run" at bounding box center [759, 353] width 206 height 21
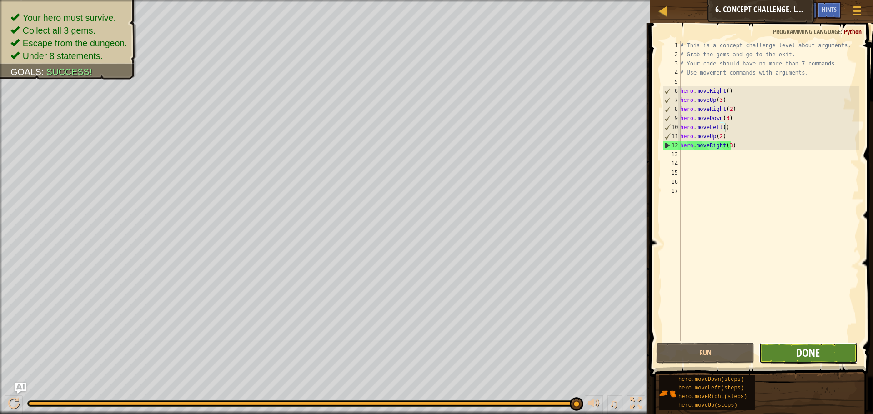
click at [808, 354] on span "Done" at bounding box center [808, 353] width 24 height 15
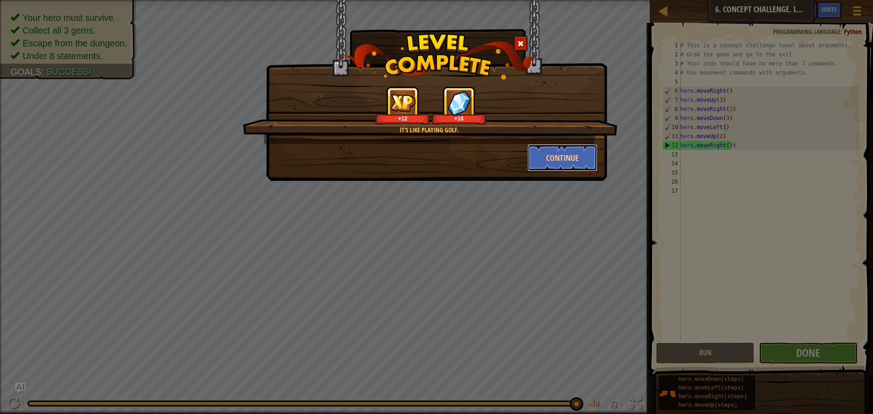
drag, startPoint x: 565, startPoint y: 157, endPoint x: 214, endPoint y: 284, distance: 373.3
click at [563, 162] on button "Continue" at bounding box center [563, 157] width 70 height 27
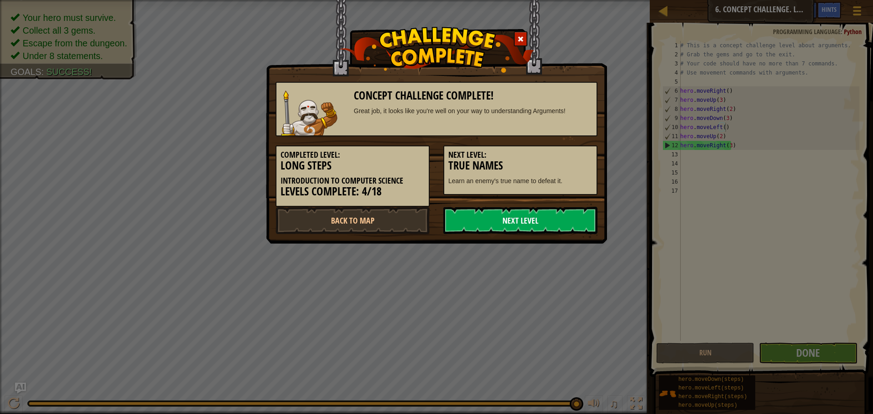
click at [468, 212] on link "Next Level" at bounding box center [520, 220] width 154 height 27
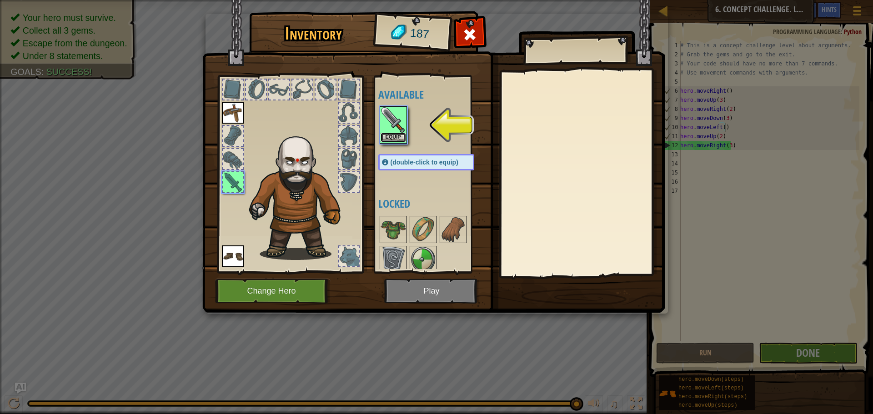
click at [394, 138] on button "Equip" at bounding box center [393, 138] width 25 height 10
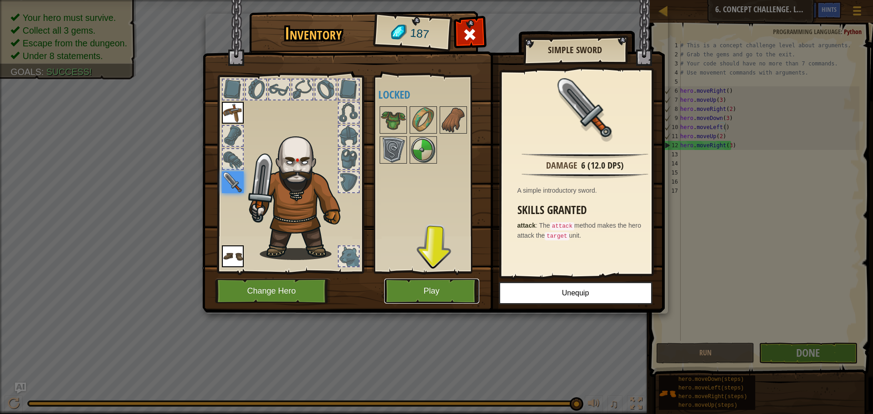
click at [434, 282] on button "Play" at bounding box center [431, 291] width 95 height 25
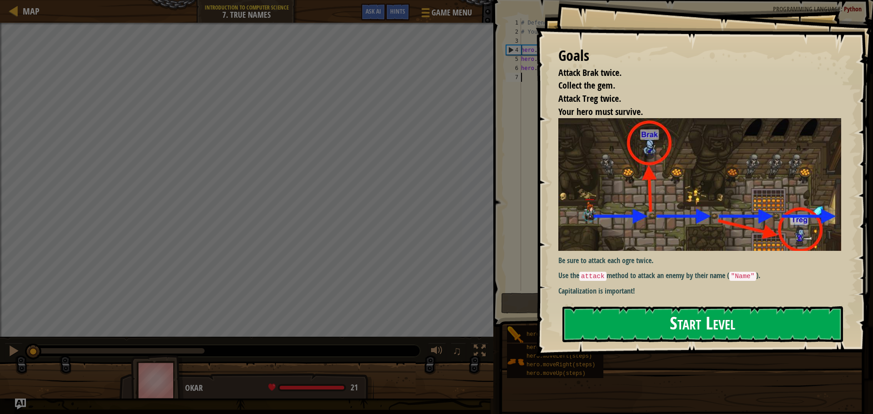
drag, startPoint x: 669, startPoint y: 326, endPoint x: 665, endPoint y: 327, distance: 4.9
click at [665, 327] on button "Start Level" at bounding box center [703, 325] width 281 height 36
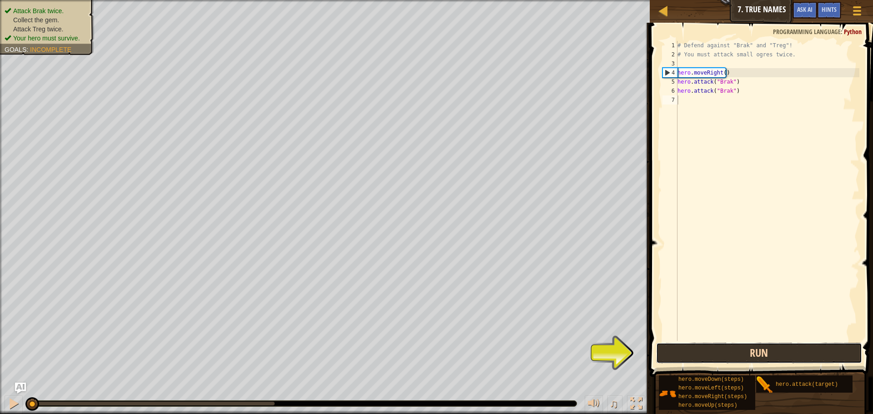
click at [777, 355] on button "Run" at bounding box center [759, 353] width 206 height 21
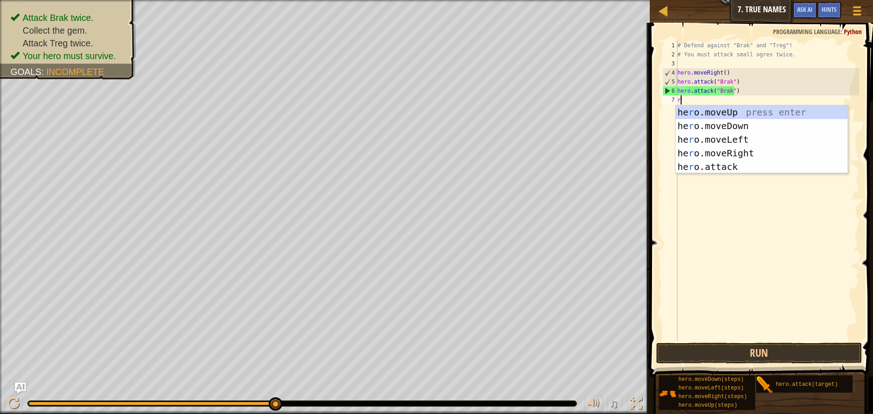
scroll to position [4, 0]
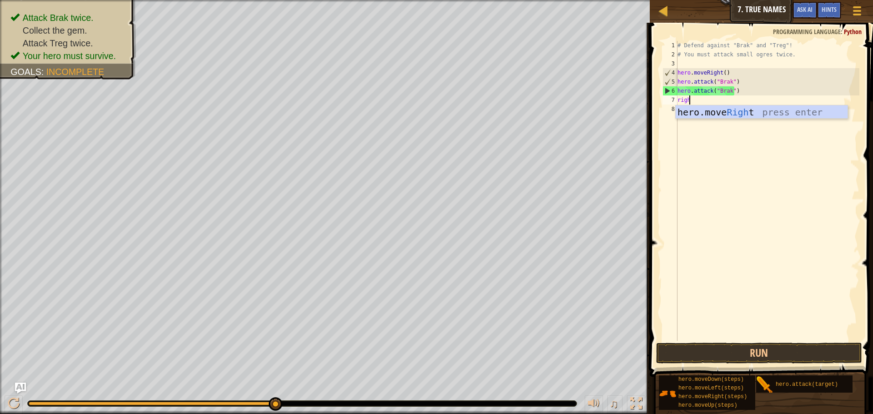
type textarea "right"
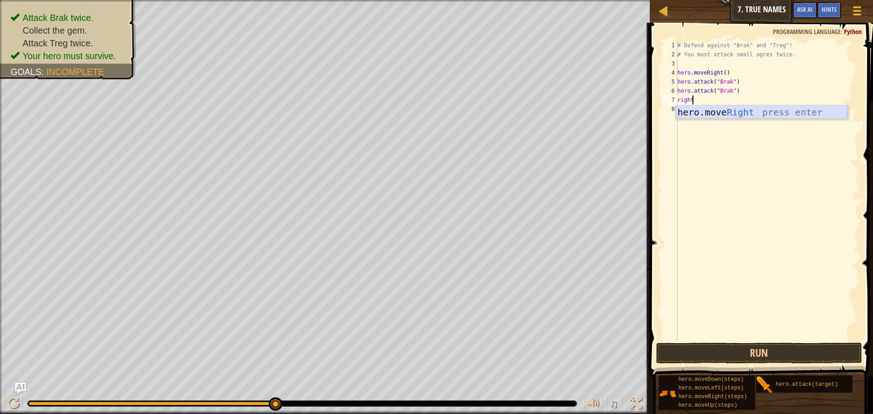
click at [694, 116] on div "hero.move Right press enter" at bounding box center [762, 126] width 172 height 41
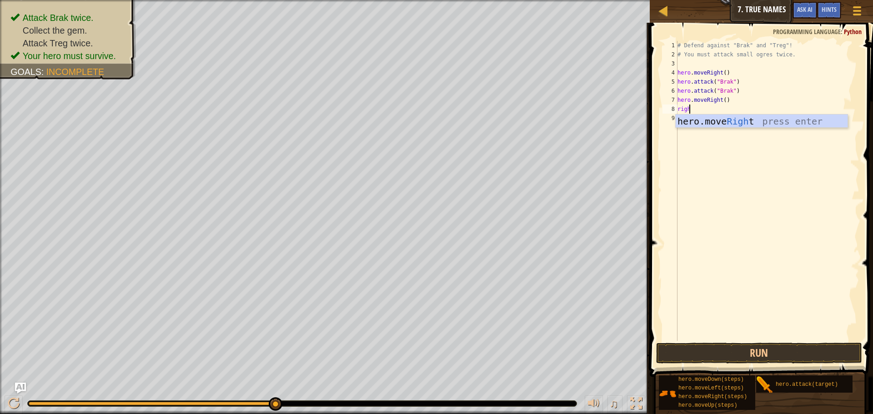
type textarea "right"
click at [711, 118] on div "hero.move Right press enter" at bounding box center [762, 135] width 172 height 41
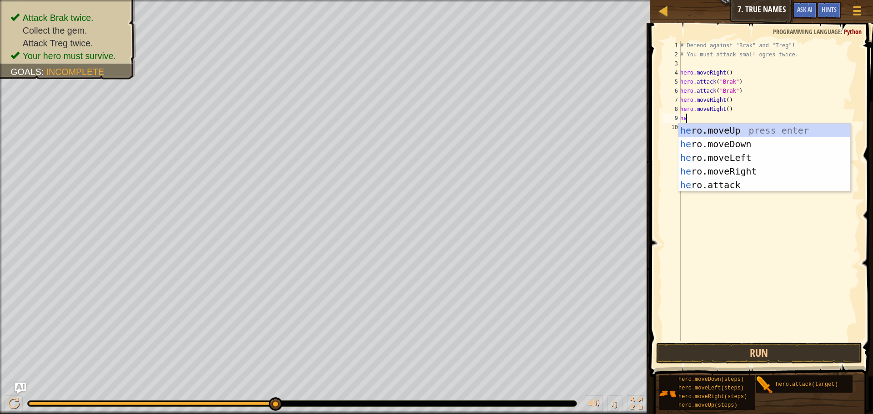
scroll to position [4, 0]
click at [720, 187] on div "her o.moveUp press enter her o.moveDown press enter her o.moveLeft press enter …" at bounding box center [765, 172] width 172 height 96
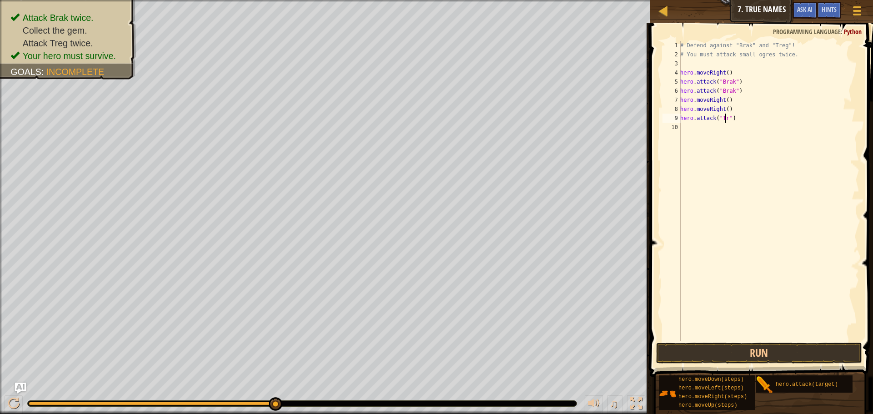
scroll to position [4, 4]
drag, startPoint x: 739, startPoint y: 117, endPoint x: 690, endPoint y: 118, distance: 49.1
click at [690, 118] on div "# Defend against "Brak" and "Treg"! # You must attack small ogres twice. hero .…" at bounding box center [769, 200] width 181 height 318
click at [682, 119] on div "# Defend against "Brak" and "Treg"! # You must attack small ogres twice. hero .…" at bounding box center [769, 200] width 181 height 318
click at [738, 119] on div "# Defend against "Brak" and "Treg"! # You must attack small ogres twice. hero .…" at bounding box center [769, 200] width 181 height 318
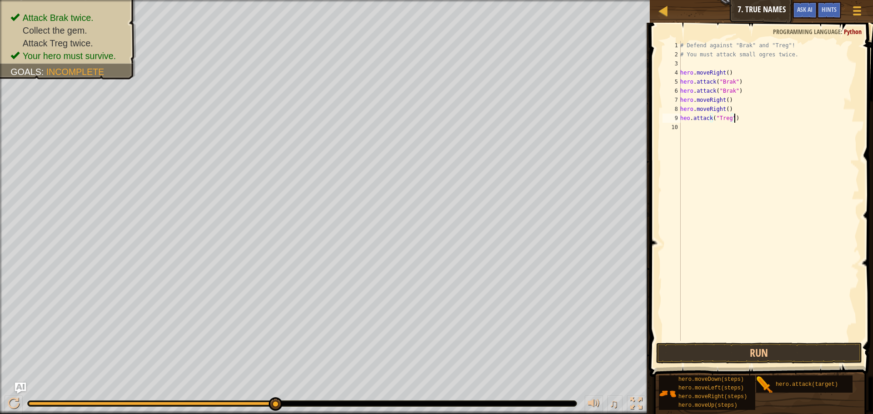
click at [688, 118] on div "# Defend against "Brak" and "Treg"! # You must attack small ogres twice. hero .…" at bounding box center [769, 200] width 181 height 318
click at [687, 119] on div "# Defend against "Brak" and "Treg"! # You must attack small ogres twice. hero .…" at bounding box center [769, 191] width 181 height 300
type textarea "hero.attack("Treg")"
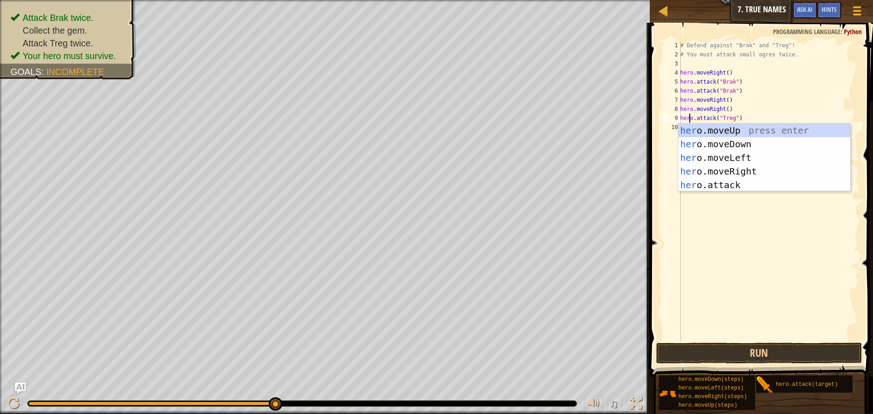
scroll to position [4, 1]
click at [750, 228] on div "# Defend against "Brak" and "Treg"! # You must attack small ogres twice. hero .…" at bounding box center [769, 200] width 181 height 318
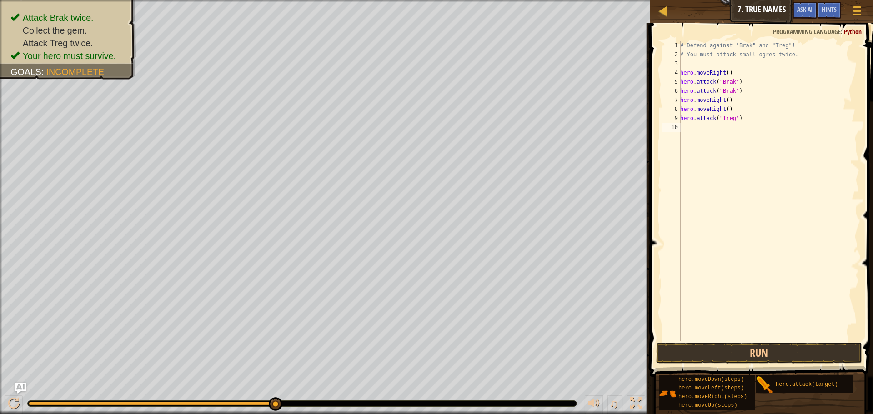
scroll to position [4, 0]
drag, startPoint x: 731, startPoint y: 118, endPoint x: 710, endPoint y: 118, distance: 21.4
click at [710, 118] on div "# Defend against "Brak" and "Treg"! # You must attack small ogres twice. hero .…" at bounding box center [769, 200] width 181 height 318
type textarea "hero.attack("Treg")"
click at [751, 125] on div "# Defend against "Brak" and "Treg"! # You must attack small ogres twice. hero .…" at bounding box center [769, 200] width 181 height 318
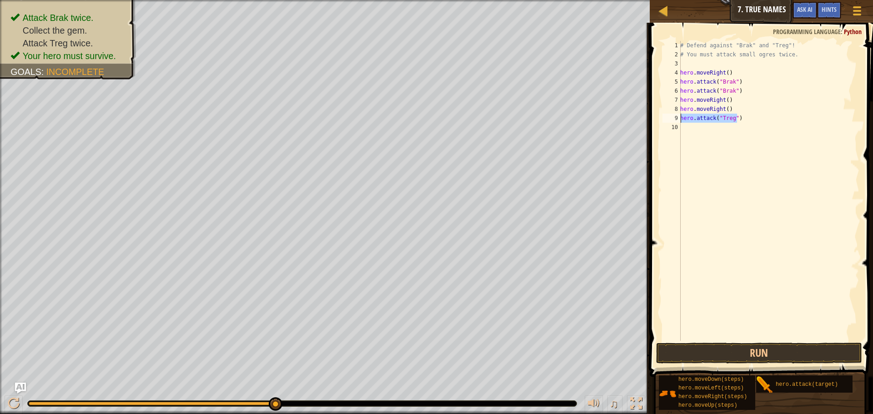
drag, startPoint x: 743, startPoint y: 121, endPoint x: 680, endPoint y: 120, distance: 62.8
click at [680, 120] on div "1 2 3 4 5 6 7 8 9 10 # Defend against "Brak" and "Treg"! # You must attack smal…" at bounding box center [760, 191] width 199 height 300
type textarea "hero.attack("Treg")"
click at [691, 124] on div "# Defend against "Brak" and "Treg"! # You must attack small ogres twice. hero .…" at bounding box center [769, 200] width 181 height 318
paste textarea "hero.attack("Treg")"
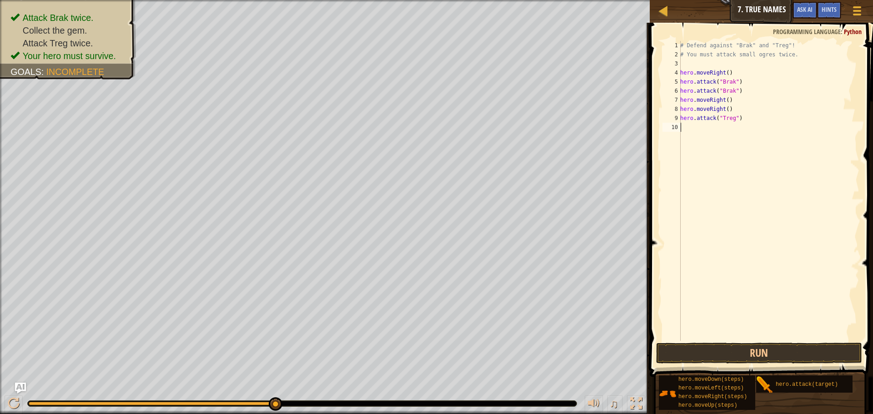
type textarea "hero.attack("Treg")"
click at [687, 206] on div "# Defend against "Brak" and "Treg"! # You must attack small ogres twice. hero .…" at bounding box center [769, 200] width 181 height 318
click at [774, 353] on button "Run" at bounding box center [759, 353] width 206 height 21
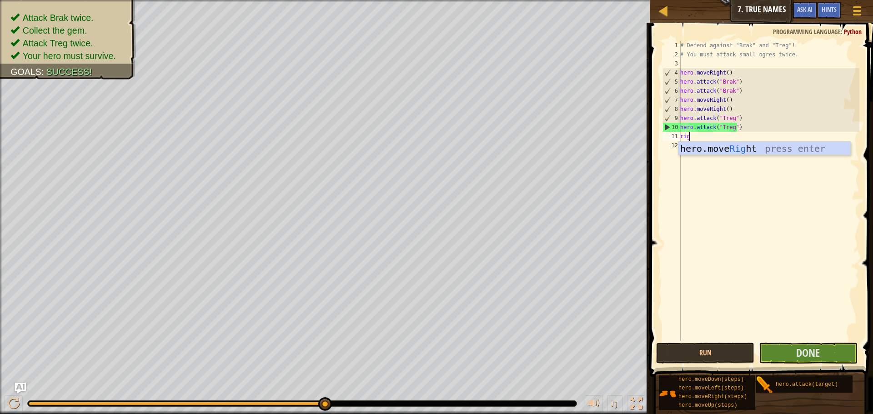
type textarea "right"
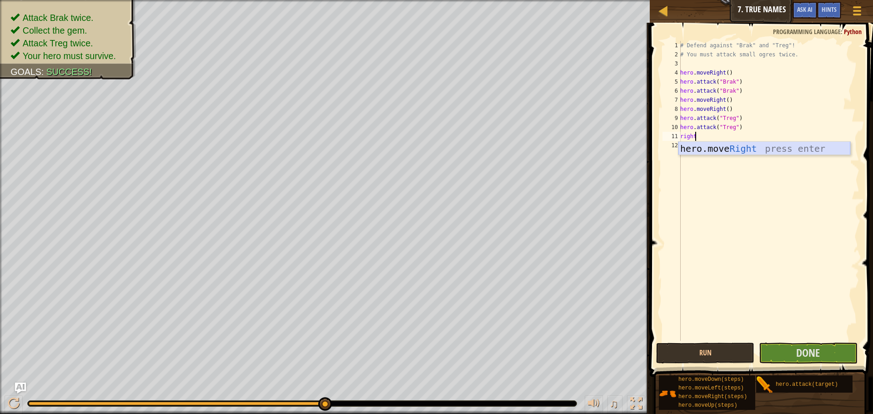
click at [690, 143] on div "hero.move Right press enter" at bounding box center [765, 162] width 172 height 41
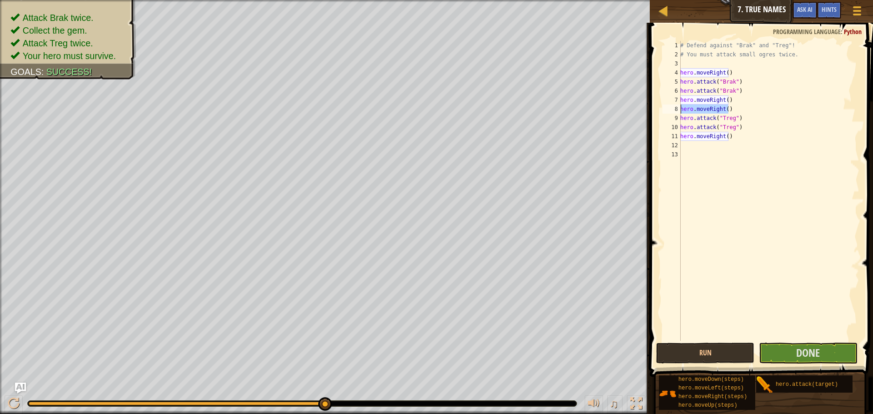
drag, startPoint x: 730, startPoint y: 107, endPoint x: 680, endPoint y: 107, distance: 49.6
click at [680, 107] on div "1 2 3 4 5 6 7 8 9 10 11 12 13 # Defend against "Brak" and "Treg"! # You must at…" at bounding box center [760, 191] width 199 height 300
type textarea "hero.moveRight()"
click at [804, 353] on span "Done" at bounding box center [808, 353] width 24 height 15
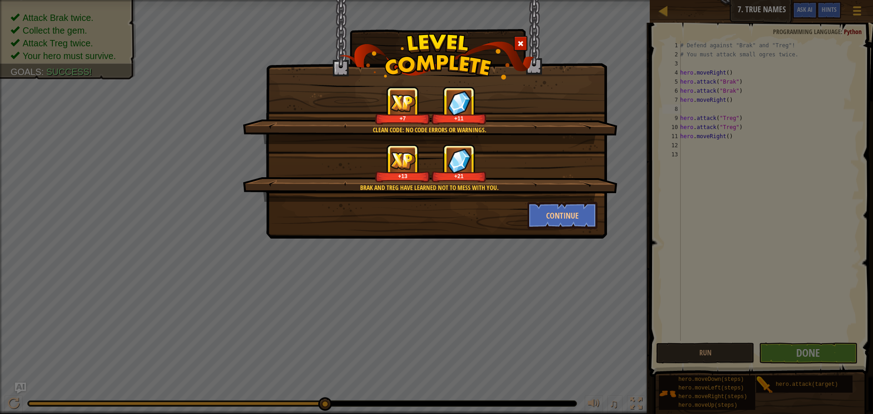
drag, startPoint x: 223, startPoint y: 434, endPoint x: 29, endPoint y: 436, distance: 194.2
click at [548, 218] on button "Continue" at bounding box center [563, 215] width 70 height 27
